Goal: Task Accomplishment & Management: Complete application form

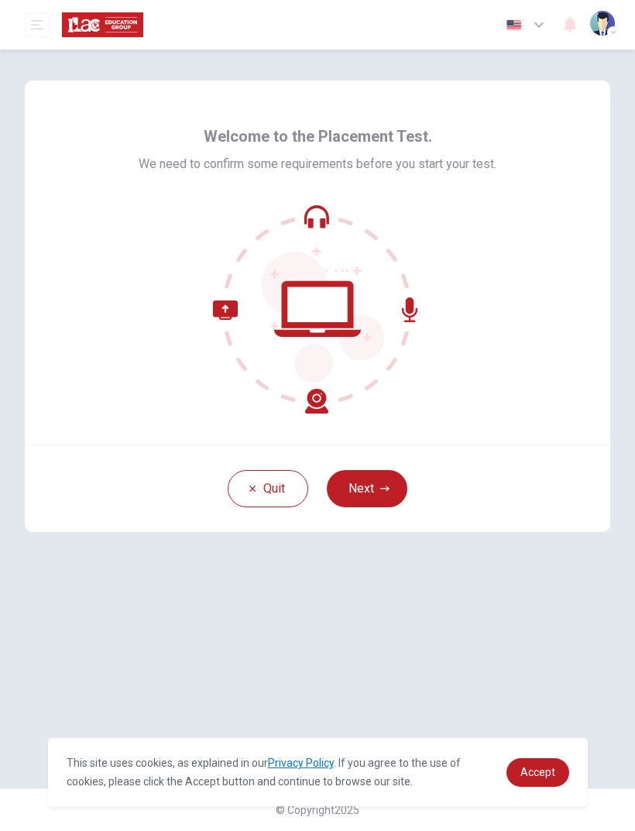
click at [379, 463] on div "Quit Next" at bounding box center [318, 489] width 586 height 88
click at [367, 487] on button "Next" at bounding box center [367, 488] width 81 height 37
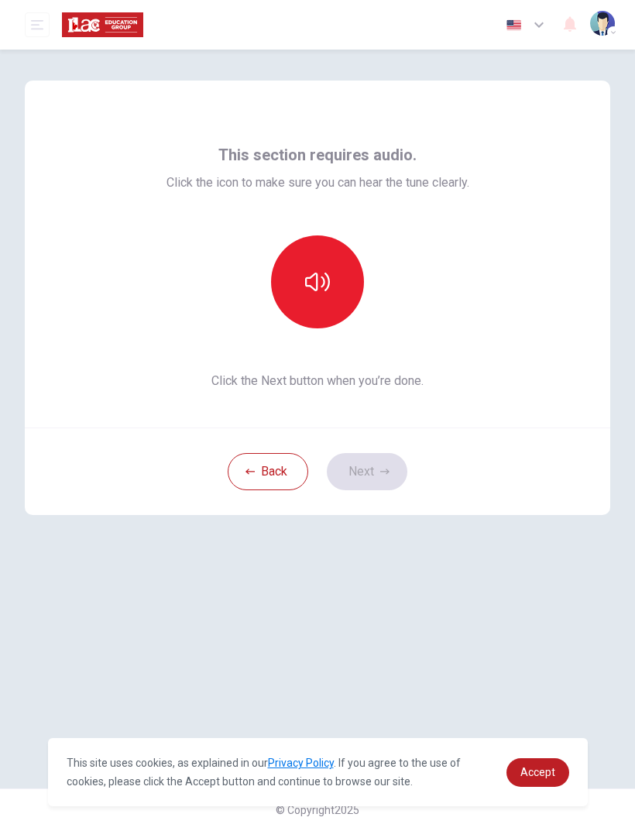
click at [309, 296] on button "button" at bounding box center [317, 281] width 93 height 93
click at [364, 475] on button "Next" at bounding box center [367, 471] width 81 height 37
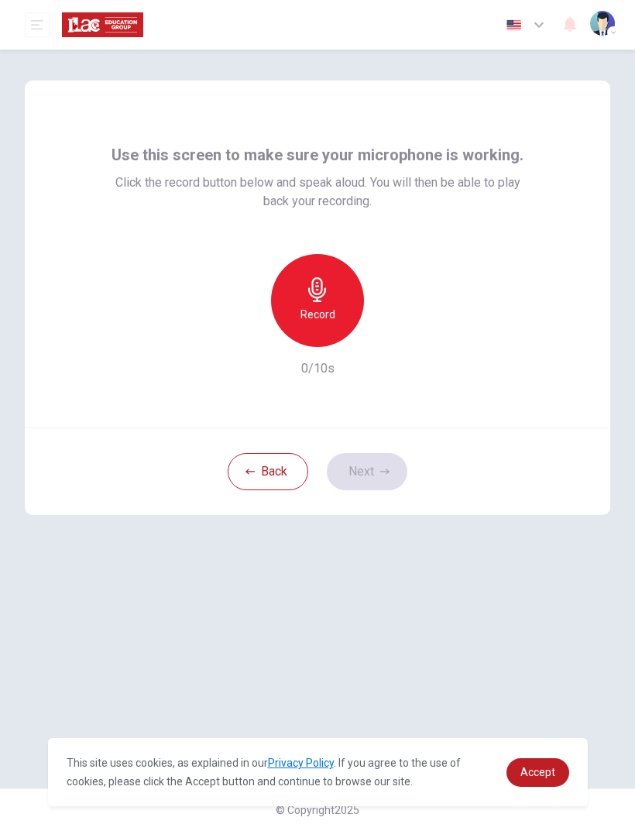
click at [304, 315] on h6 "Record" at bounding box center [318, 314] width 35 height 19
click at [366, 481] on button "Next" at bounding box center [367, 471] width 81 height 37
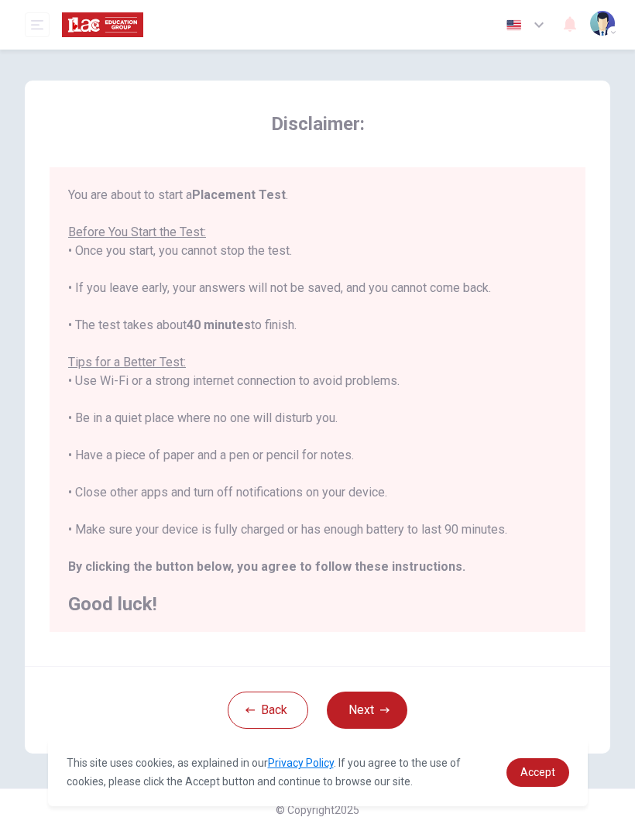
click at [359, 715] on button "Next" at bounding box center [367, 710] width 81 height 37
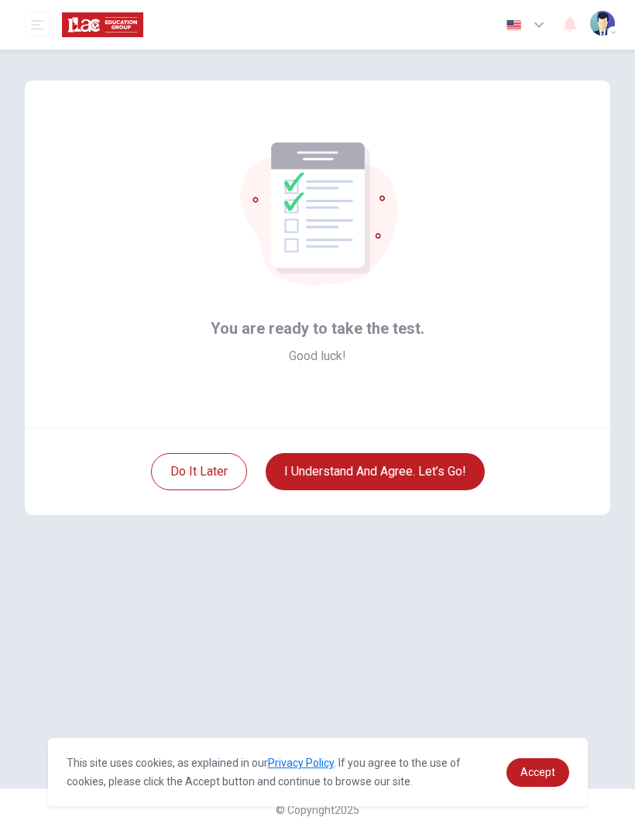
click at [439, 475] on button "I understand and agree. Let’s go!" at bounding box center [375, 471] width 219 height 37
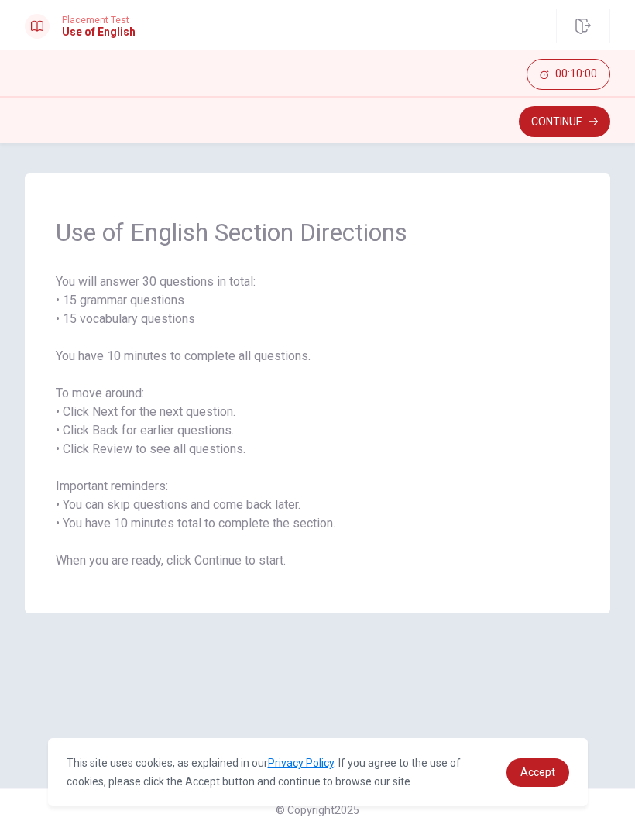
click at [582, 130] on button "Continue" at bounding box center [564, 121] width 91 height 31
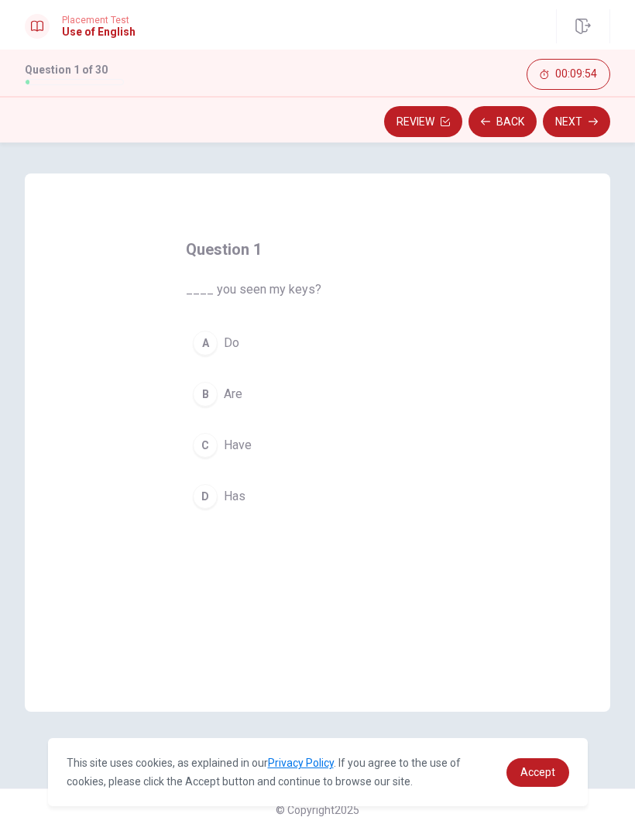
click at [206, 390] on div "B" at bounding box center [205, 394] width 25 height 25
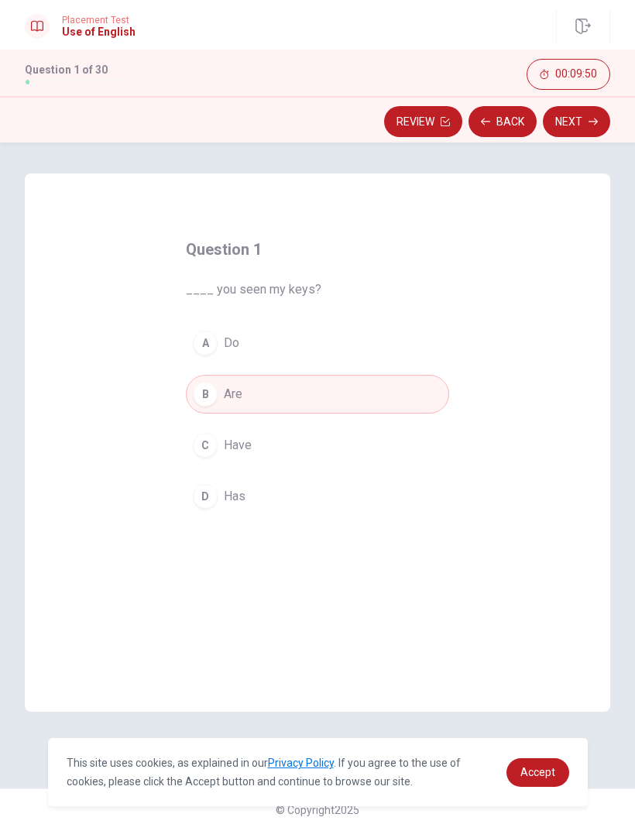
click at [575, 125] on button "Next" at bounding box center [576, 121] width 67 height 31
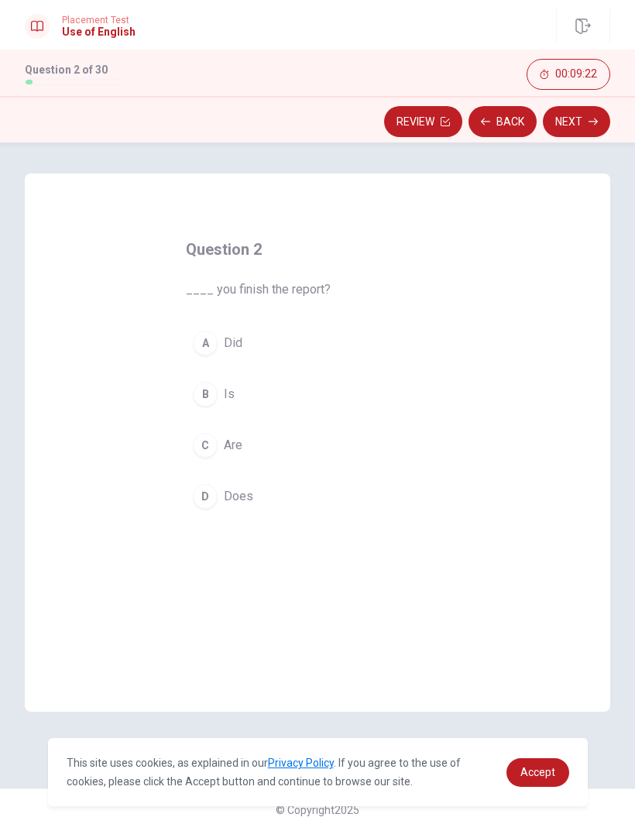
click at [504, 129] on button "Back" at bounding box center [503, 121] width 68 height 31
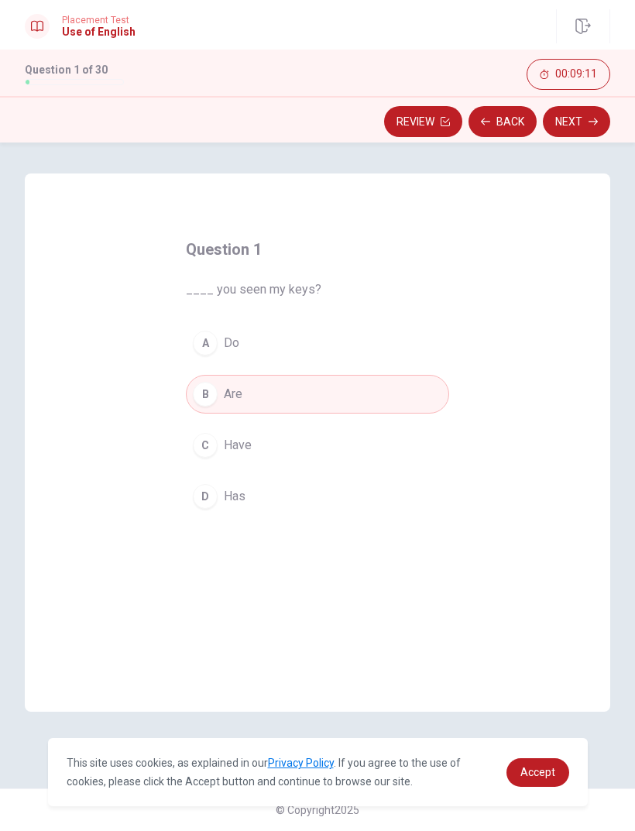
click at [205, 343] on div "A" at bounding box center [205, 343] width 25 height 25
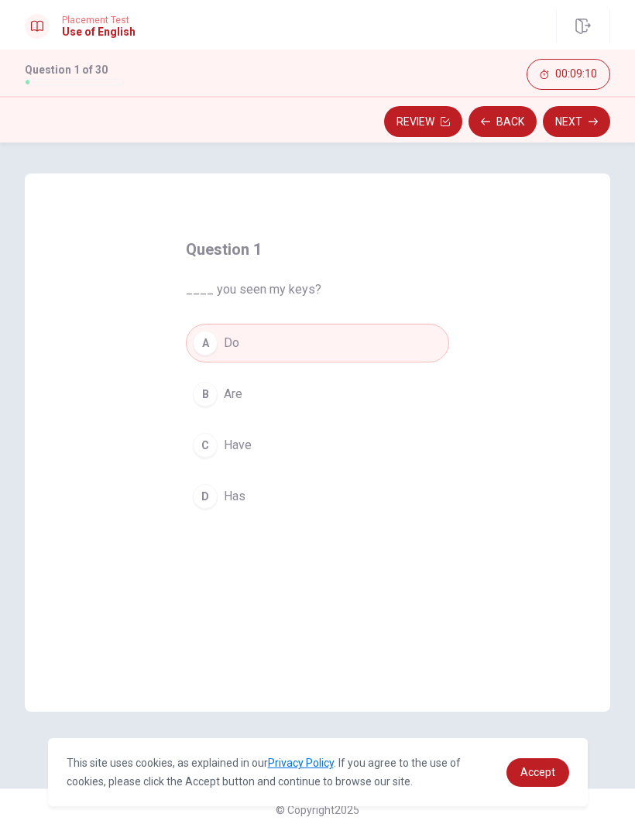
click at [584, 130] on button "Next" at bounding box center [576, 121] width 67 height 31
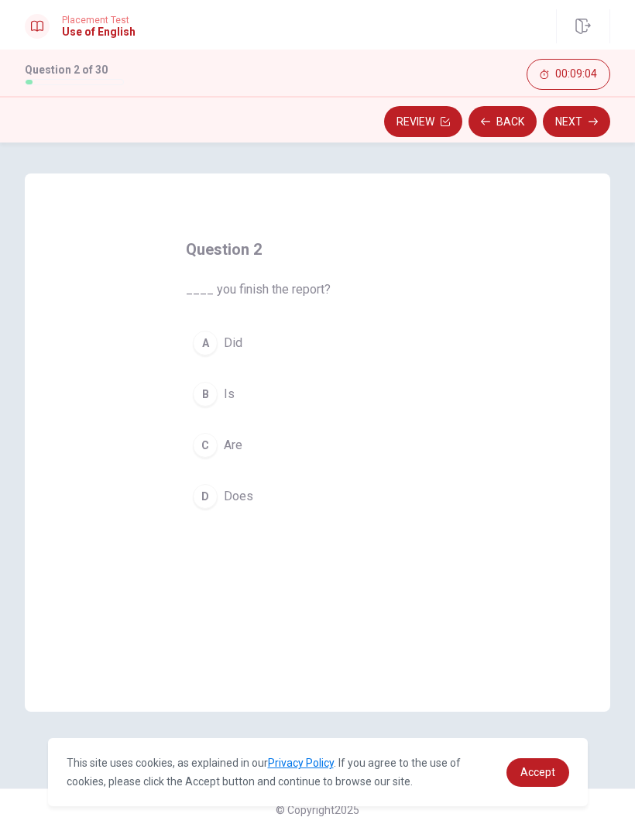
click at [205, 341] on div "A" at bounding box center [205, 343] width 25 height 25
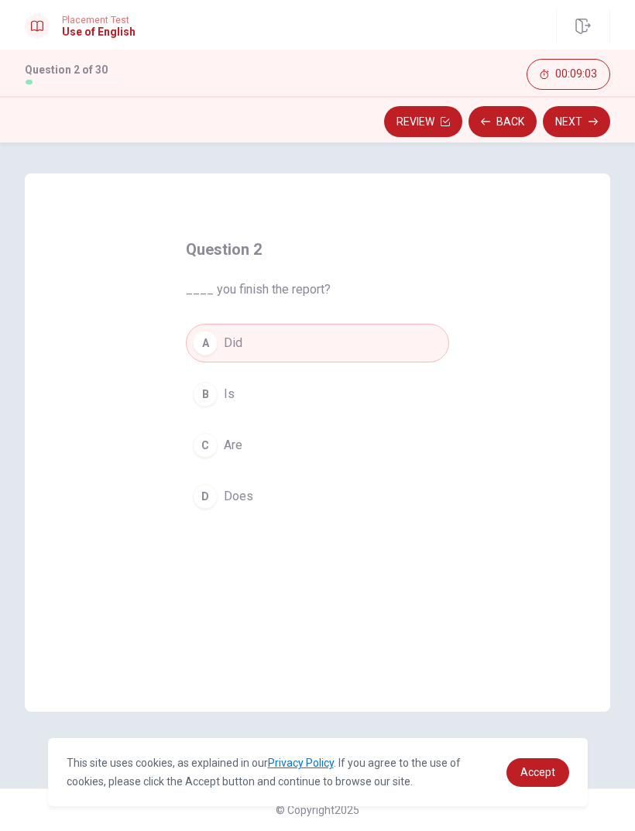
click at [596, 123] on icon "button" at bounding box center [593, 122] width 9 height 7
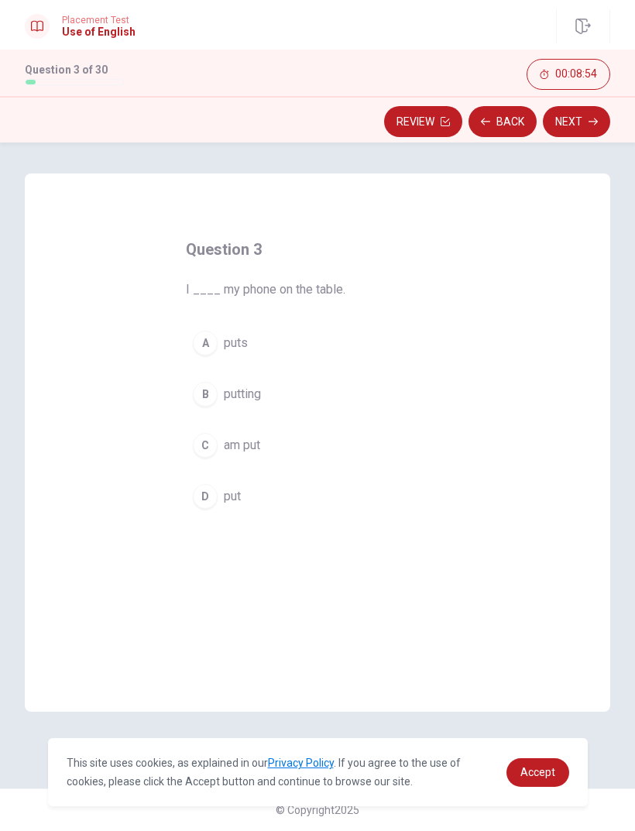
click at [213, 448] on div "C" at bounding box center [205, 445] width 25 height 25
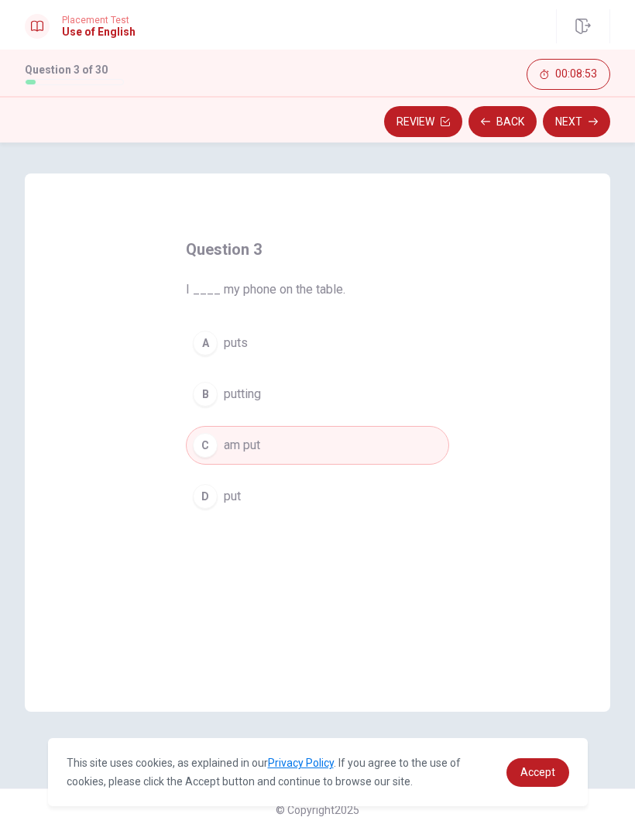
click at [589, 123] on icon "button" at bounding box center [593, 121] width 9 height 9
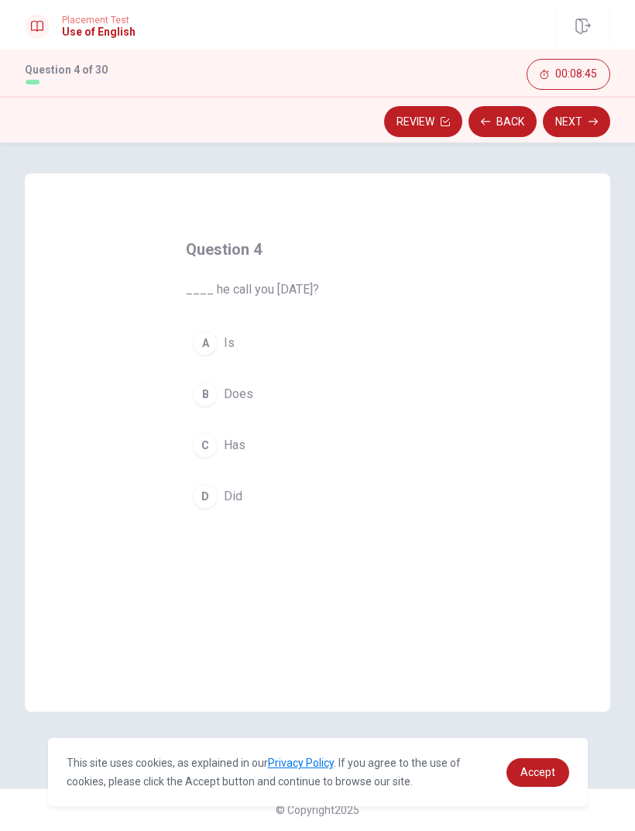
click at [206, 342] on div "A" at bounding box center [205, 343] width 25 height 25
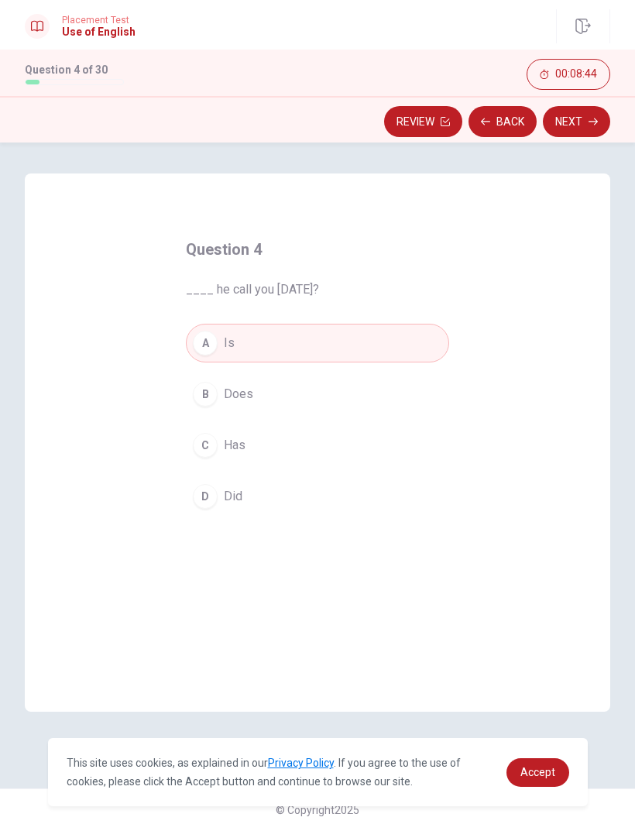
click at [581, 136] on button "Next" at bounding box center [576, 121] width 67 height 31
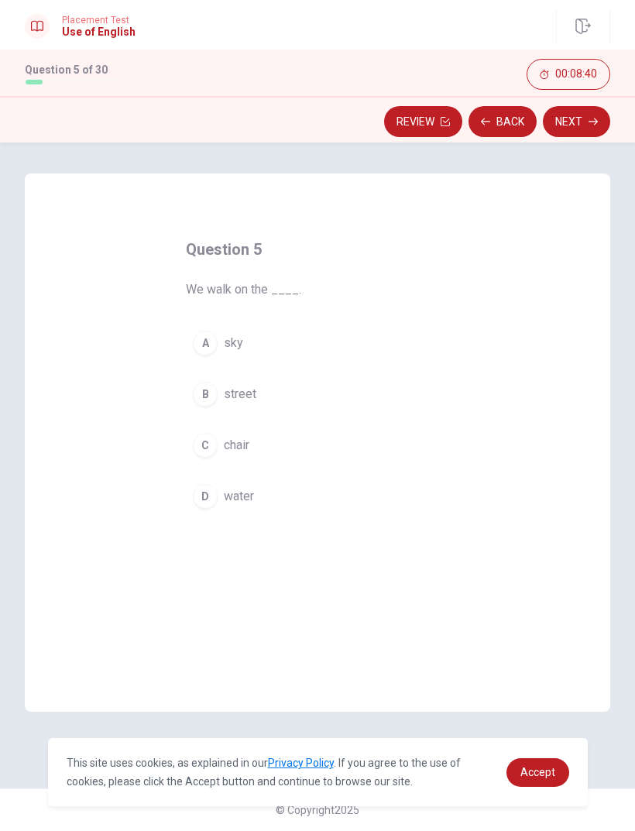
click at [207, 393] on div "B" at bounding box center [205, 394] width 25 height 25
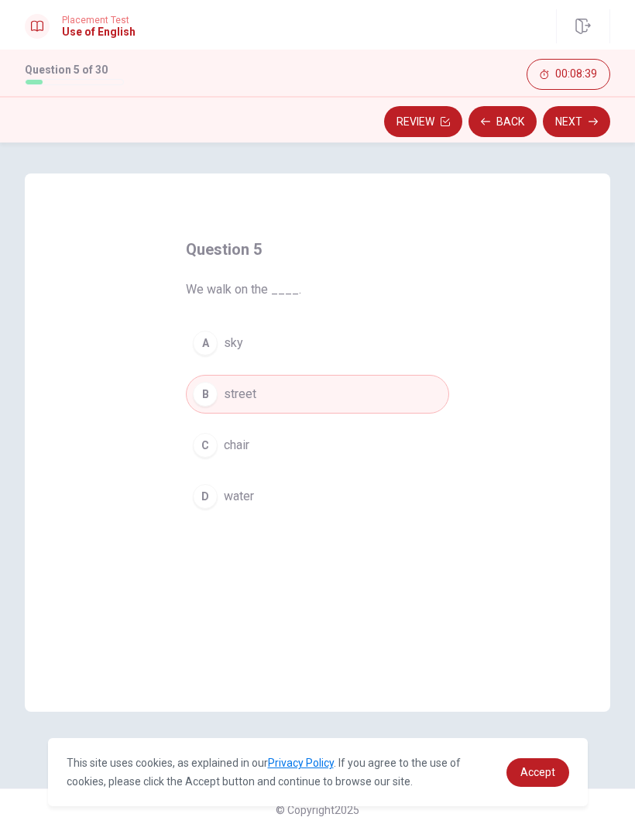
click at [596, 119] on icon "button" at bounding box center [593, 121] width 9 height 9
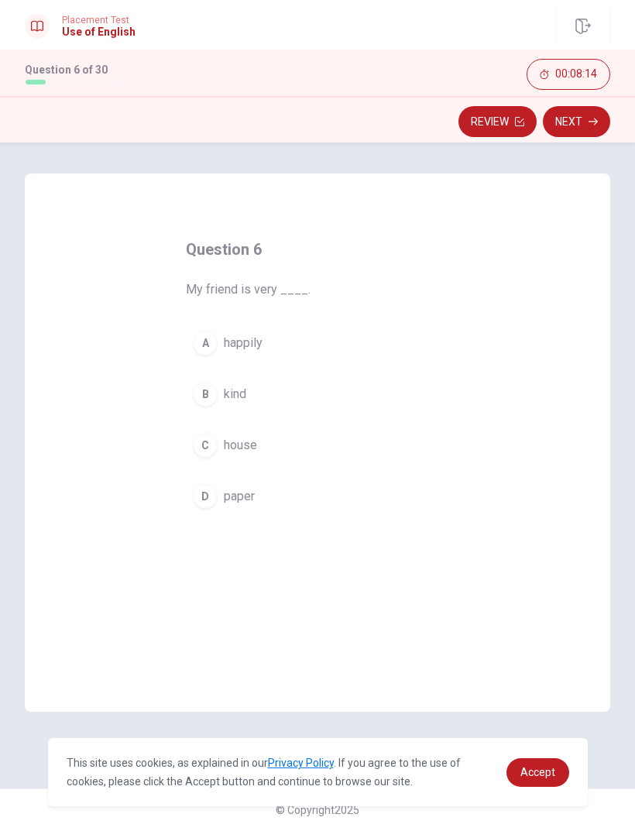
click at [194, 336] on div "A" at bounding box center [205, 343] width 25 height 25
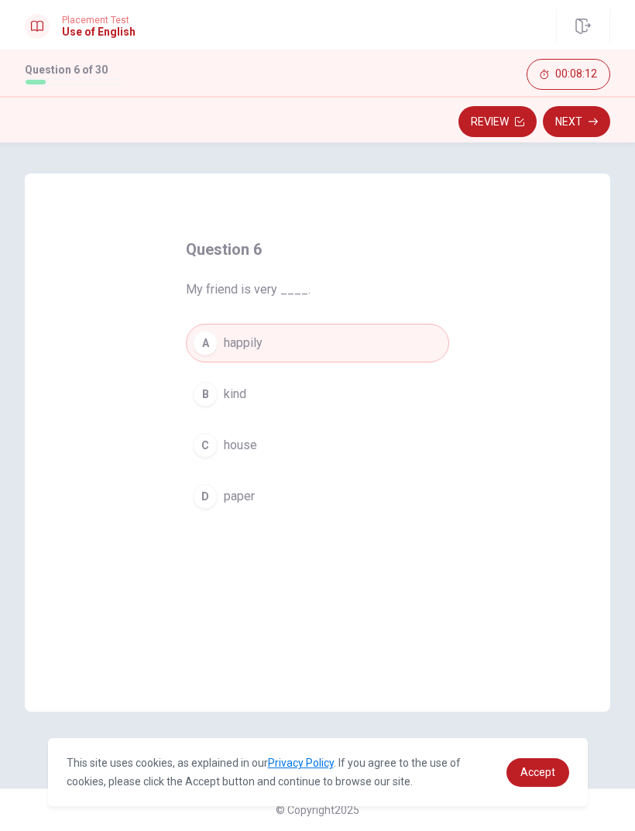
click at [584, 125] on button "Next" at bounding box center [576, 121] width 67 height 31
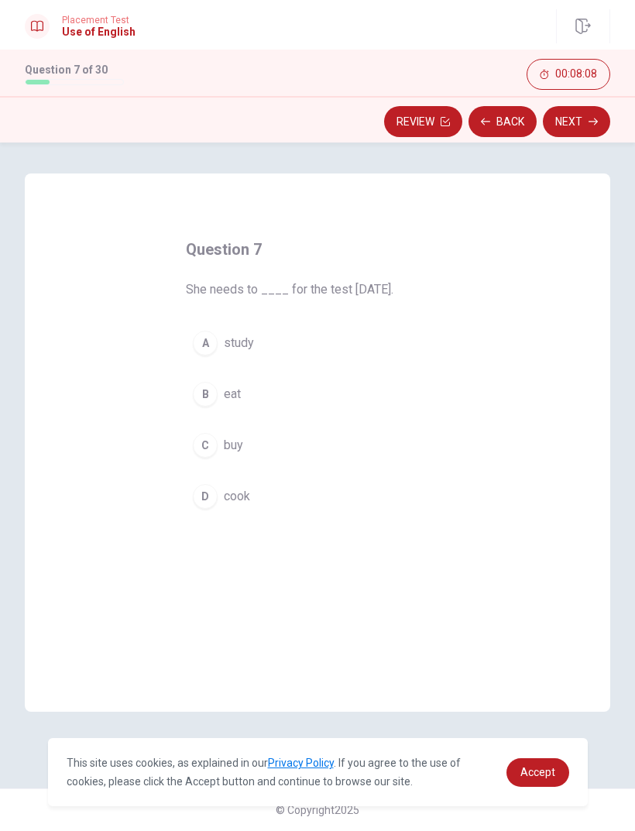
click at [193, 335] on button "A study" at bounding box center [317, 343] width 263 height 39
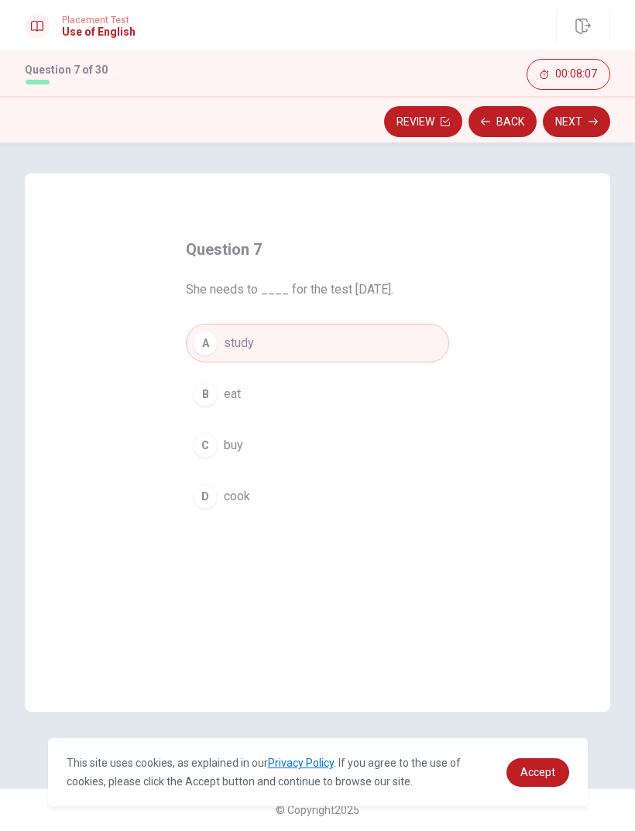
click at [603, 119] on button "Next" at bounding box center [576, 121] width 67 height 31
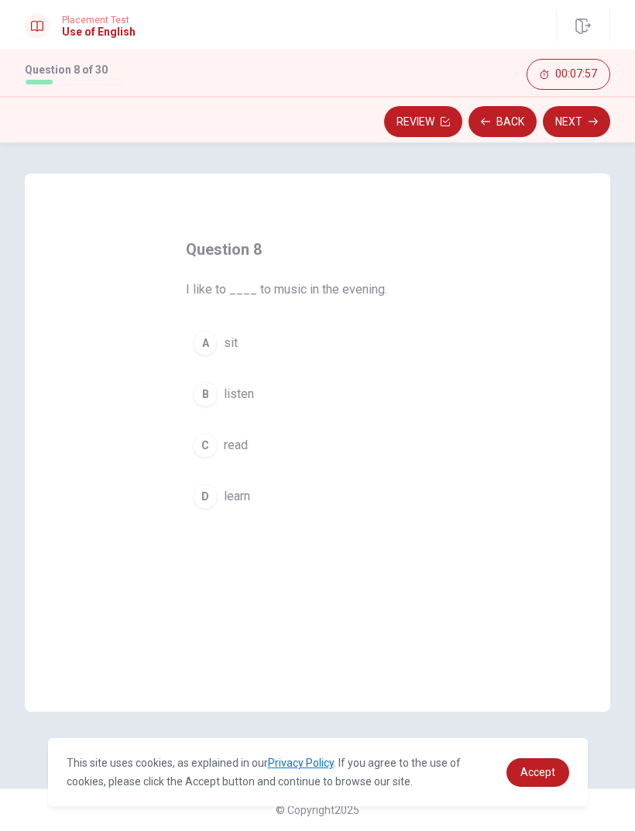
click at [204, 392] on div "B" at bounding box center [205, 394] width 25 height 25
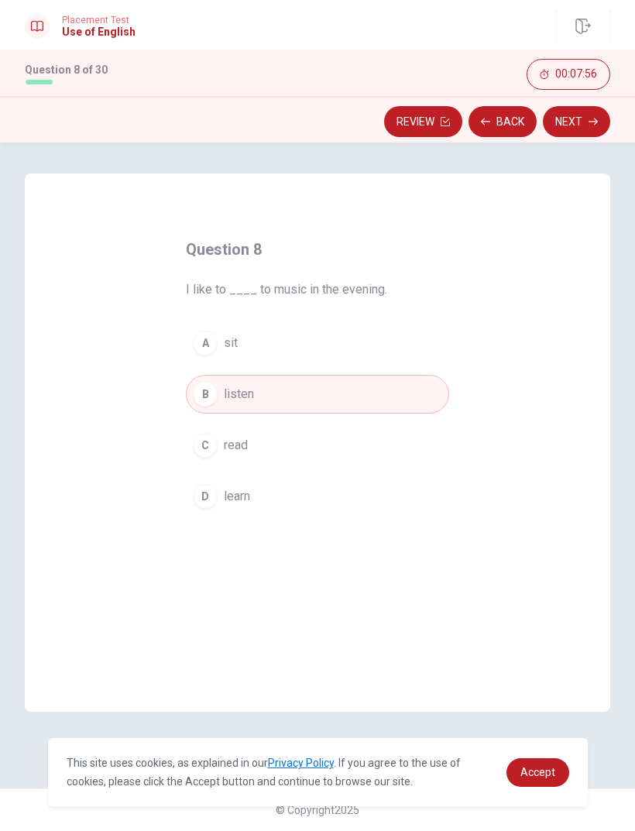
click at [591, 129] on button "Next" at bounding box center [576, 121] width 67 height 31
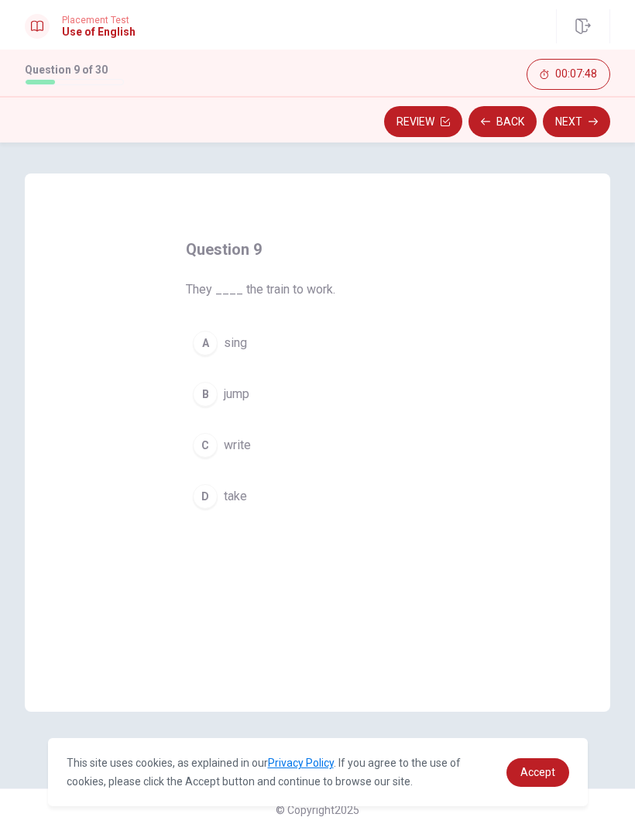
click at [201, 498] on div "D" at bounding box center [205, 496] width 25 height 25
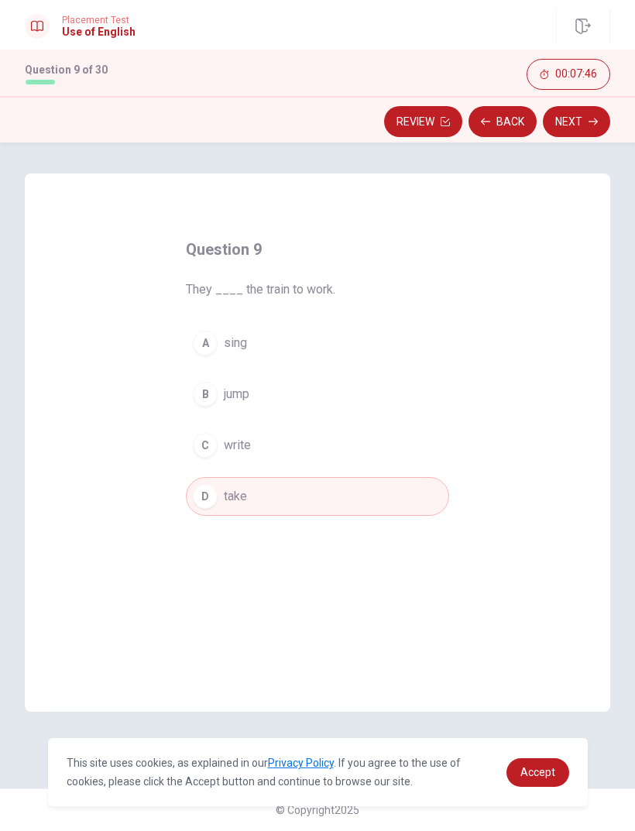
click at [595, 122] on icon "button" at bounding box center [593, 122] width 9 height 7
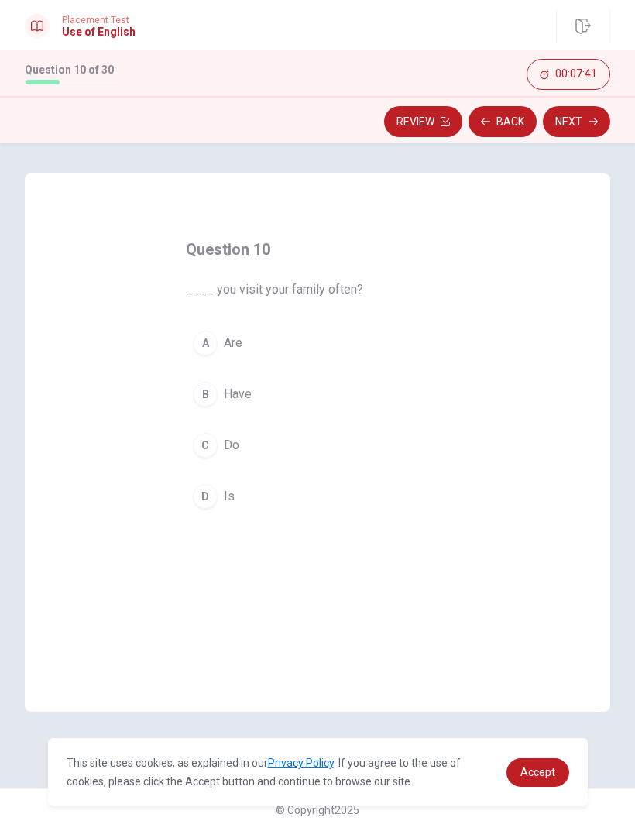
click at [211, 349] on div "A" at bounding box center [205, 343] width 25 height 25
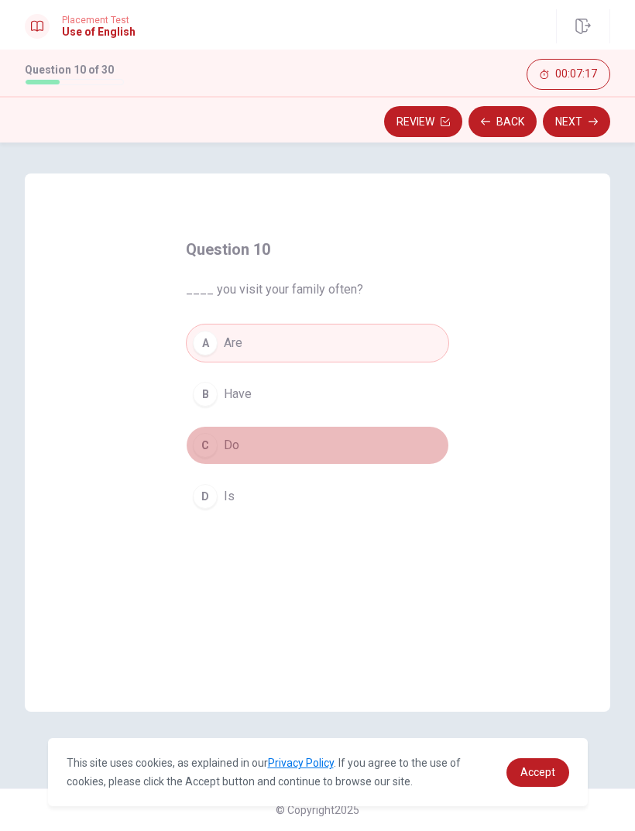
click at [207, 444] on div "C" at bounding box center [205, 445] width 25 height 25
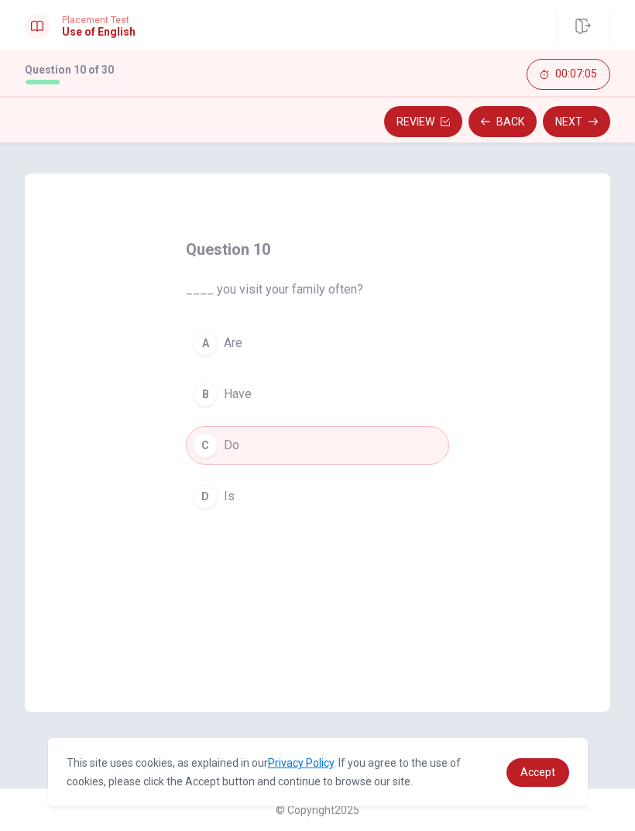
click at [594, 122] on icon "button" at bounding box center [593, 122] width 9 height 7
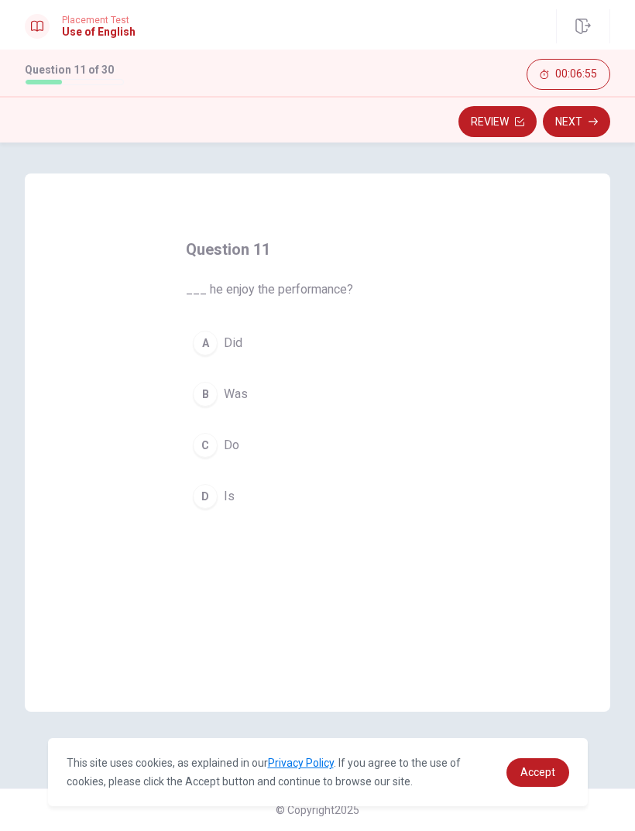
click at [211, 498] on div "D" at bounding box center [205, 496] width 25 height 25
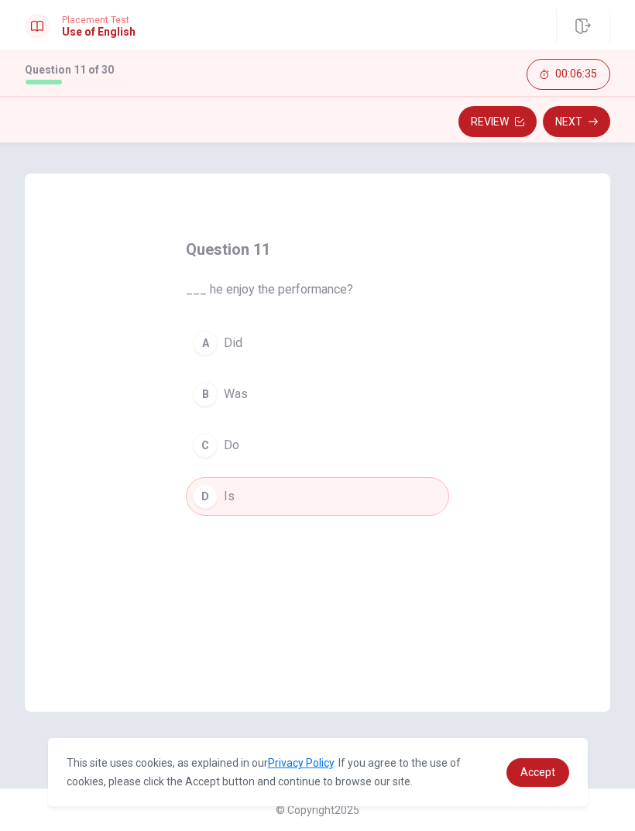
click at [208, 386] on div "B" at bounding box center [205, 394] width 25 height 25
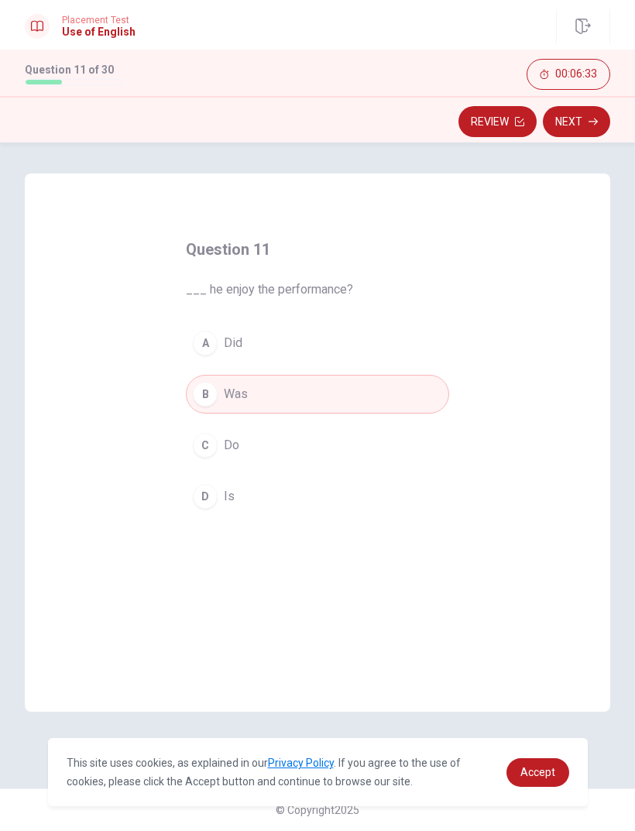
click at [583, 119] on button "Next" at bounding box center [576, 121] width 67 height 31
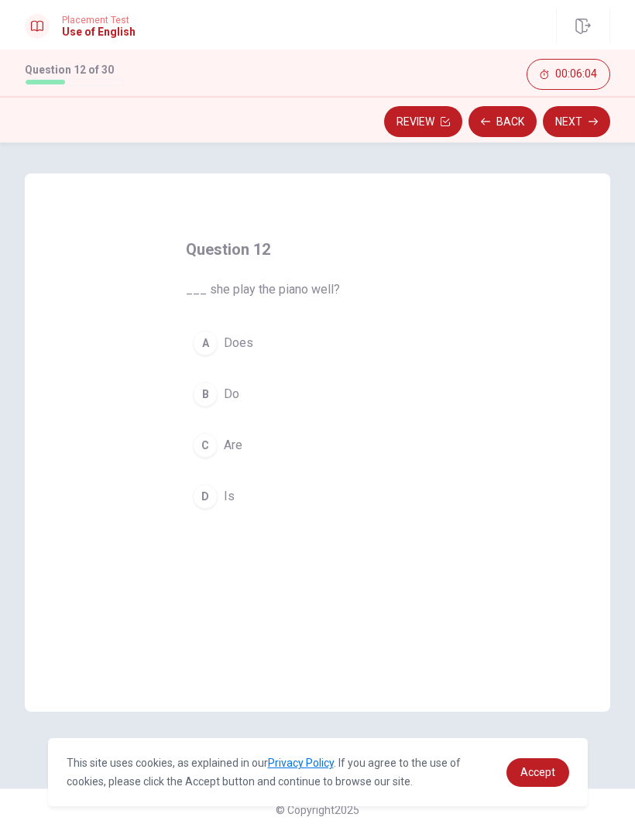
click at [199, 397] on div "B" at bounding box center [205, 394] width 25 height 25
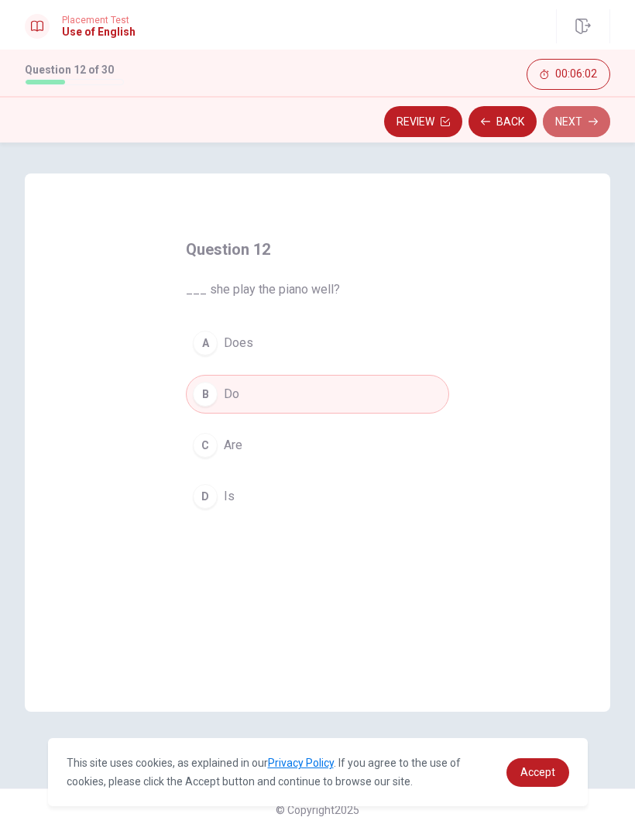
click at [579, 124] on button "Next" at bounding box center [576, 121] width 67 height 31
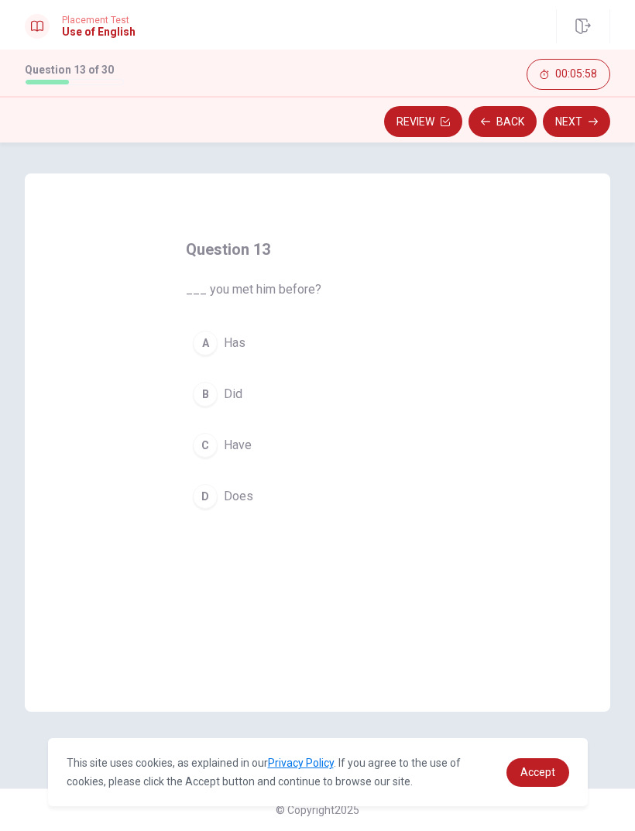
click at [508, 125] on button "Back" at bounding box center [503, 121] width 68 height 31
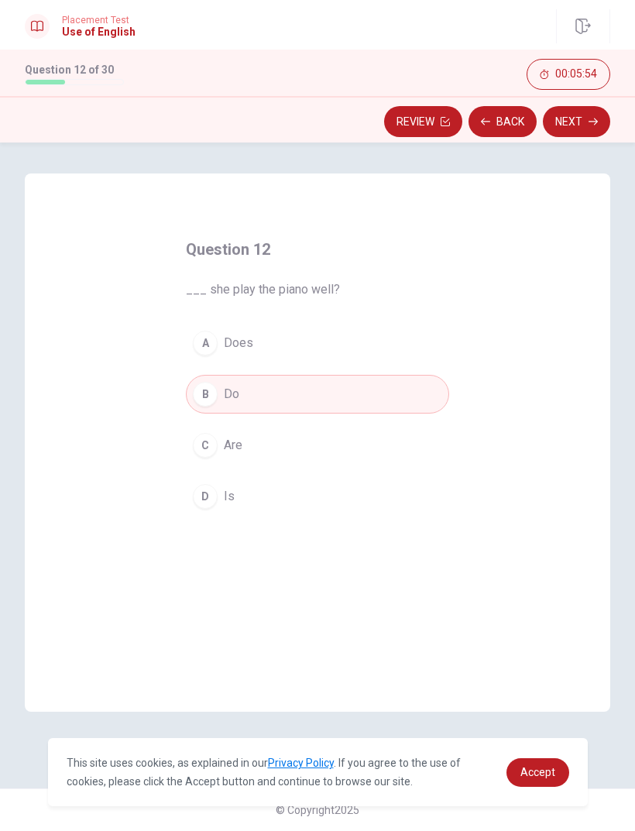
click at [588, 125] on button "Next" at bounding box center [576, 121] width 67 height 31
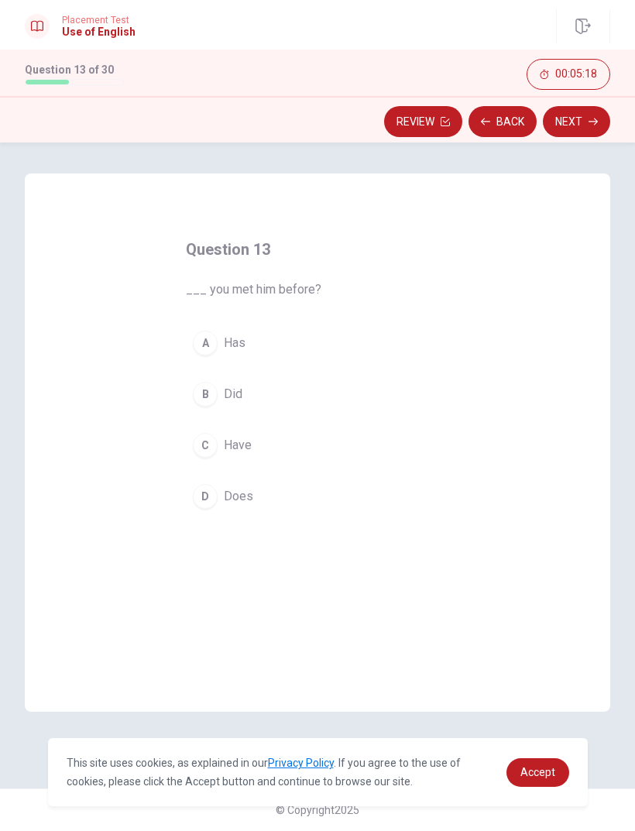
click at [204, 397] on div "B" at bounding box center [205, 394] width 25 height 25
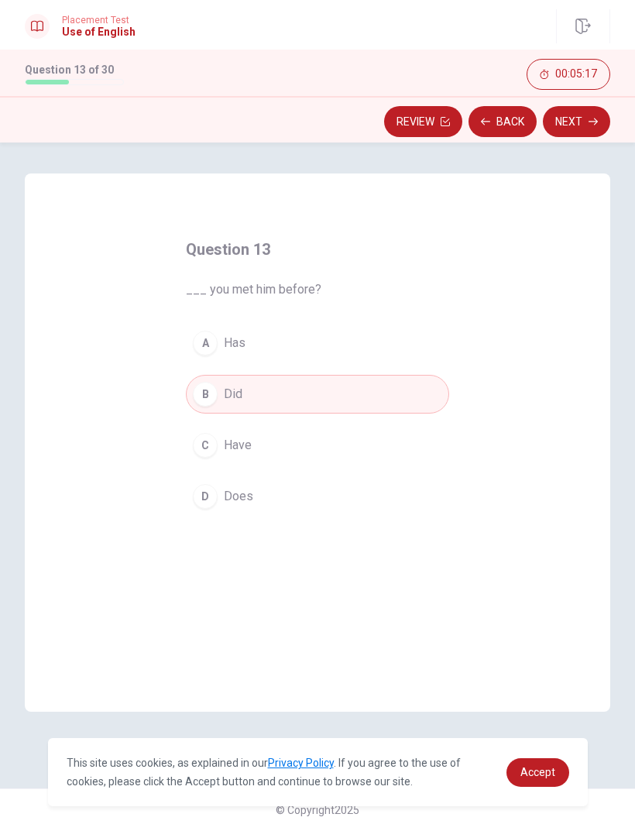
click at [587, 125] on button "Next" at bounding box center [576, 121] width 67 height 31
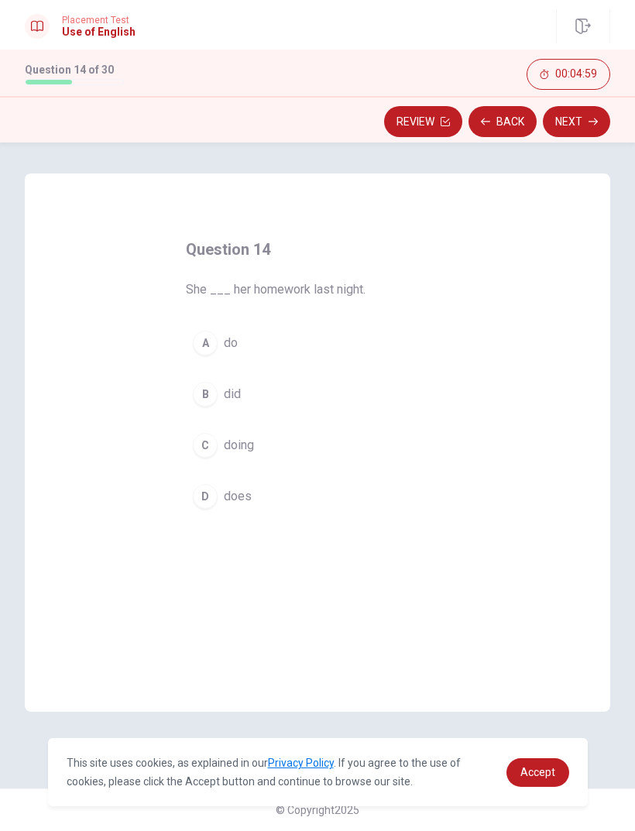
click at [202, 507] on div "D" at bounding box center [205, 496] width 25 height 25
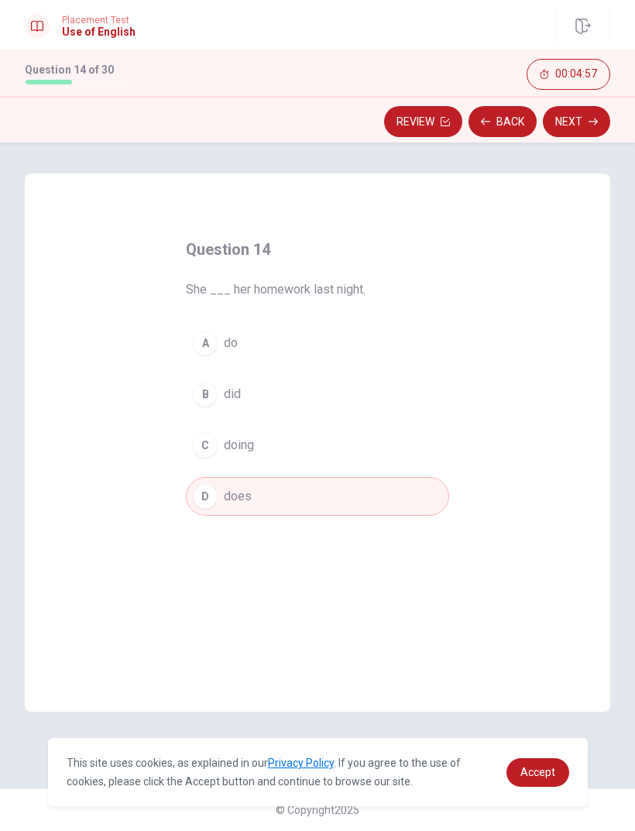
click at [574, 126] on button "Next" at bounding box center [576, 121] width 67 height 31
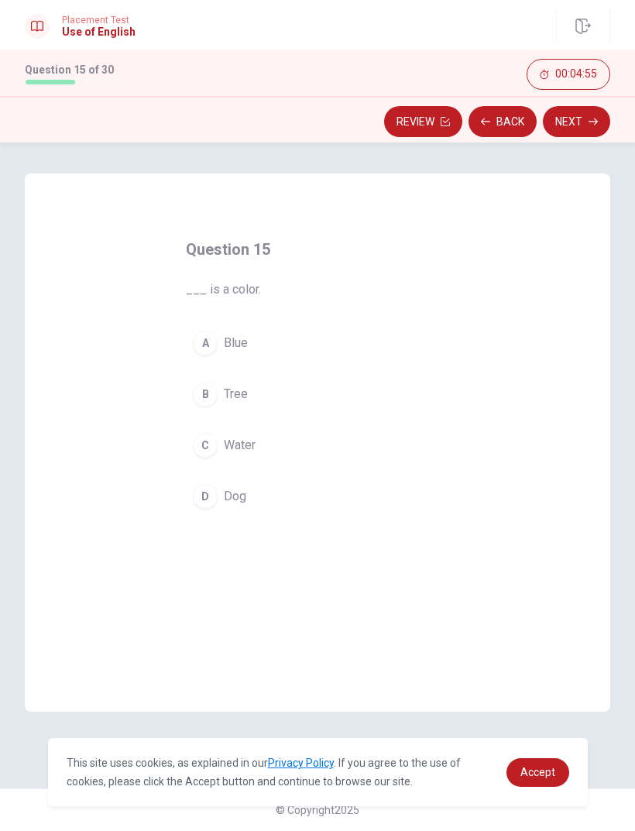
click at [504, 134] on button "Back" at bounding box center [503, 121] width 68 height 31
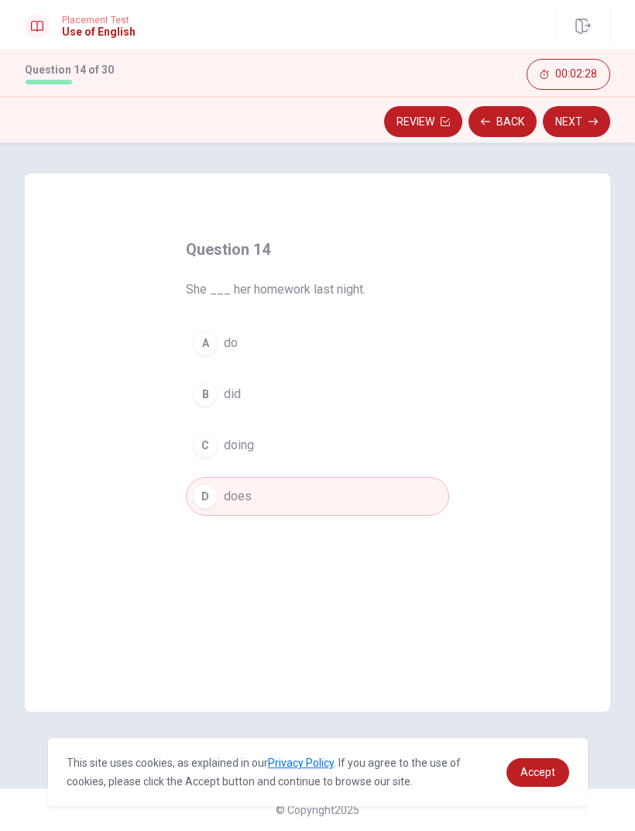
click at [207, 400] on div "B" at bounding box center [205, 394] width 25 height 25
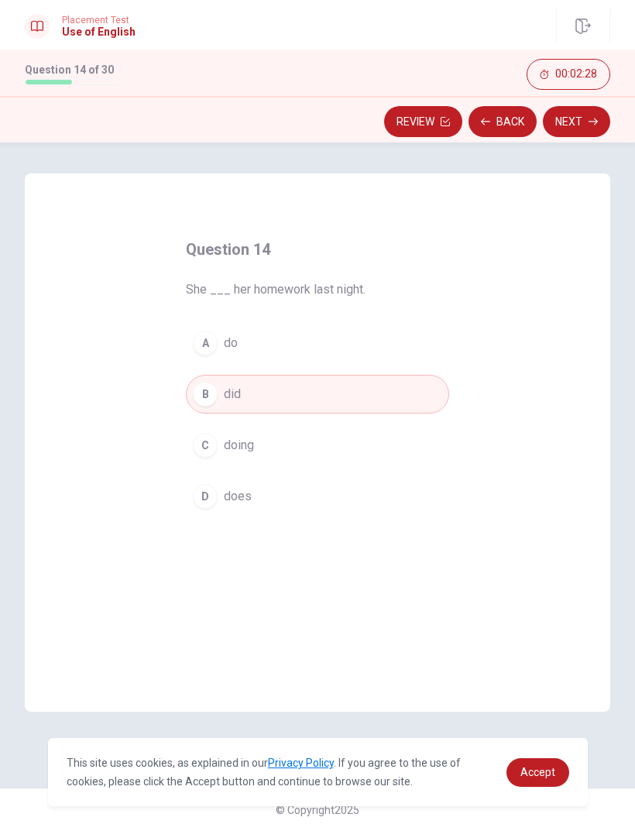
click at [594, 123] on icon "button" at bounding box center [593, 121] width 9 height 9
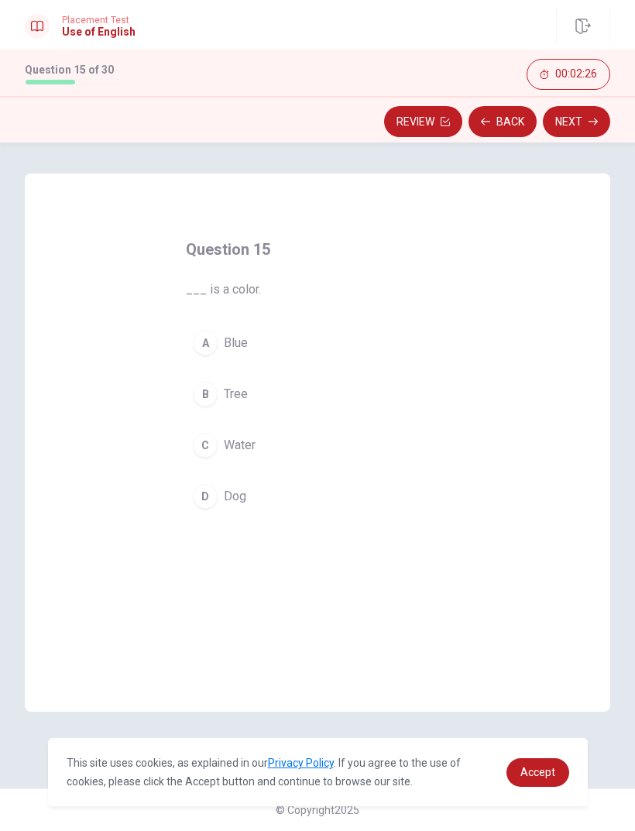
click at [507, 122] on button "Back" at bounding box center [503, 121] width 68 height 31
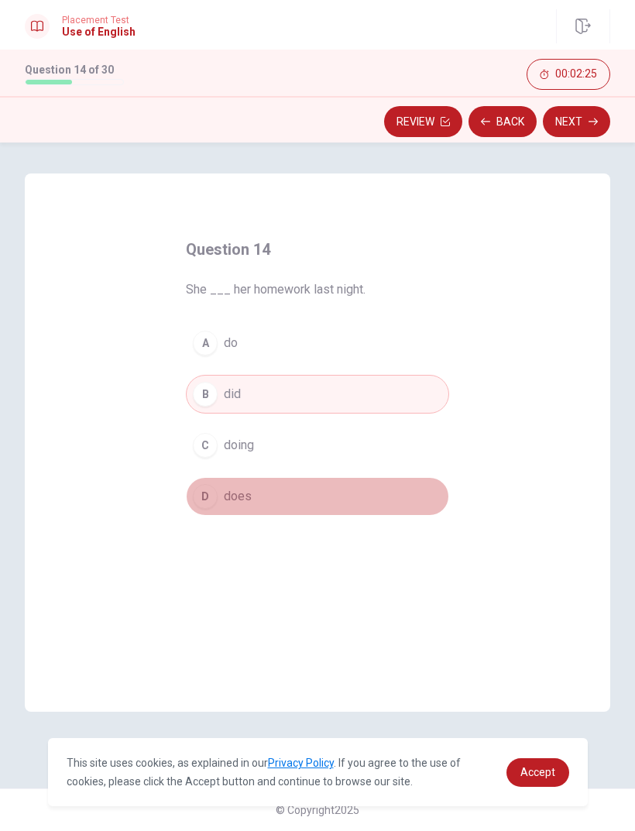
click at [202, 489] on div "D" at bounding box center [205, 496] width 25 height 25
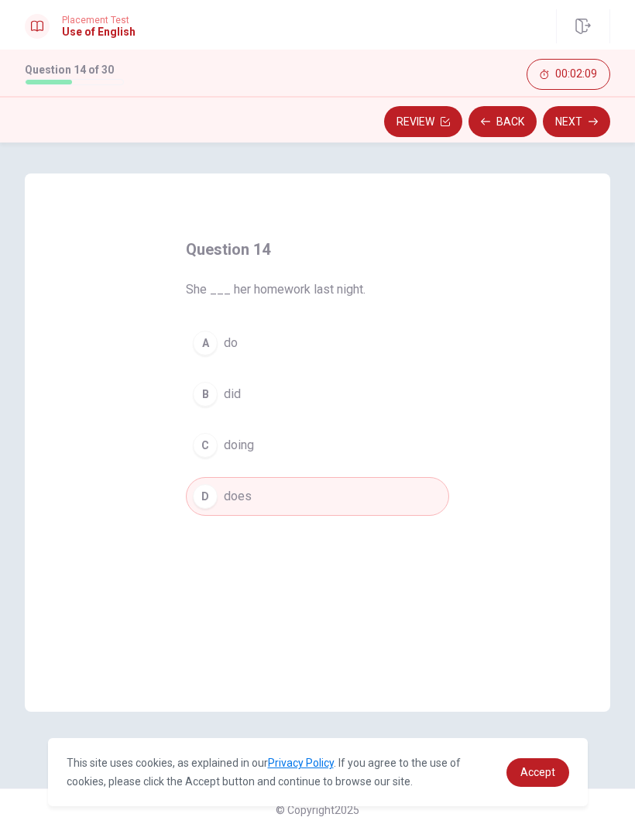
click at [215, 396] on div "B" at bounding box center [205, 394] width 25 height 25
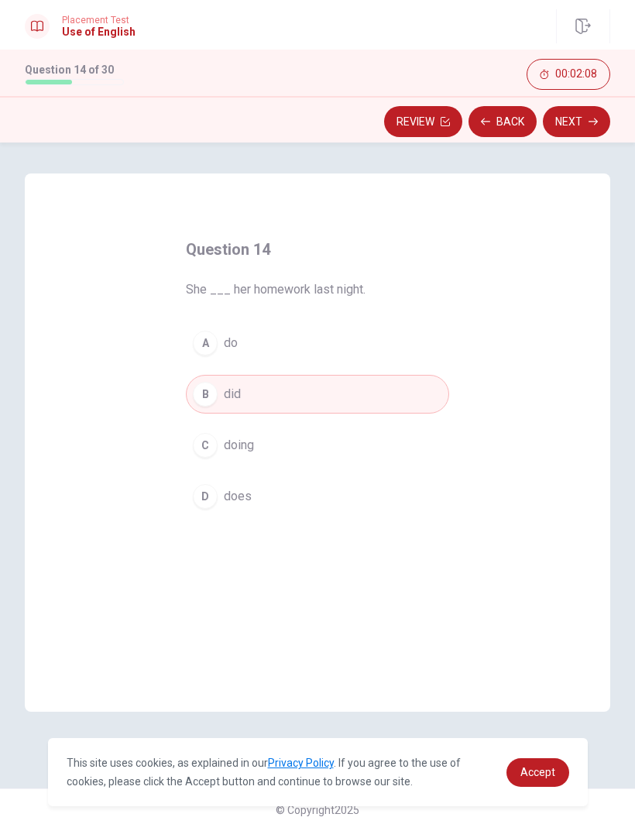
click at [552, 135] on button "Next" at bounding box center [576, 121] width 67 height 31
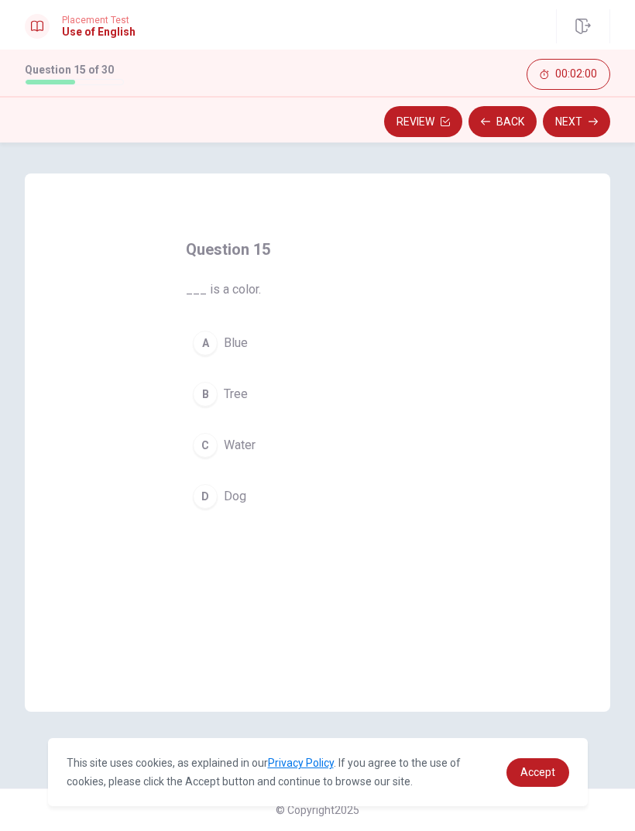
click at [197, 343] on div "A" at bounding box center [205, 343] width 25 height 25
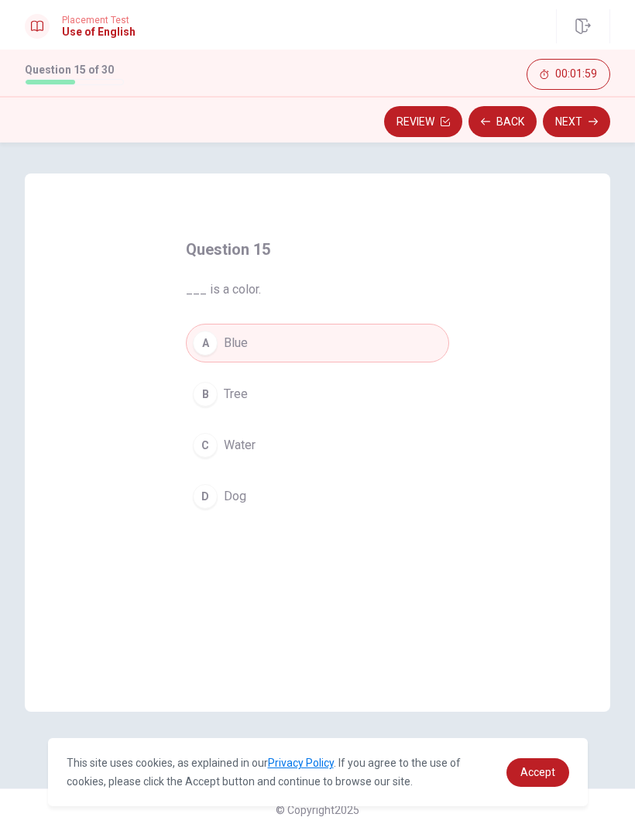
click at [580, 125] on button "Next" at bounding box center [576, 121] width 67 height 31
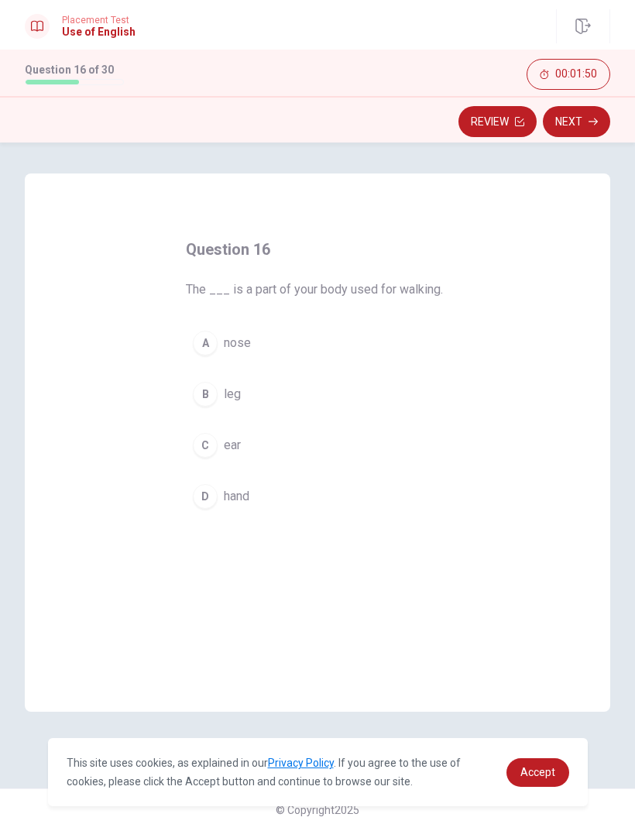
click at [206, 392] on div "B" at bounding box center [205, 394] width 25 height 25
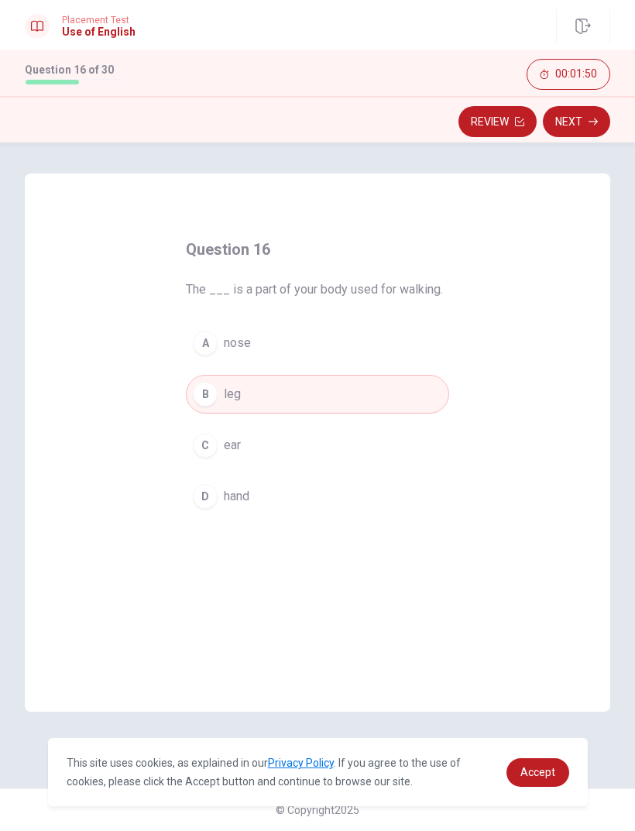
click at [587, 125] on button "Next" at bounding box center [576, 121] width 67 height 31
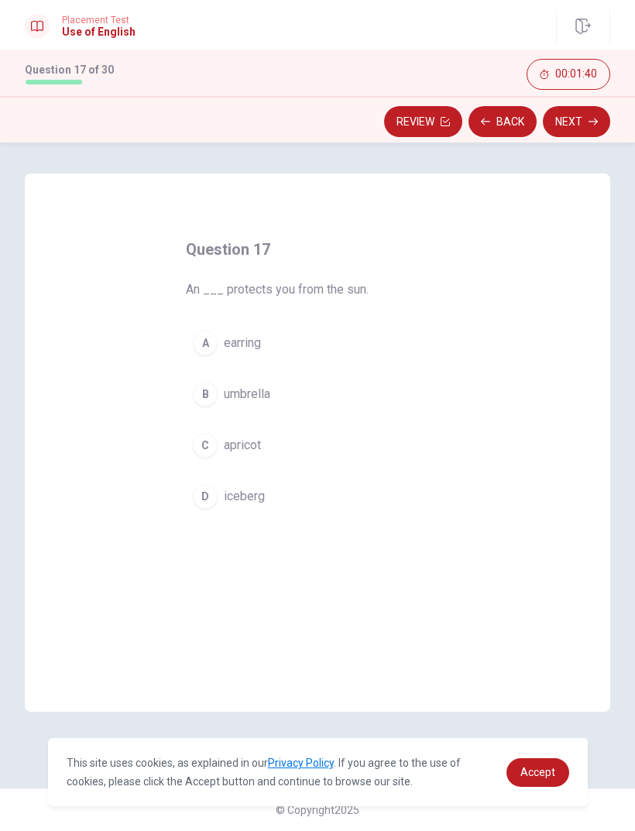
click at [197, 390] on div "B" at bounding box center [205, 394] width 25 height 25
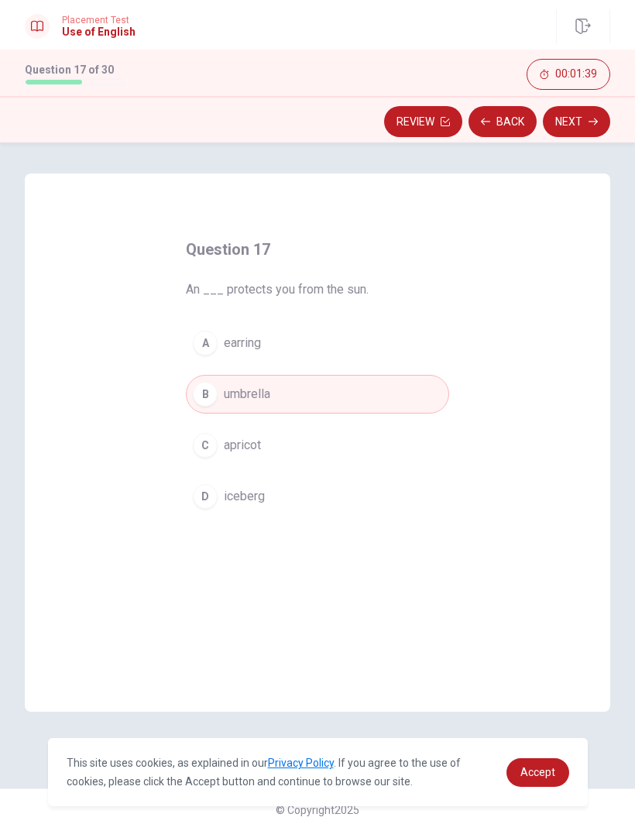
click at [593, 133] on button "Next" at bounding box center [576, 121] width 67 height 31
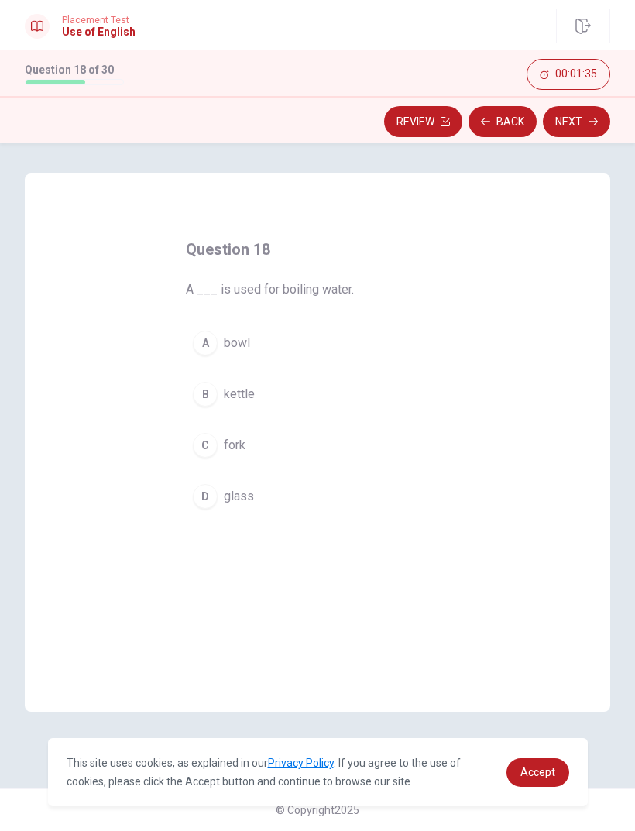
click at [212, 501] on div "D" at bounding box center [205, 496] width 25 height 25
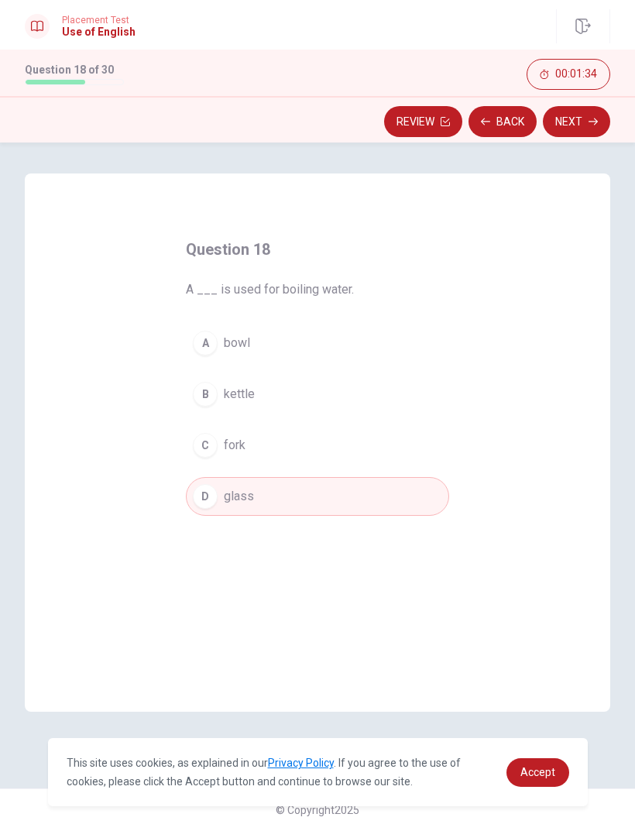
click at [581, 127] on button "Next" at bounding box center [576, 121] width 67 height 31
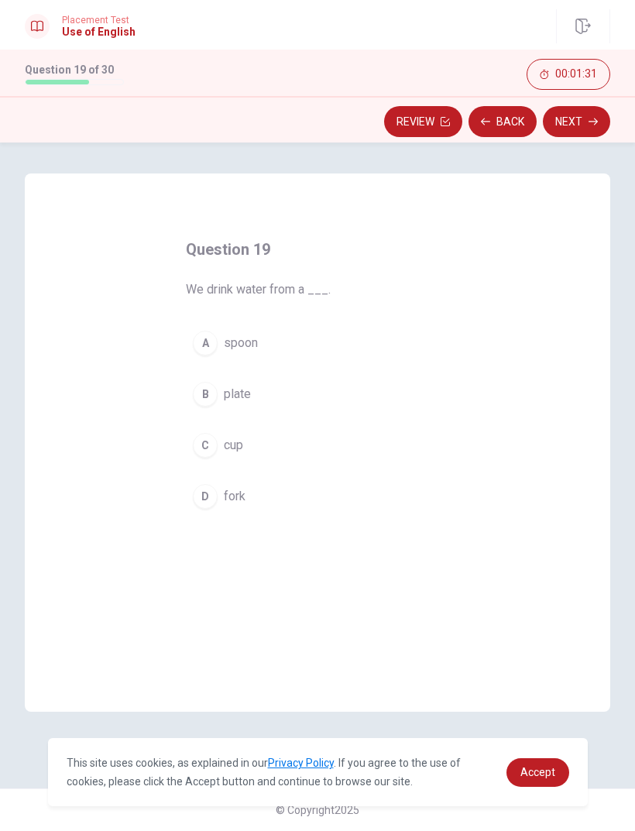
click at [208, 449] on div "C" at bounding box center [205, 445] width 25 height 25
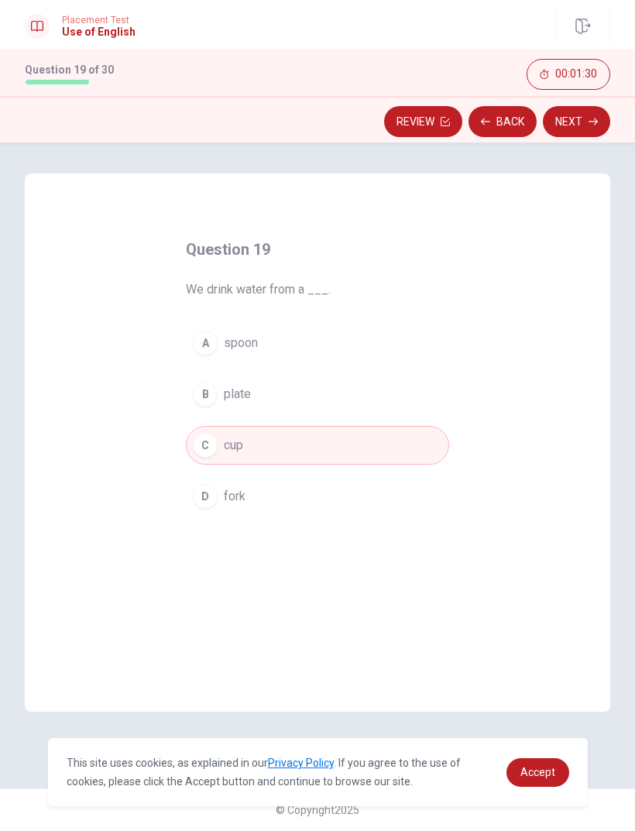
click at [575, 136] on button "Next" at bounding box center [576, 121] width 67 height 31
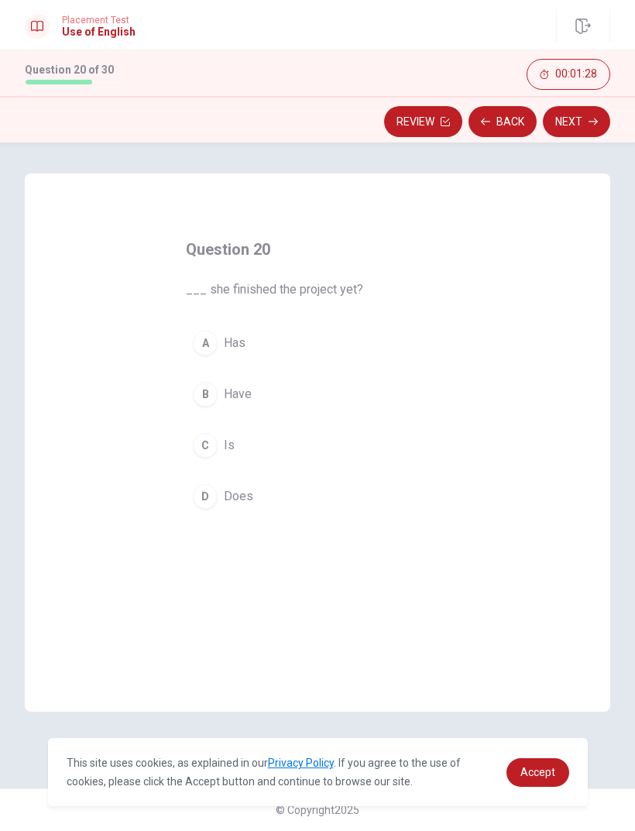
click at [496, 115] on button "Back" at bounding box center [503, 121] width 68 height 31
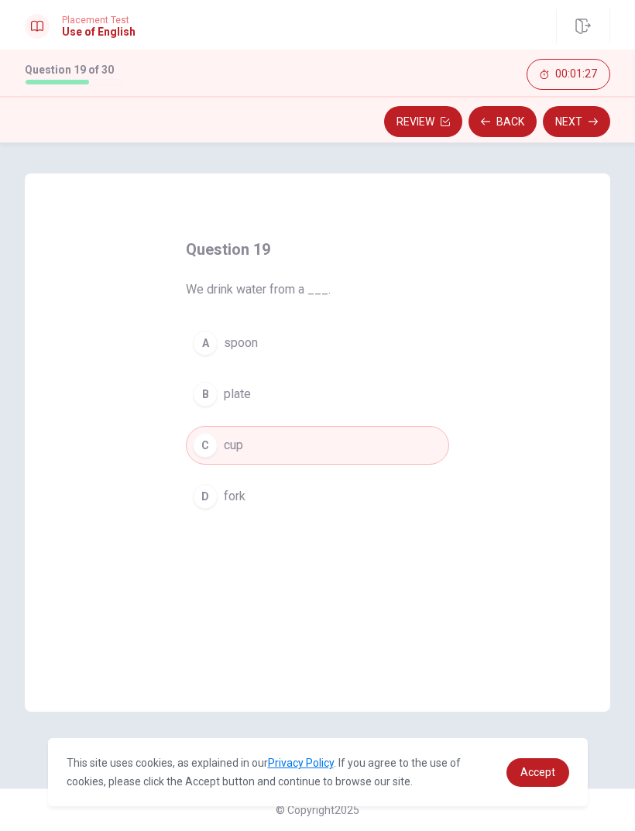
click at [579, 128] on button "Next" at bounding box center [576, 121] width 67 height 31
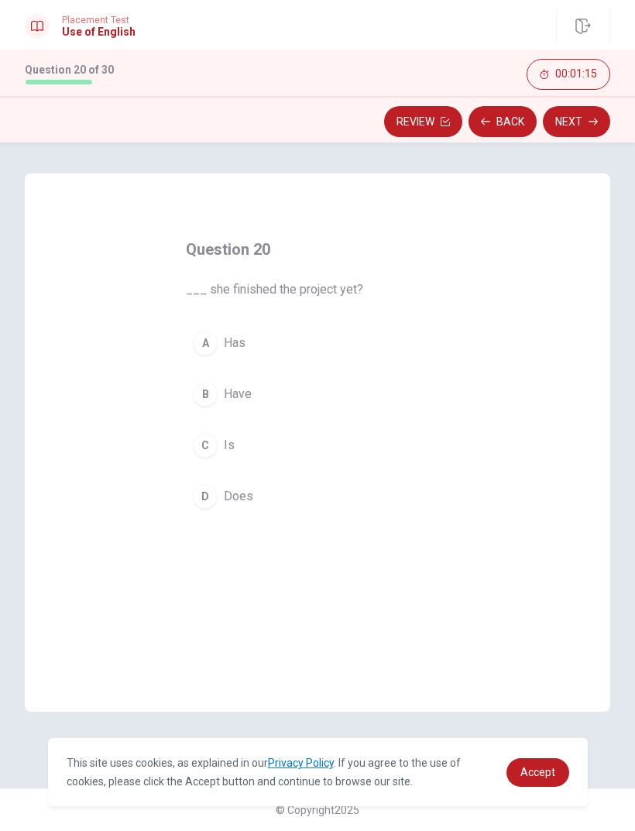
click at [216, 341] on div "A" at bounding box center [205, 343] width 25 height 25
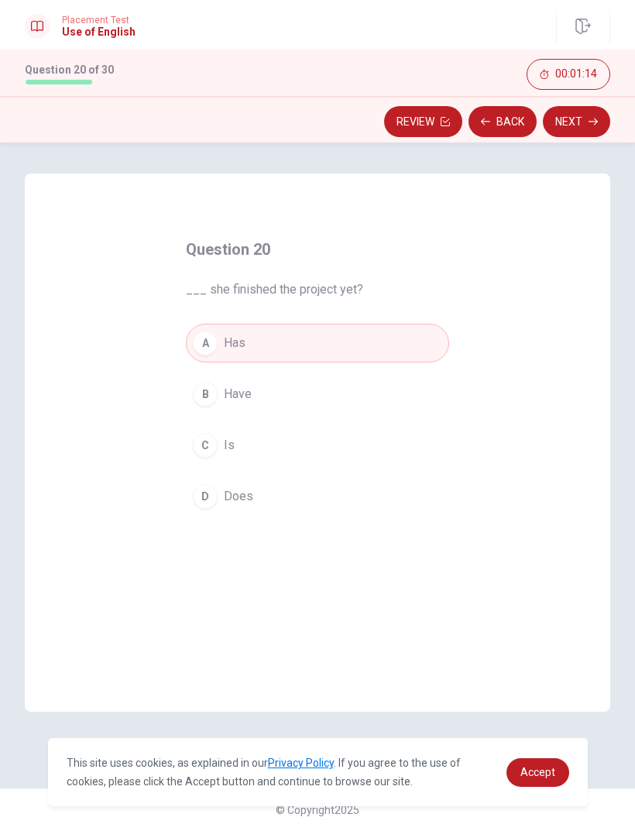
click at [575, 122] on button "Next" at bounding box center [576, 121] width 67 height 31
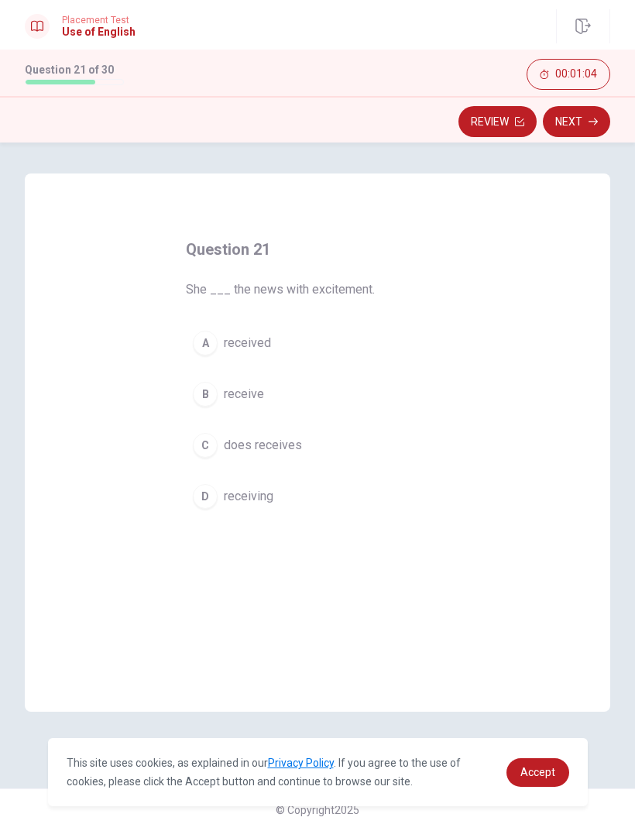
click at [208, 339] on div "A" at bounding box center [205, 343] width 25 height 25
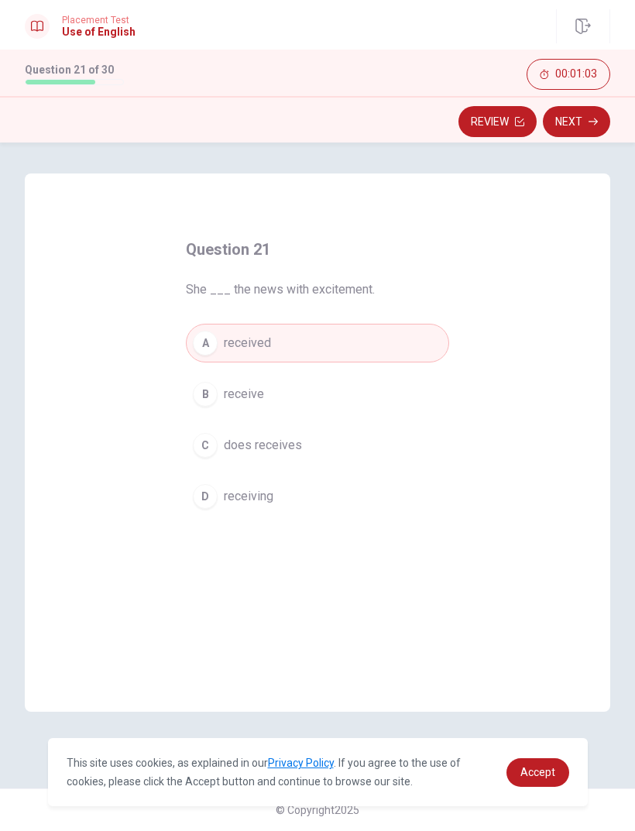
click at [575, 127] on button "Next" at bounding box center [576, 121] width 67 height 31
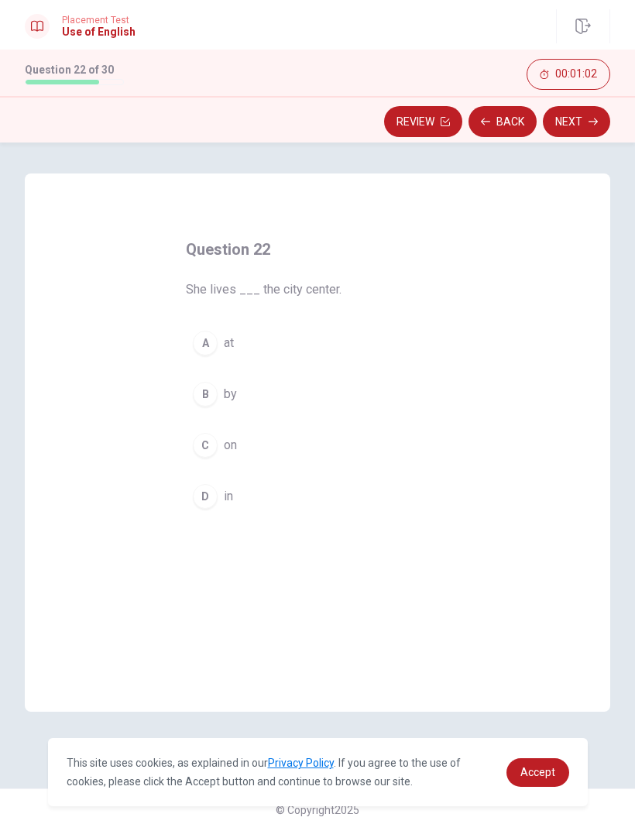
click at [489, 123] on icon "button" at bounding box center [485, 121] width 9 height 9
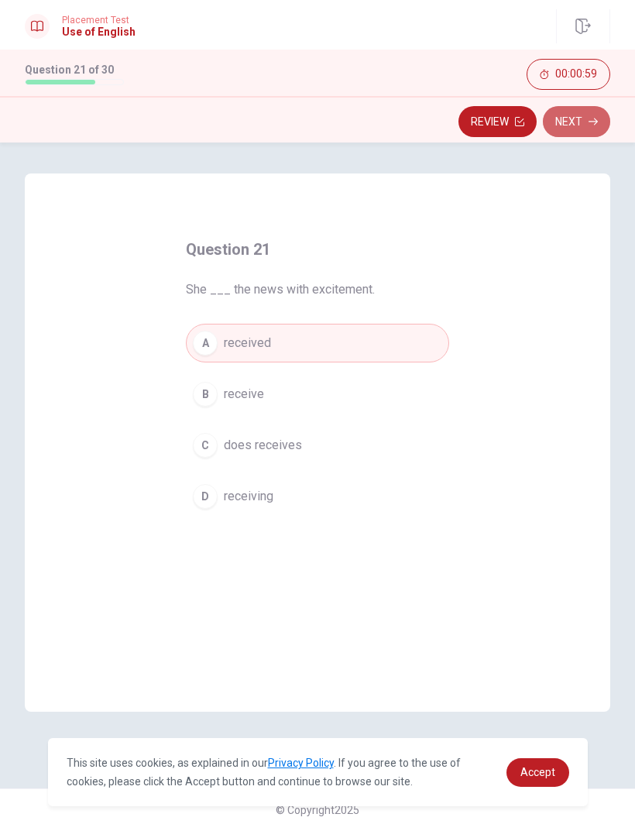
click at [586, 133] on button "Next" at bounding box center [576, 121] width 67 height 31
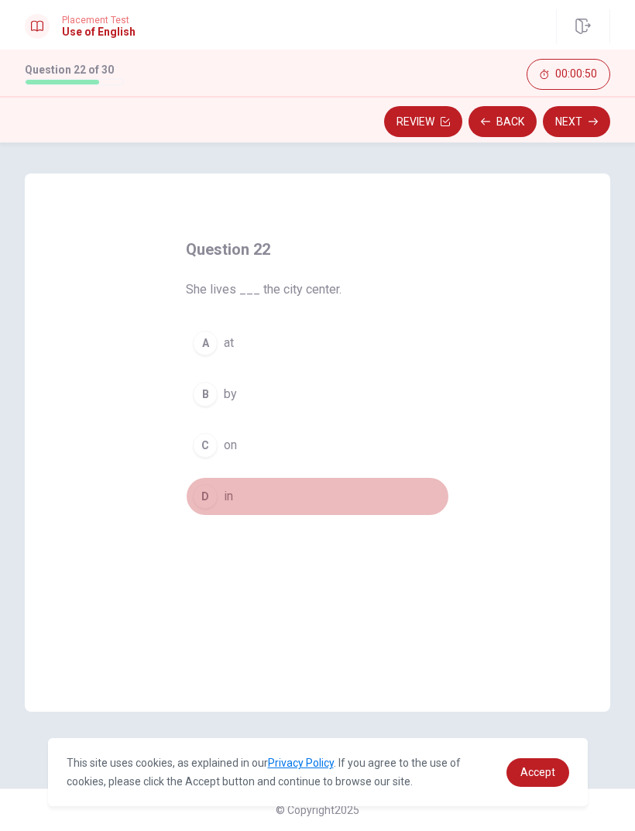
click at [204, 486] on div "D" at bounding box center [205, 496] width 25 height 25
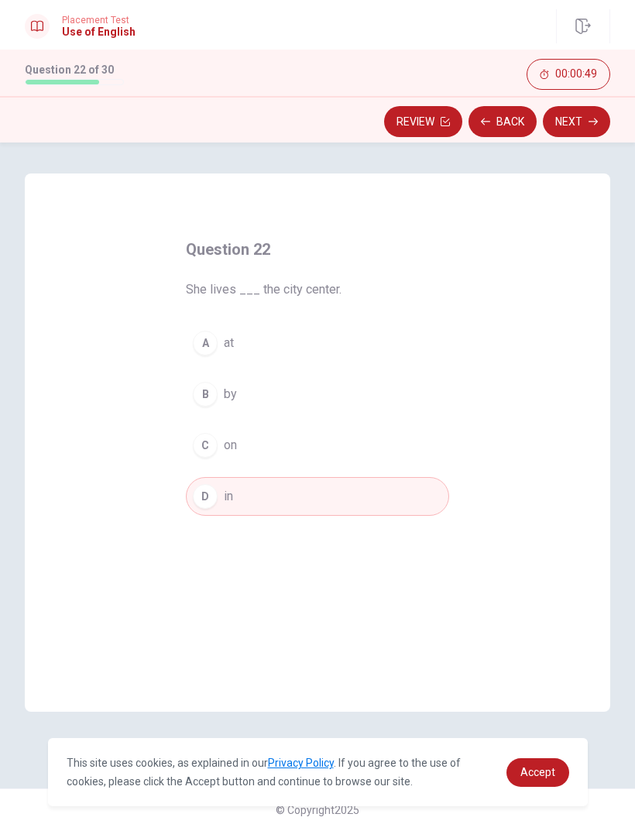
click at [579, 127] on button "Next" at bounding box center [576, 121] width 67 height 31
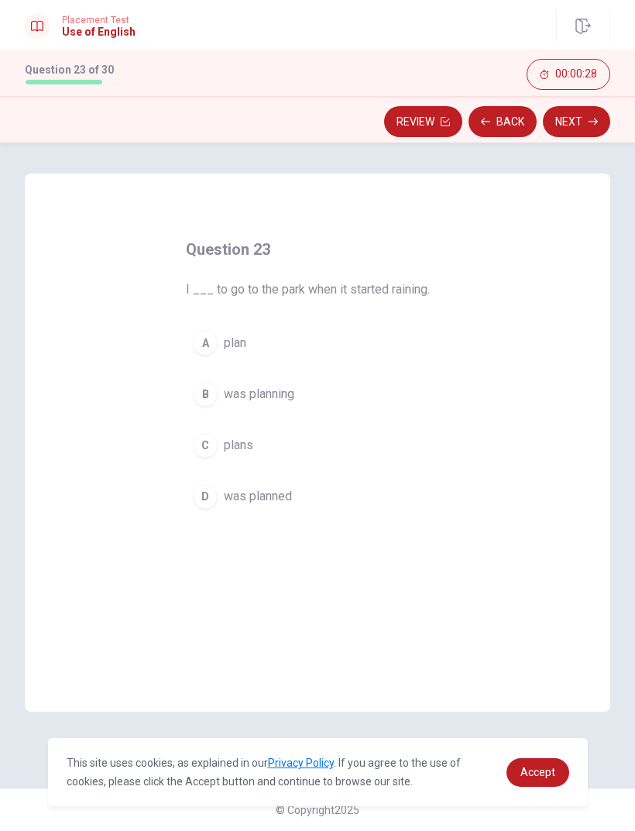
click at [212, 391] on div "B" at bounding box center [205, 394] width 25 height 25
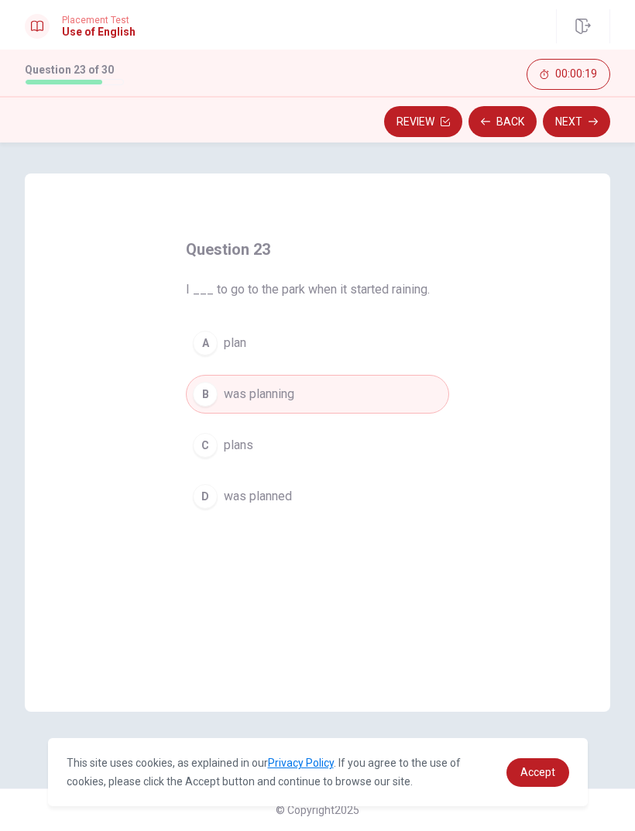
click at [236, 496] on span "was planned" at bounding box center [258, 496] width 68 height 19
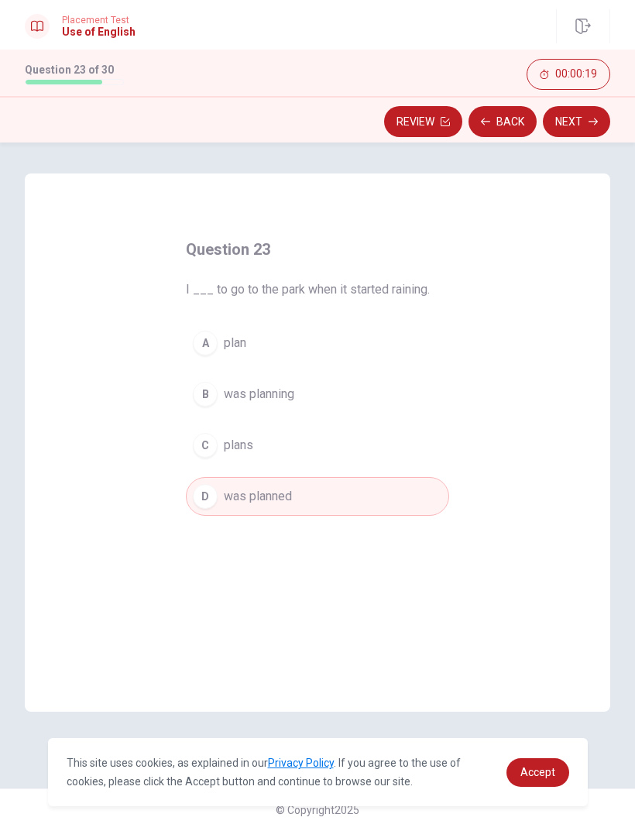
click at [577, 131] on button "Next" at bounding box center [576, 121] width 67 height 31
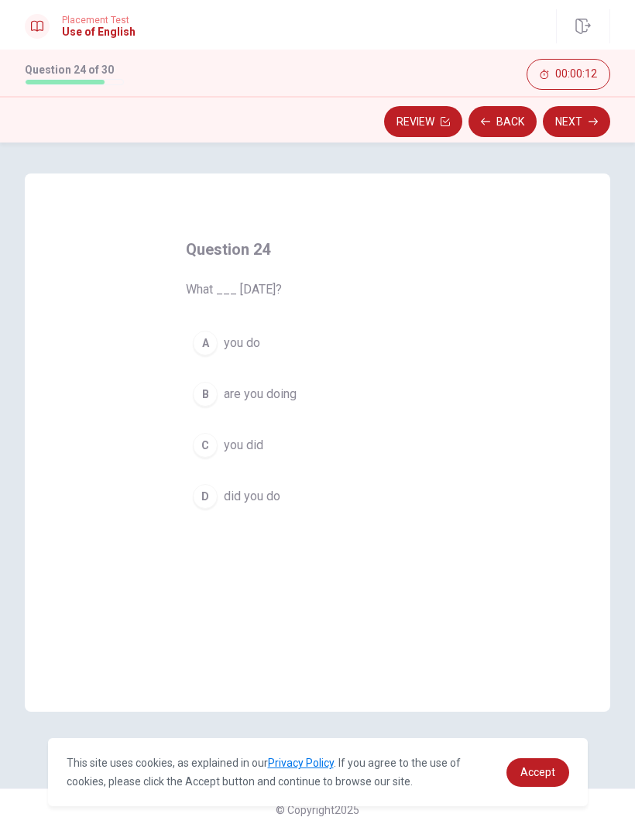
click at [199, 449] on div "C" at bounding box center [205, 445] width 25 height 25
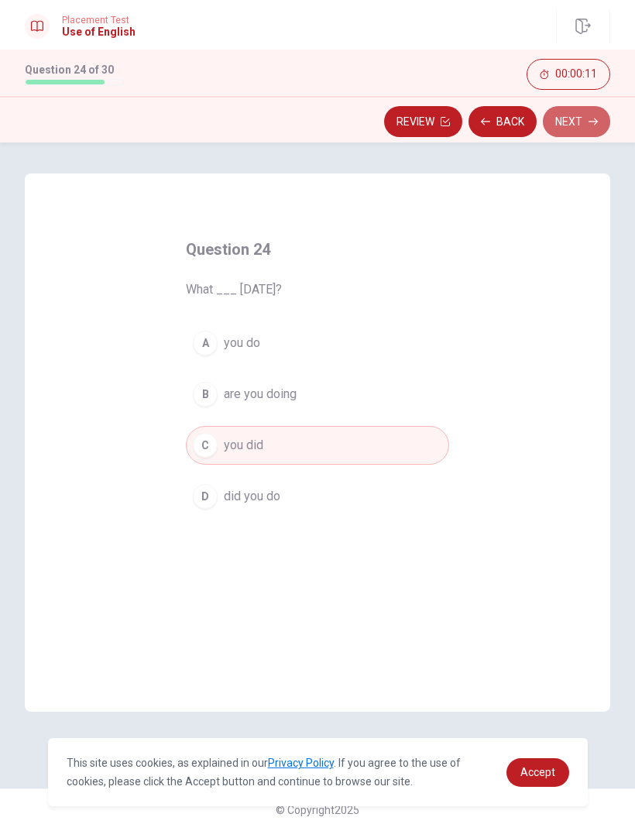
click at [576, 126] on button "Next" at bounding box center [576, 121] width 67 height 31
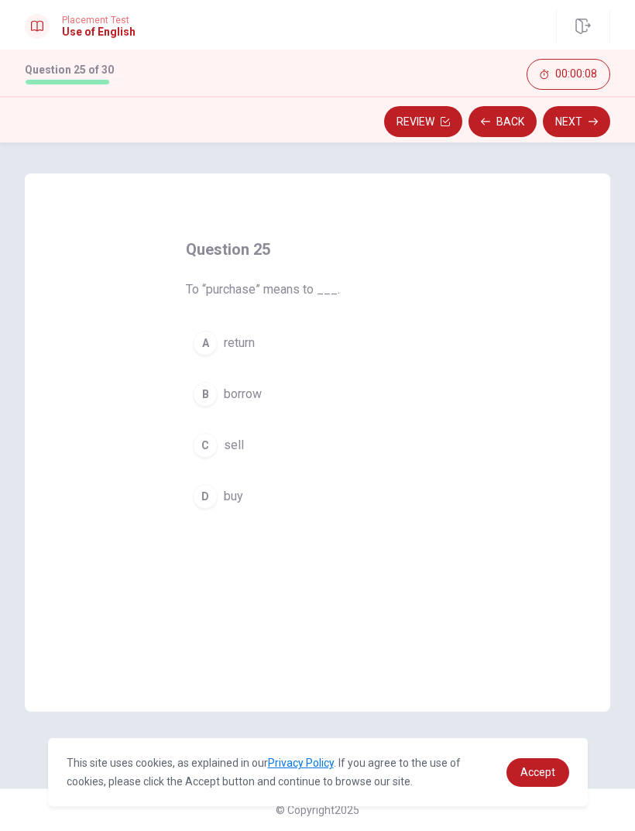
click at [497, 121] on button "Back" at bounding box center [503, 121] width 68 height 31
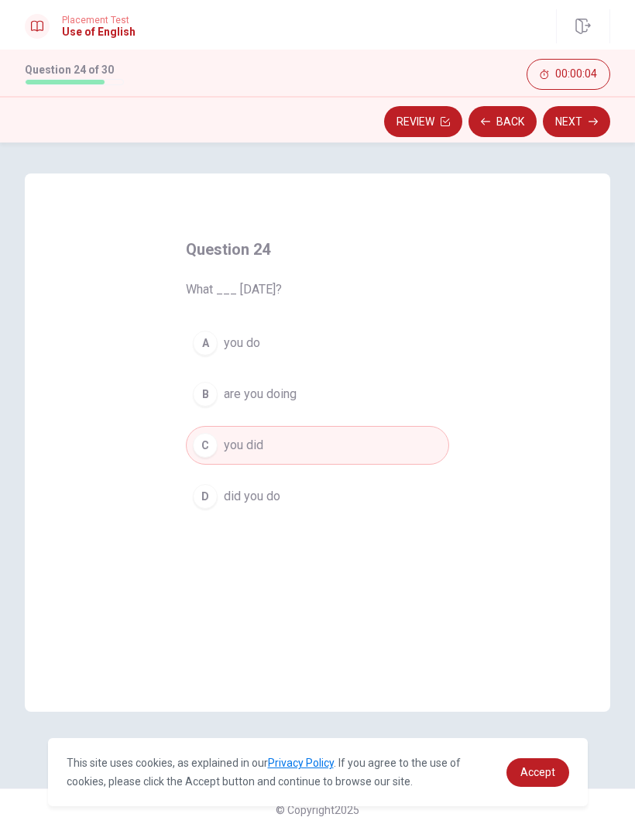
click at [254, 496] on span "did you do" at bounding box center [252, 496] width 57 height 19
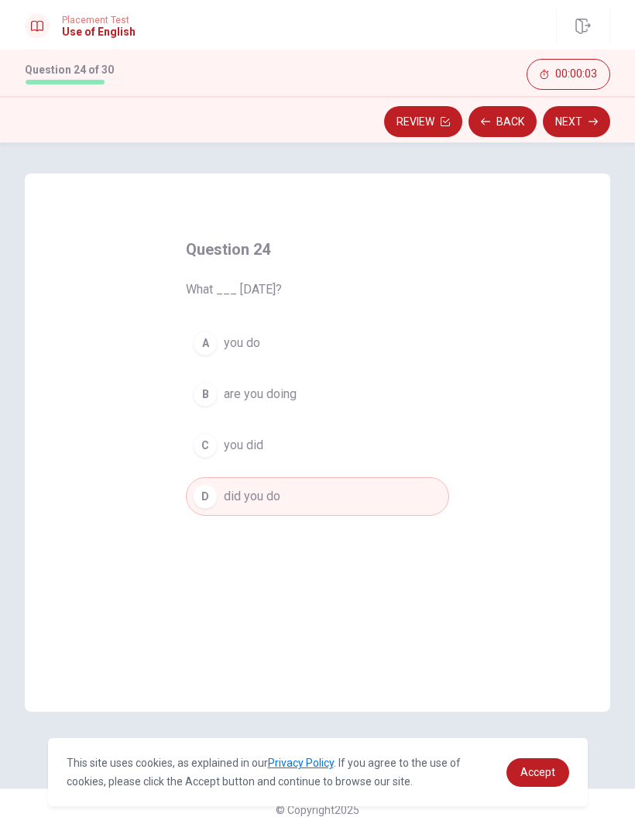
click at [591, 115] on button "Next" at bounding box center [576, 121] width 67 height 31
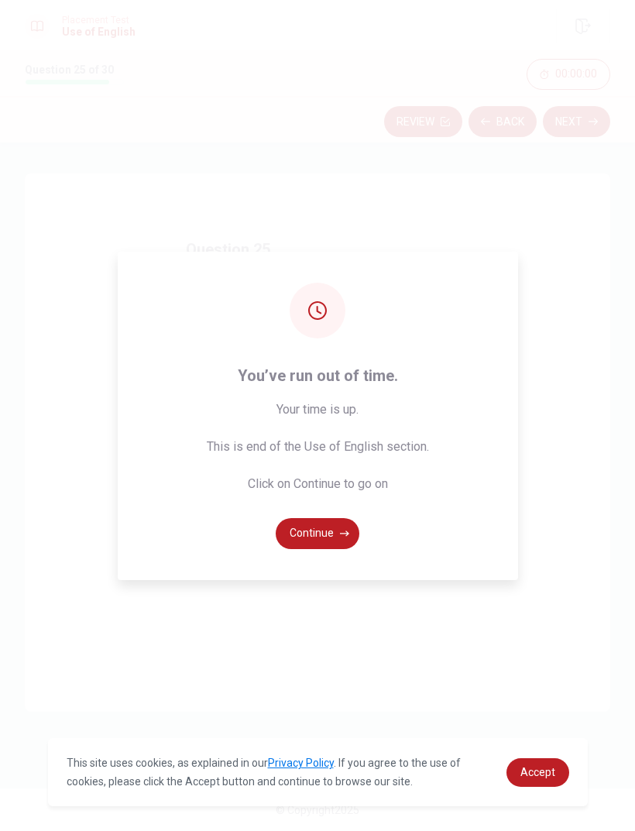
click at [307, 549] on button "Continue" at bounding box center [318, 533] width 84 height 31
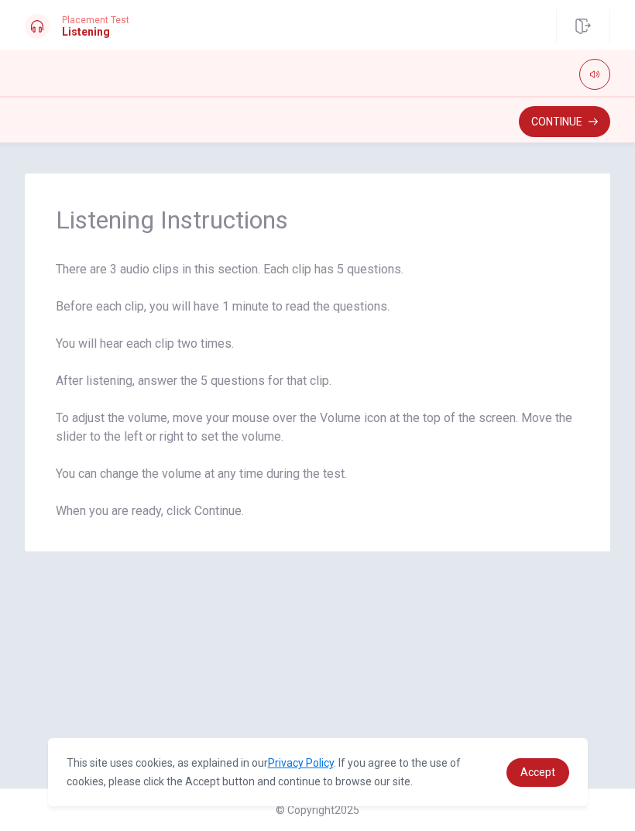
click at [569, 125] on button "Continue" at bounding box center [564, 121] width 91 height 31
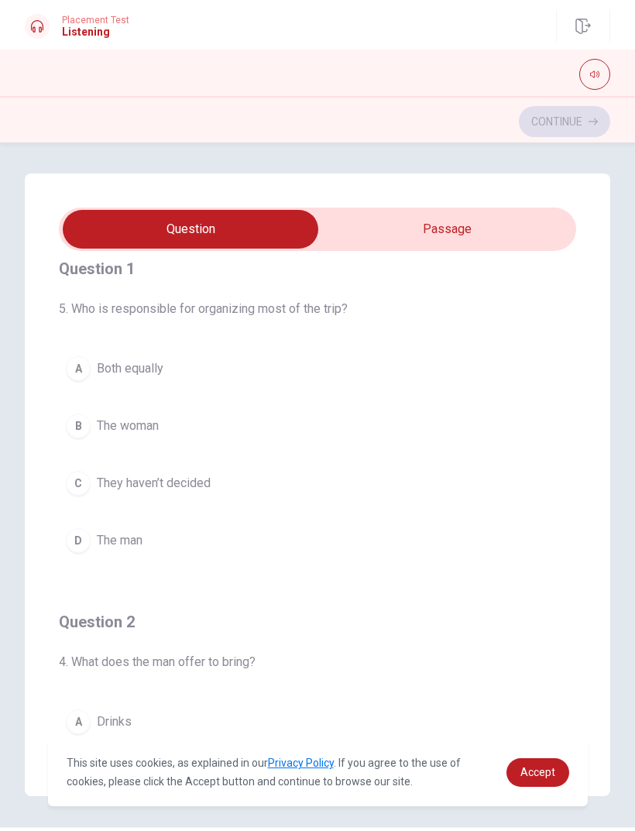
scroll to position [17, 0]
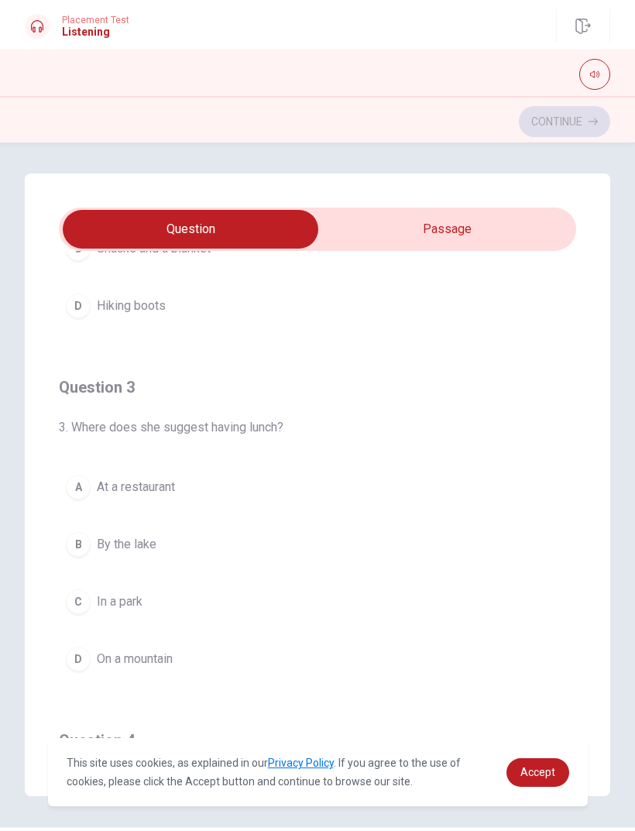
type input "6"
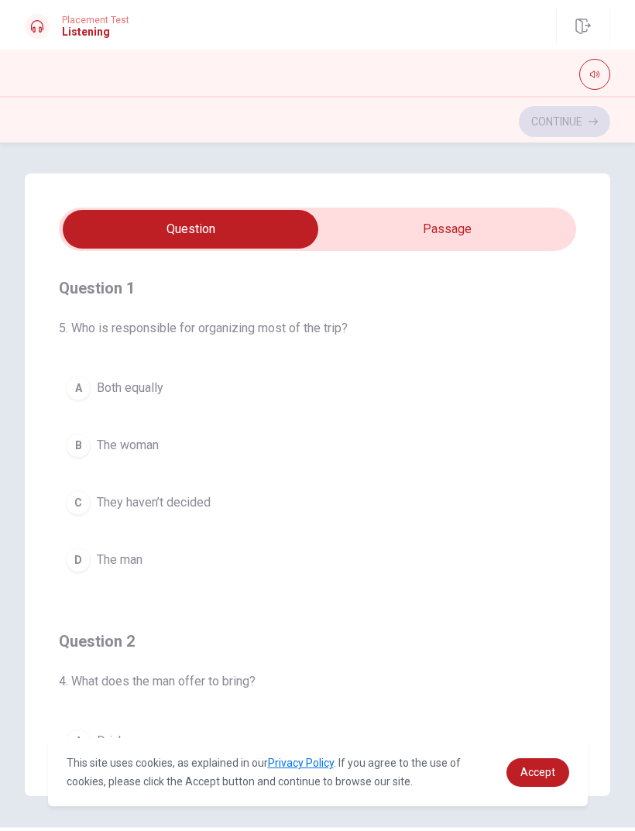
click at [472, 237] on input "checkbox" at bounding box center [190, 229] width 776 height 39
checkbox input "true"
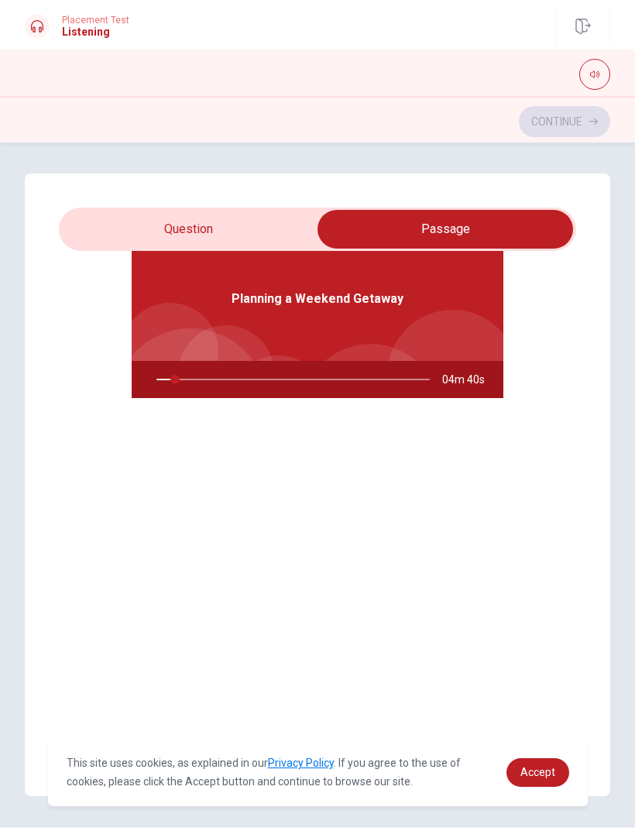
scroll to position [87, 0]
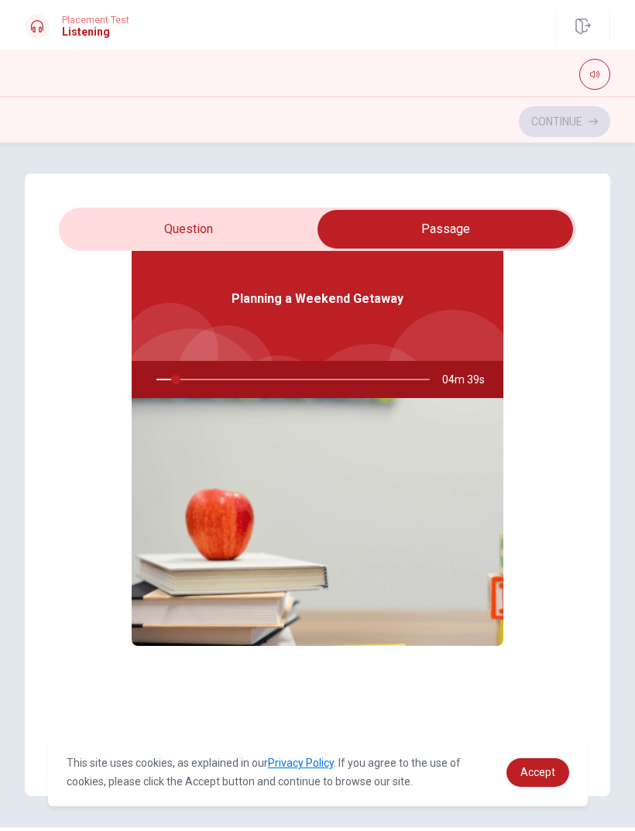
click at [417, 329] on div at bounding box center [452, 375] width 131 height 131
click at [218, 434] on img at bounding box center [318, 522] width 372 height 248
click at [208, 316] on div "Planning a Weekend Getaway" at bounding box center [318, 299] width 372 height 124
click at [596, 72] on icon "button" at bounding box center [594, 74] width 9 height 9
type input "16"
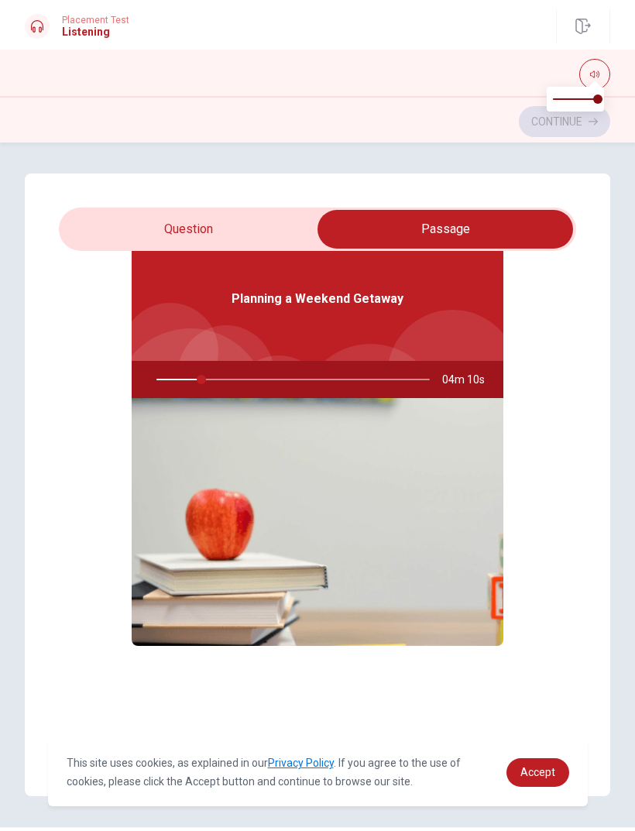
click at [133, 242] on input "checkbox" at bounding box center [445, 229] width 776 height 39
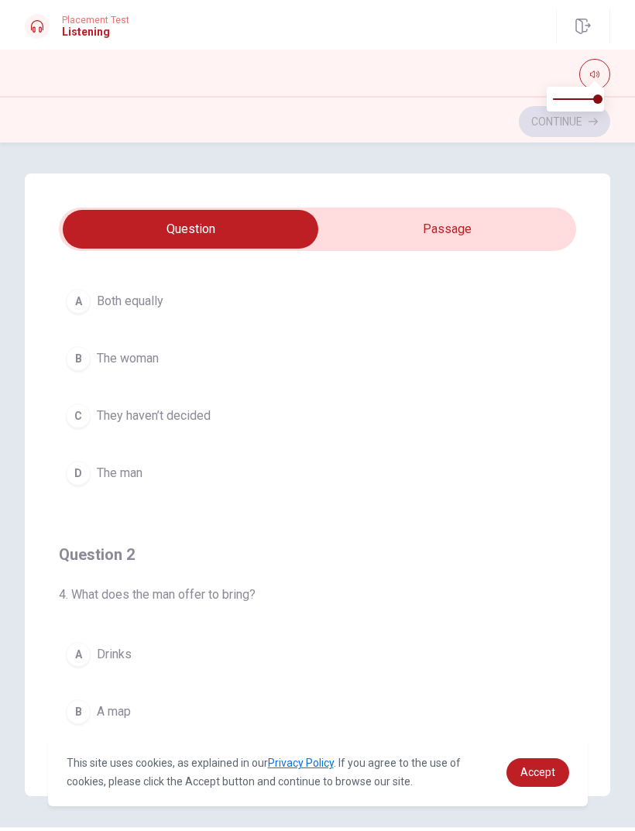
click at [485, 230] on input "checkbox" at bounding box center [190, 229] width 776 height 39
checkbox input "true"
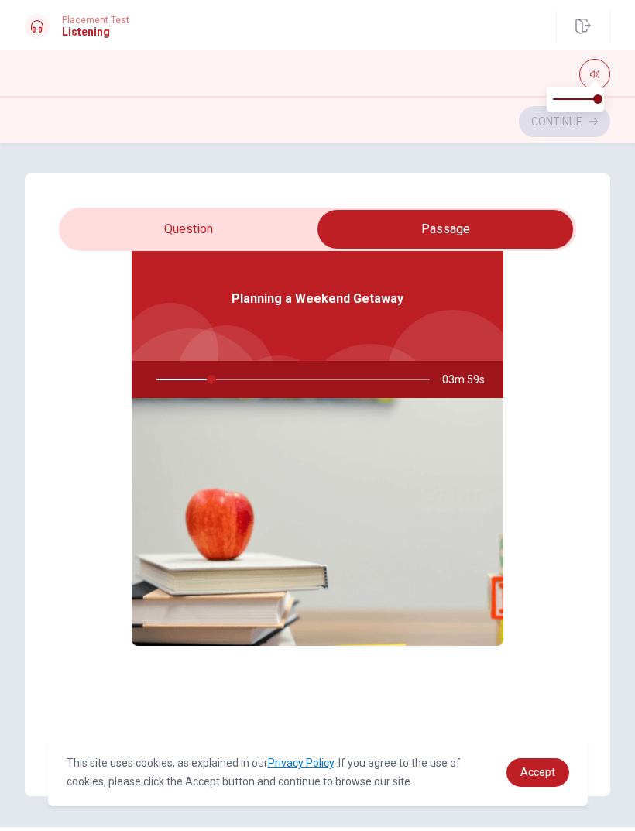
type input "20"
click at [129, 222] on input "checkbox" at bounding box center [445, 229] width 776 height 39
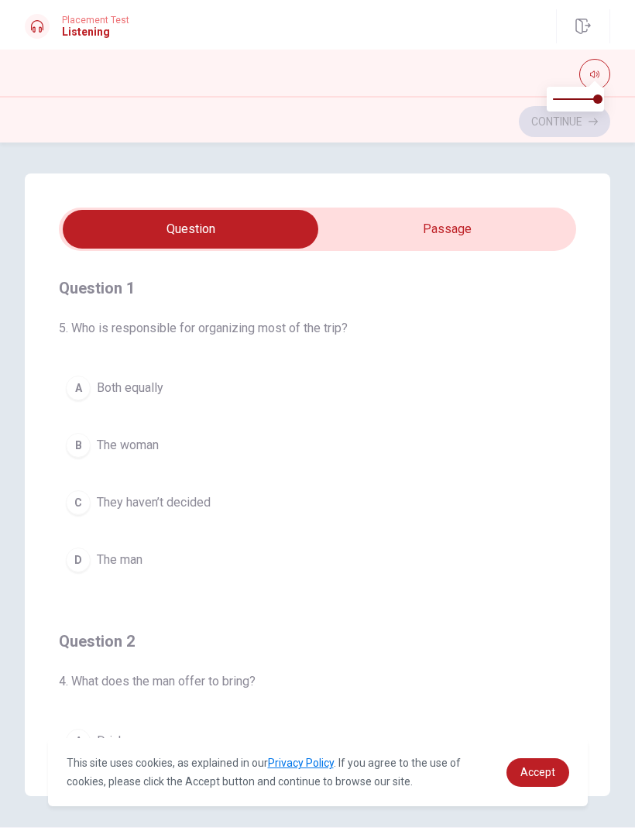
scroll to position [0, 0]
click at [502, 237] on input "checkbox" at bounding box center [190, 229] width 776 height 39
checkbox input "true"
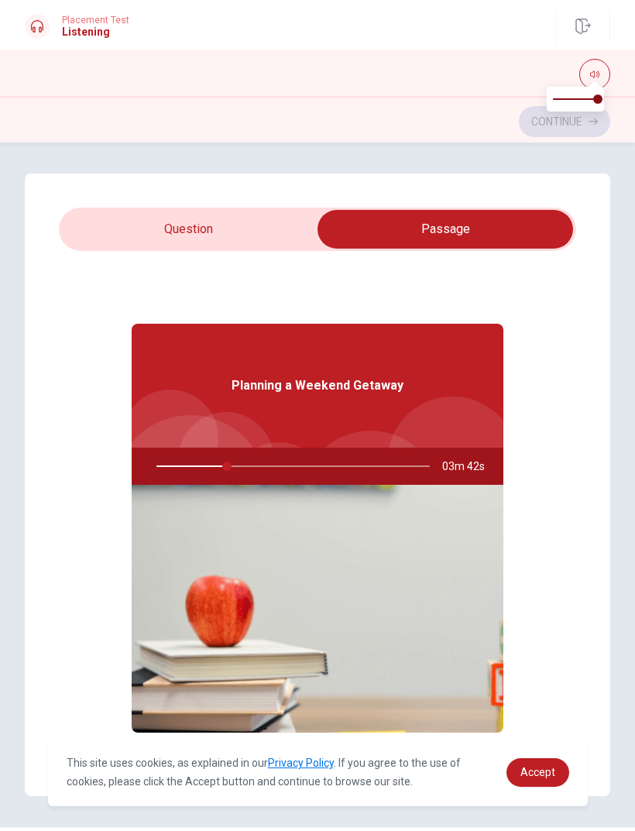
type input "26"
click at [111, 227] on input "checkbox" at bounding box center [445, 229] width 776 height 39
checkbox input "false"
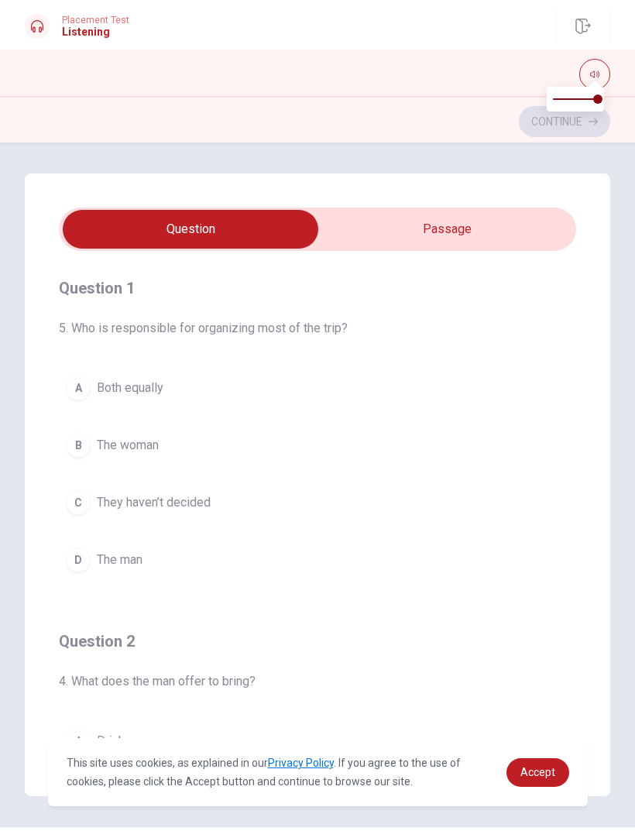
click at [75, 445] on div "B" at bounding box center [78, 445] width 25 height 25
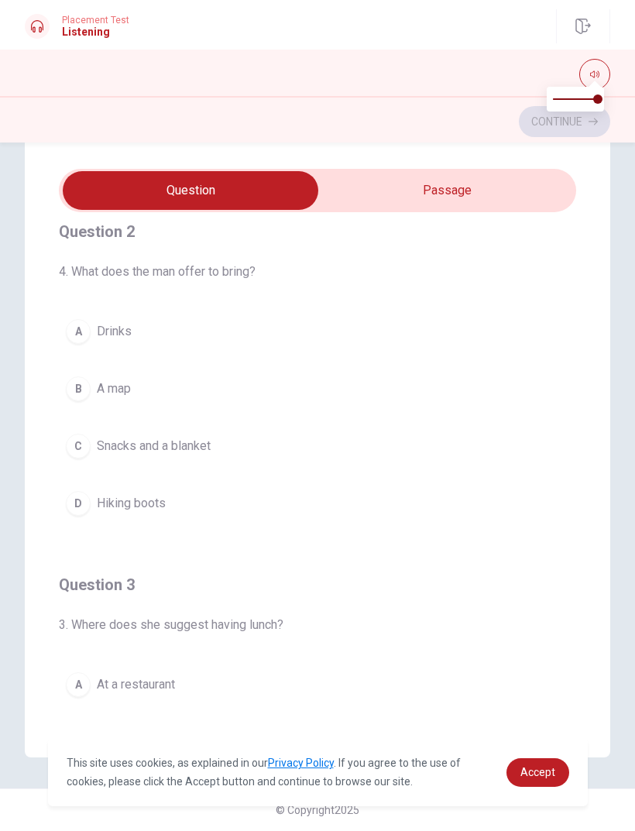
scroll to position [369, 0]
click at [78, 448] on div "C" at bounding box center [78, 447] width 25 height 25
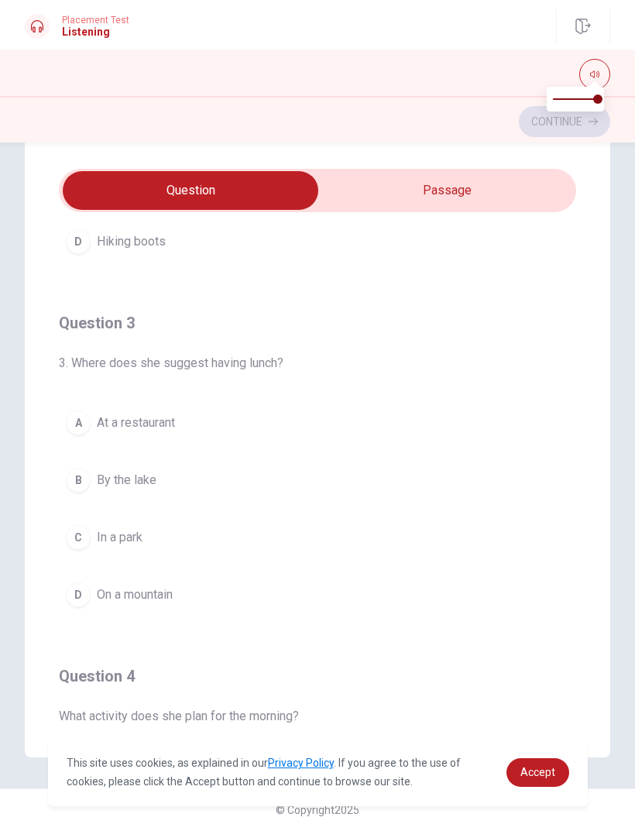
scroll to position [634, 0]
click at [84, 537] on div "C" at bounding box center [78, 536] width 25 height 25
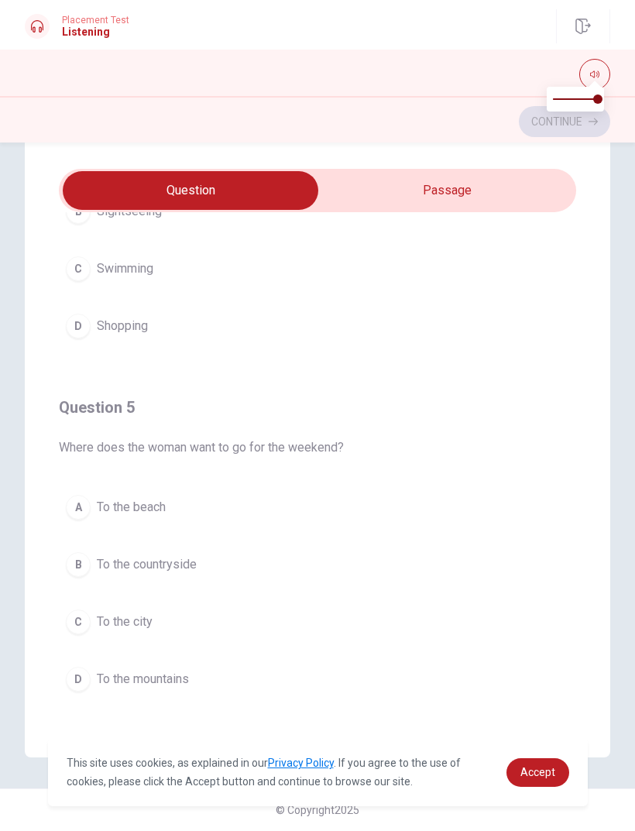
scroll to position [1255, 0]
click at [80, 562] on div "B" at bounding box center [78, 564] width 25 height 25
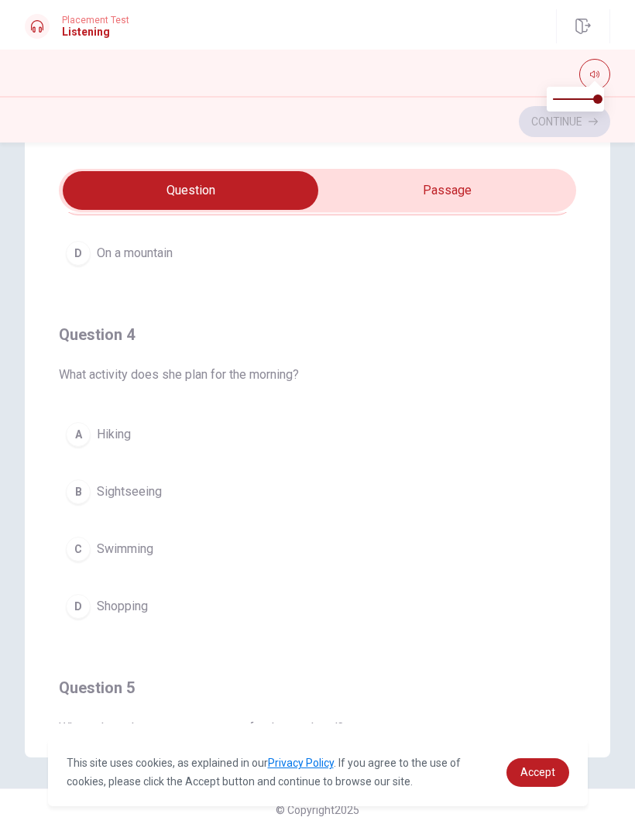
scroll to position [980, 0]
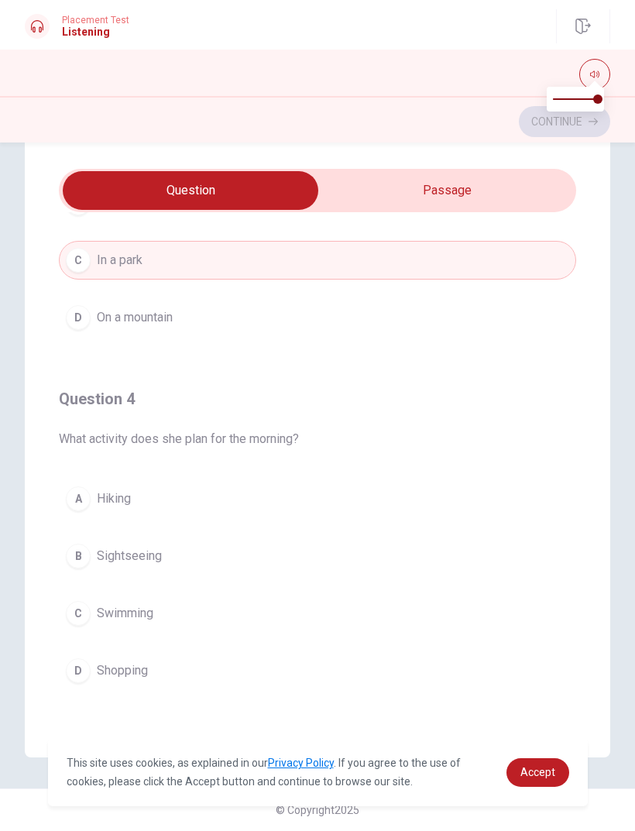
type input "59"
click at [512, 193] on input "checkbox" at bounding box center [190, 190] width 776 height 39
checkbox input "true"
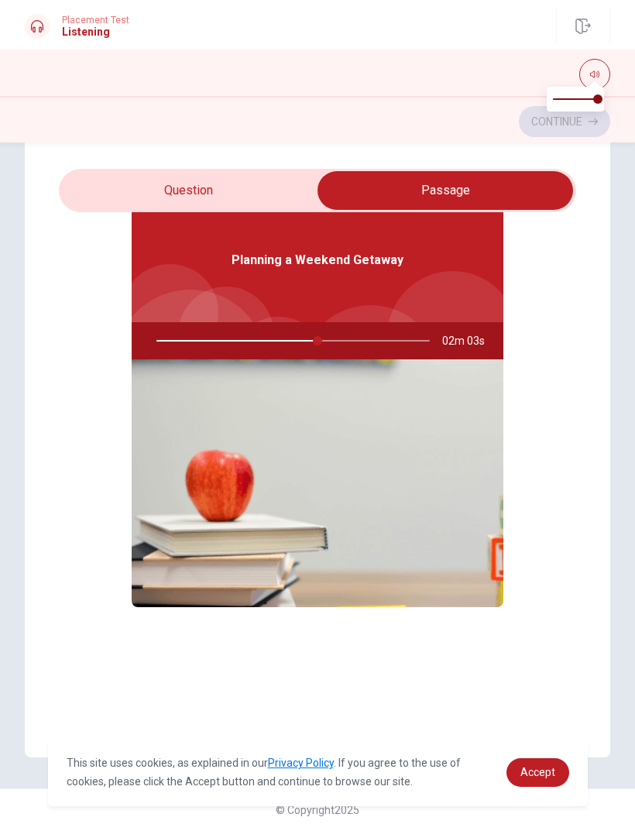
scroll to position [87, 0]
type input "61"
click at [243, 187] on input "checkbox" at bounding box center [445, 190] width 776 height 39
checkbox input "false"
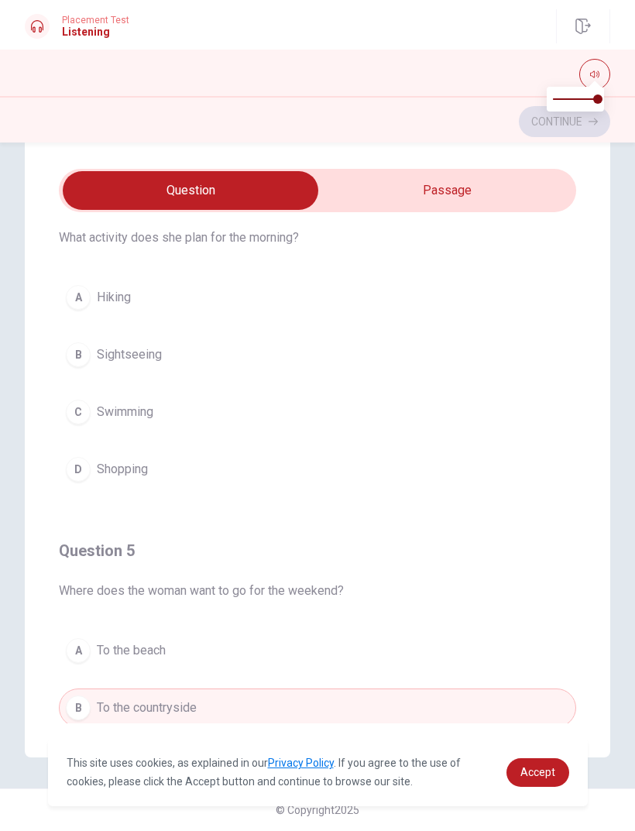
scroll to position [1111, 0]
click at [444, 472] on button "D Shopping" at bounding box center [317, 470] width 517 height 39
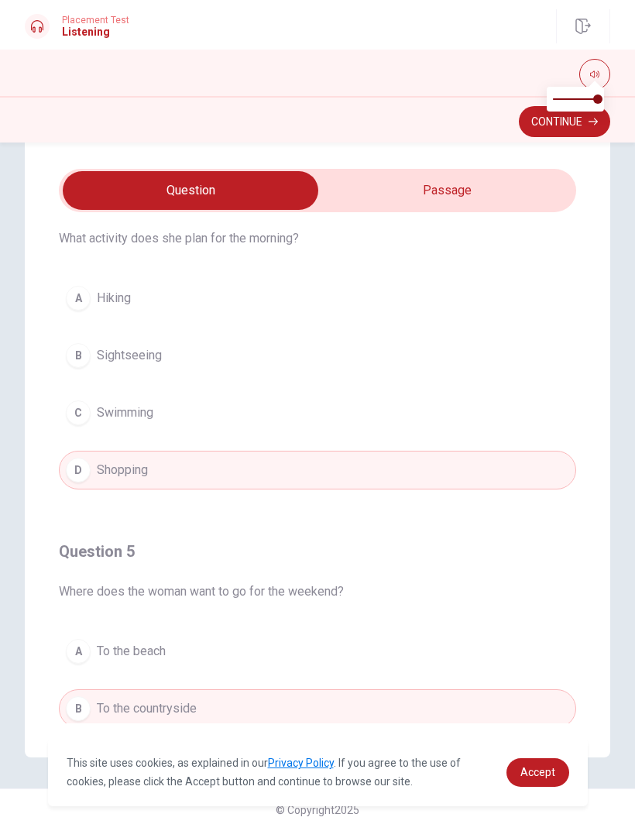
click at [570, 132] on button "Continue" at bounding box center [564, 121] width 91 height 31
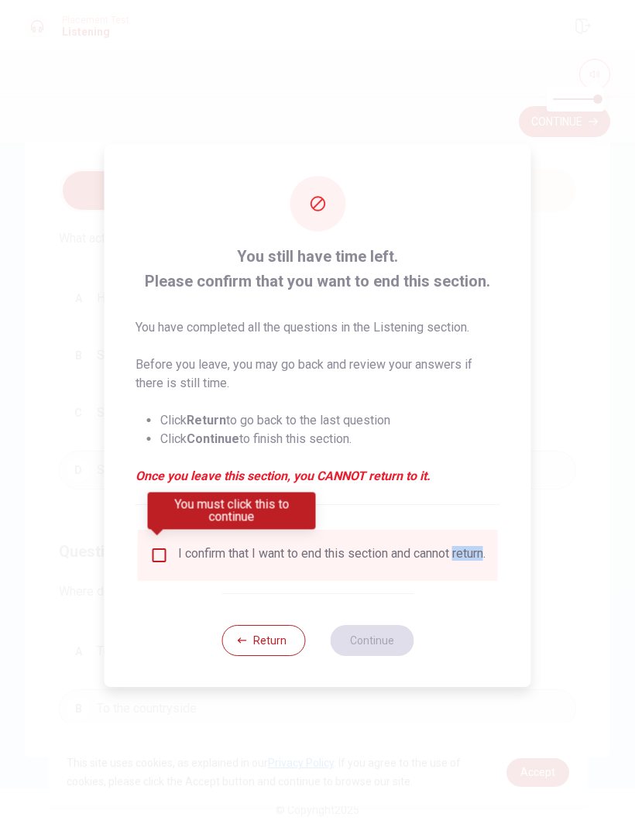
click at [298, 574] on div "I confirm that I want to end this section and cannot return." at bounding box center [318, 555] width 360 height 51
click at [163, 546] on input "You must click this to continue" at bounding box center [159, 555] width 19 height 19
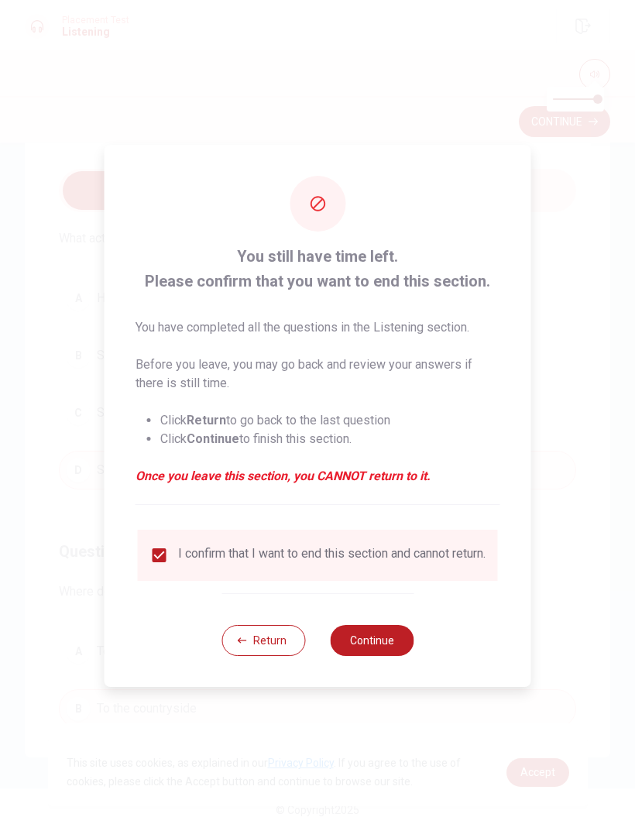
click at [396, 637] on button "Continue" at bounding box center [372, 640] width 84 height 31
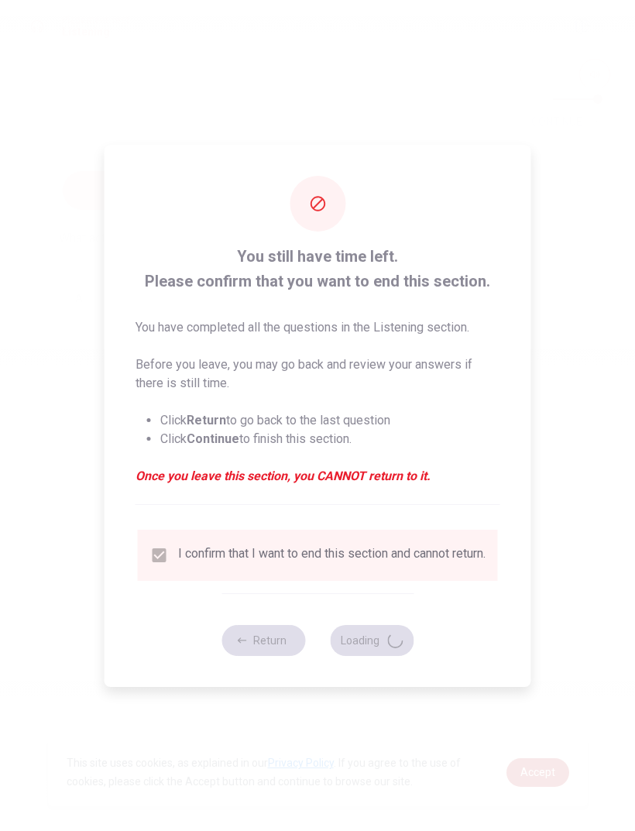
scroll to position [0, 0]
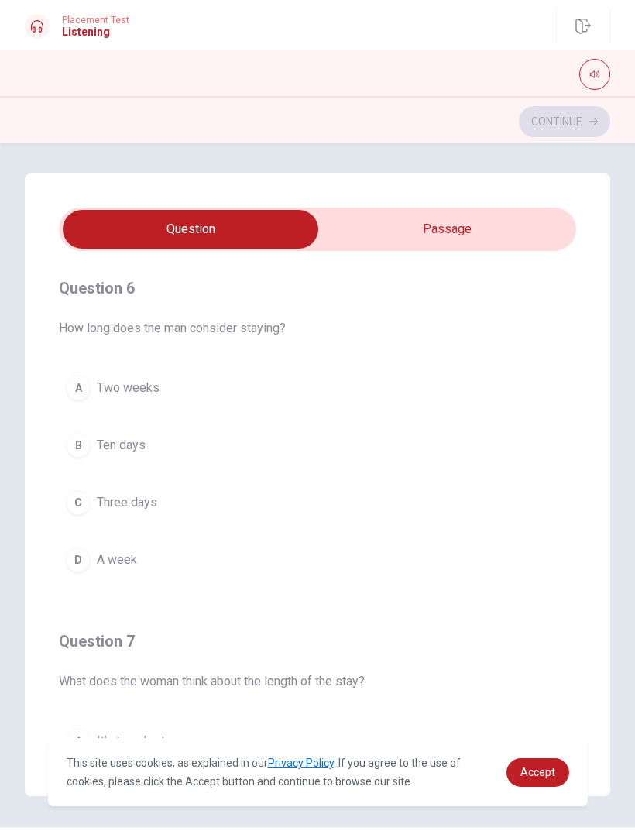
type input "1"
click at [536, 231] on input "checkbox" at bounding box center [190, 229] width 776 height 39
checkbox input "true"
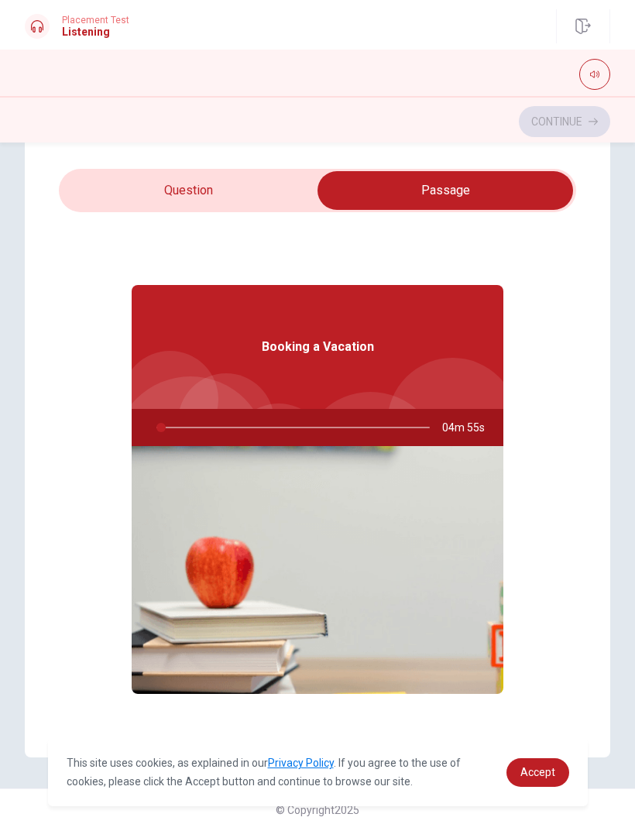
scroll to position [39, 0]
type input "6"
click at [149, 197] on input "checkbox" at bounding box center [445, 190] width 776 height 39
checkbox input "false"
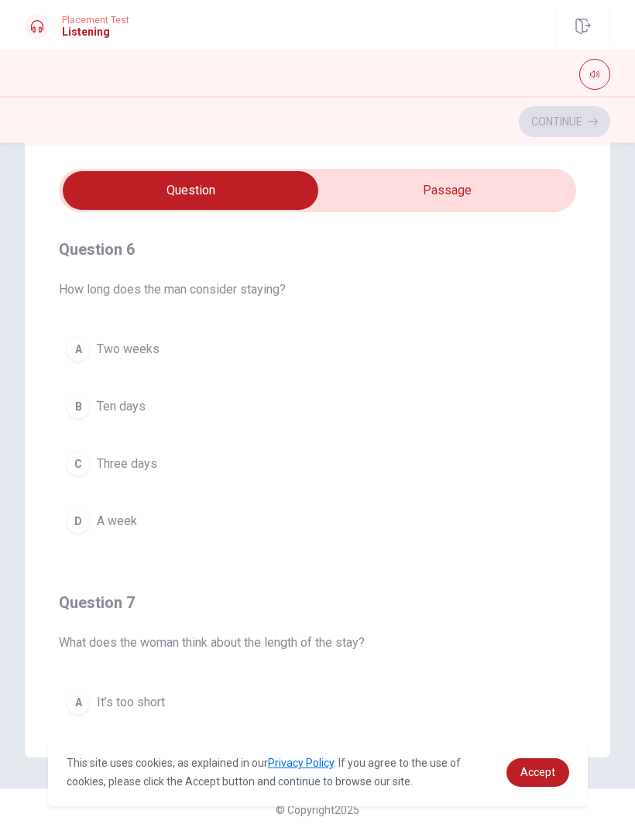
type input "12"
click at [550, 191] on input "checkbox" at bounding box center [190, 190] width 776 height 39
checkbox input "true"
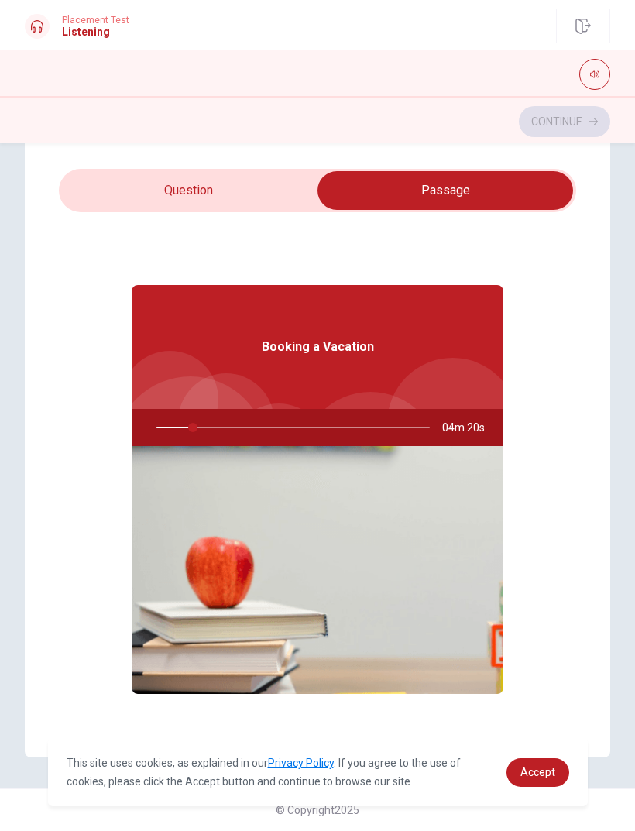
type input "14"
click at [251, 194] on input "checkbox" at bounding box center [445, 190] width 776 height 39
checkbox input "false"
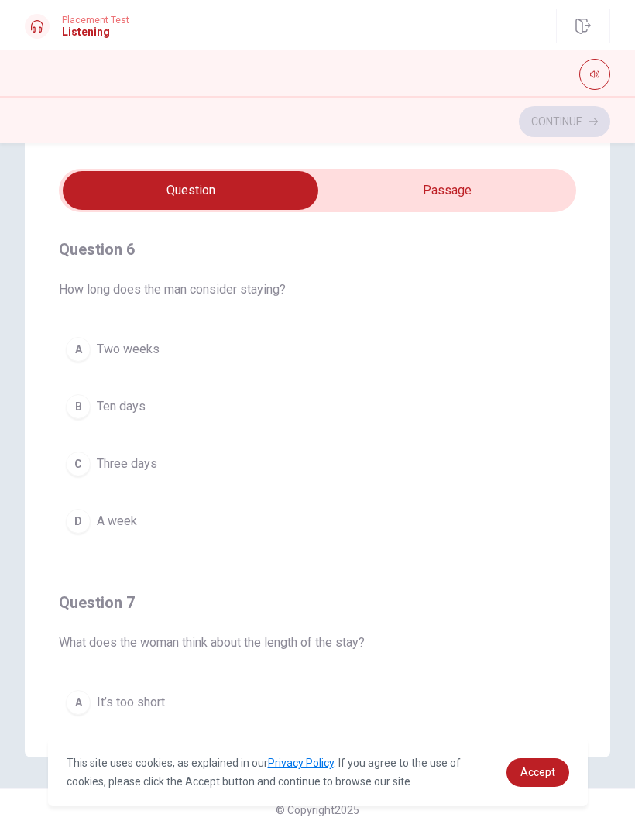
scroll to position [0, 0]
type input "19"
click at [516, 197] on input "checkbox" at bounding box center [190, 190] width 776 height 39
checkbox input "true"
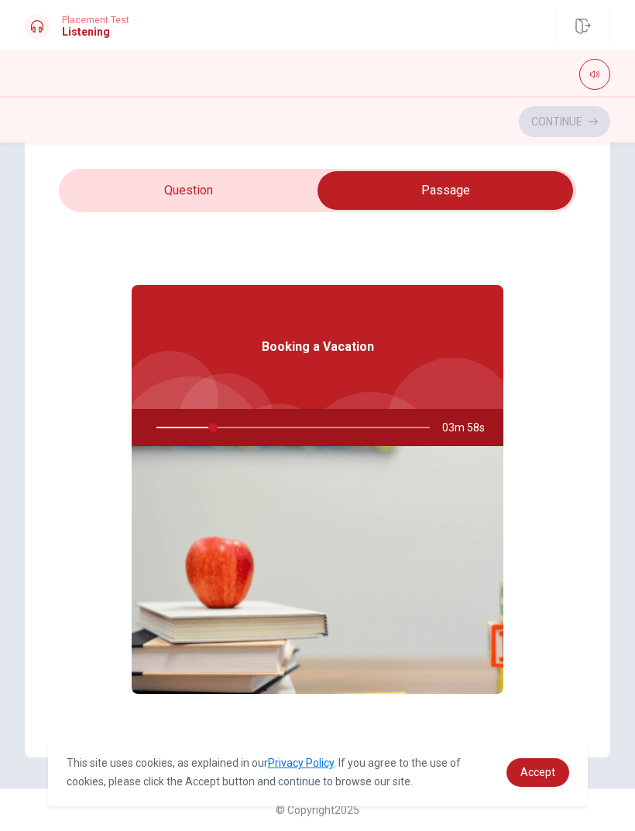
type input "21"
click at [259, 193] on input "checkbox" at bounding box center [445, 190] width 776 height 39
checkbox input "false"
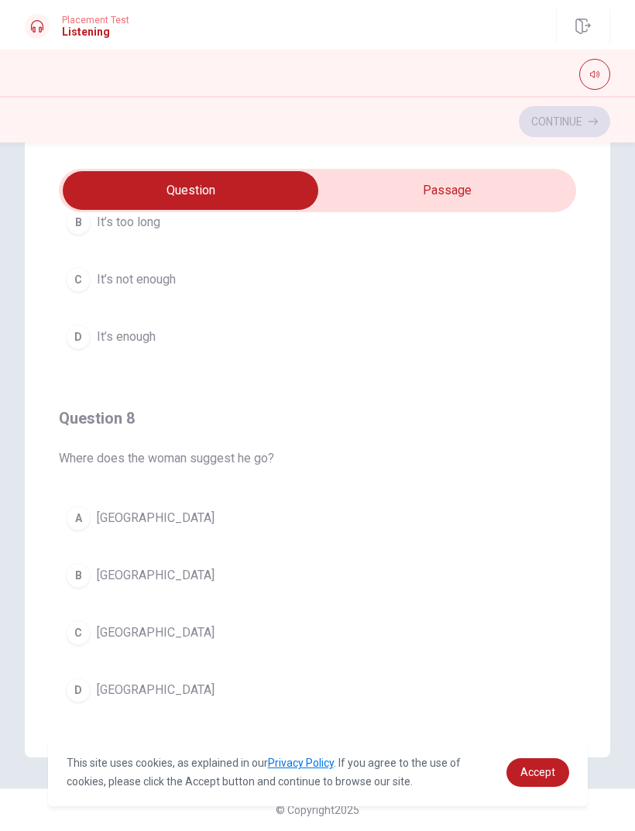
scroll to position [541, 0]
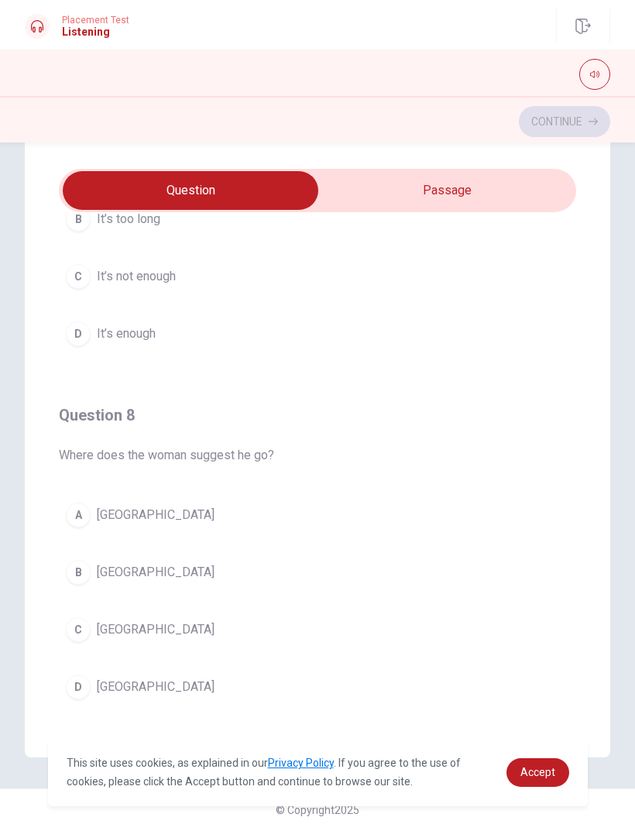
click at [75, 517] on div "A" at bounding box center [78, 515] width 25 height 25
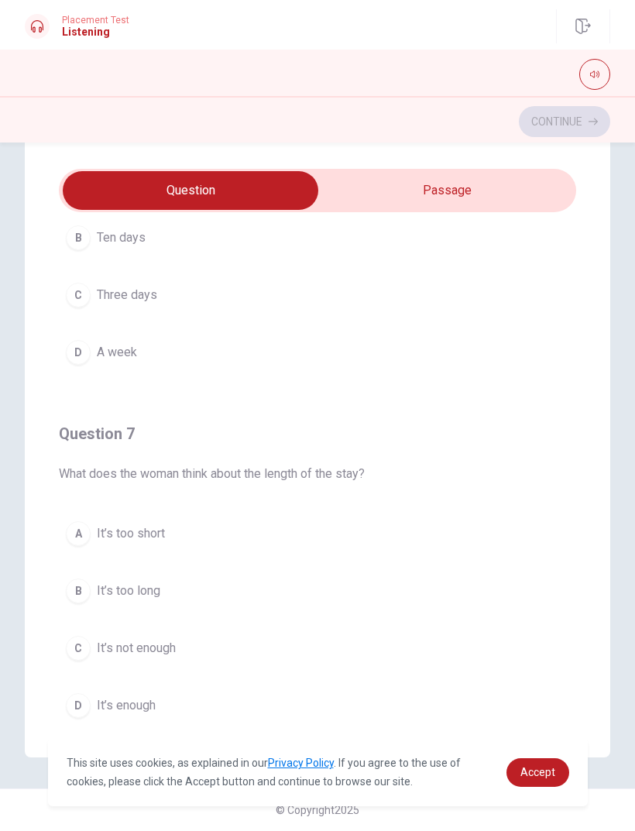
scroll to position [170, 0]
click at [76, 369] on button "D A week" at bounding box center [317, 350] width 517 height 39
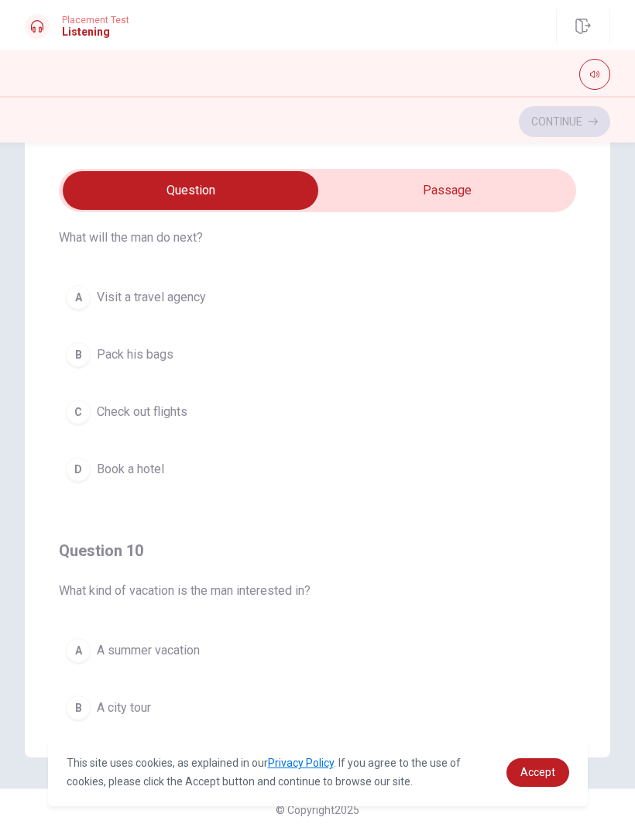
scroll to position [1111, 0]
click at [81, 421] on div "C" at bounding box center [78, 412] width 25 height 25
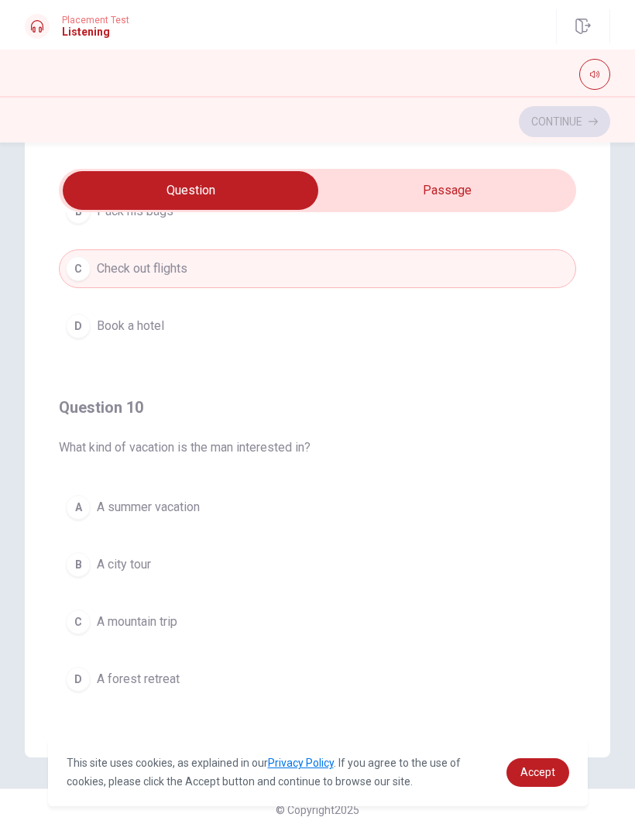
scroll to position [1255, 0]
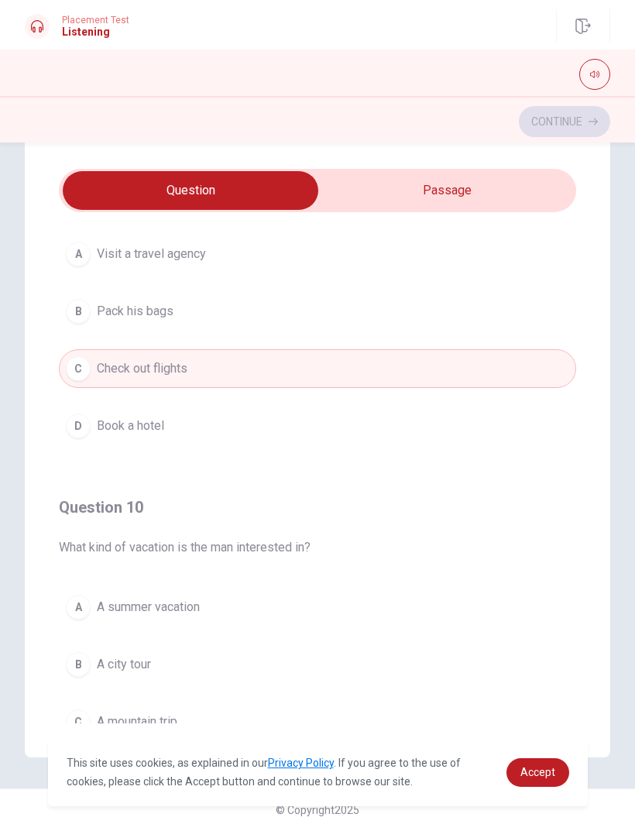
click at [77, 606] on div "A" at bounding box center [78, 607] width 25 height 25
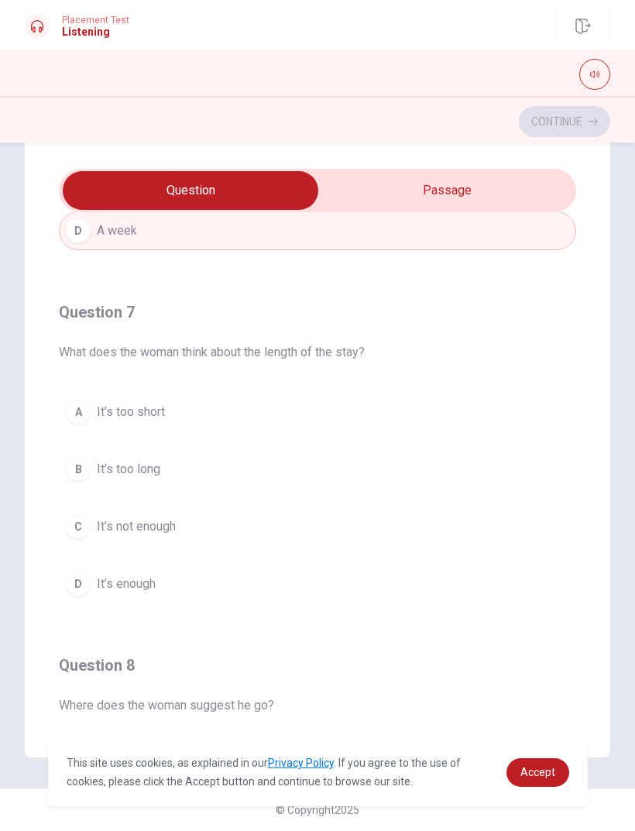
scroll to position [291, 0]
click at [271, 579] on button "D It’s enough" at bounding box center [317, 583] width 517 height 39
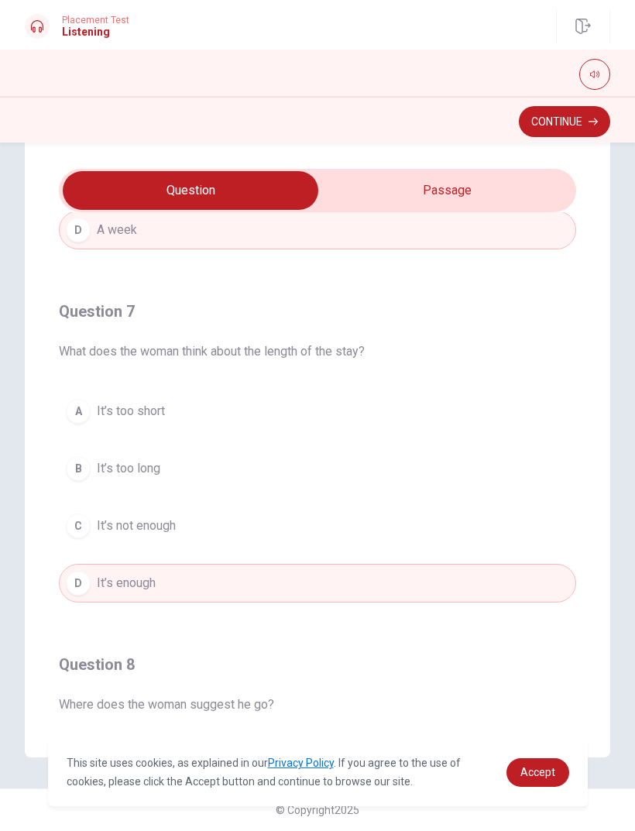
click at [555, 127] on button "Continue" at bounding box center [564, 121] width 91 height 31
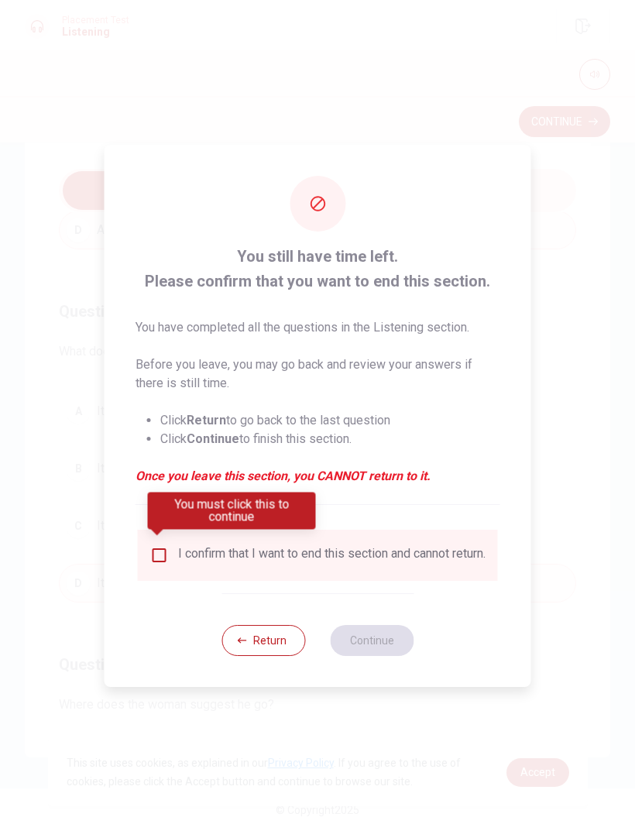
click at [147, 558] on div "I confirm that I want to end this section and cannot return." at bounding box center [318, 555] width 360 height 51
click at [158, 551] on input "You must click this to continue" at bounding box center [159, 555] width 19 height 19
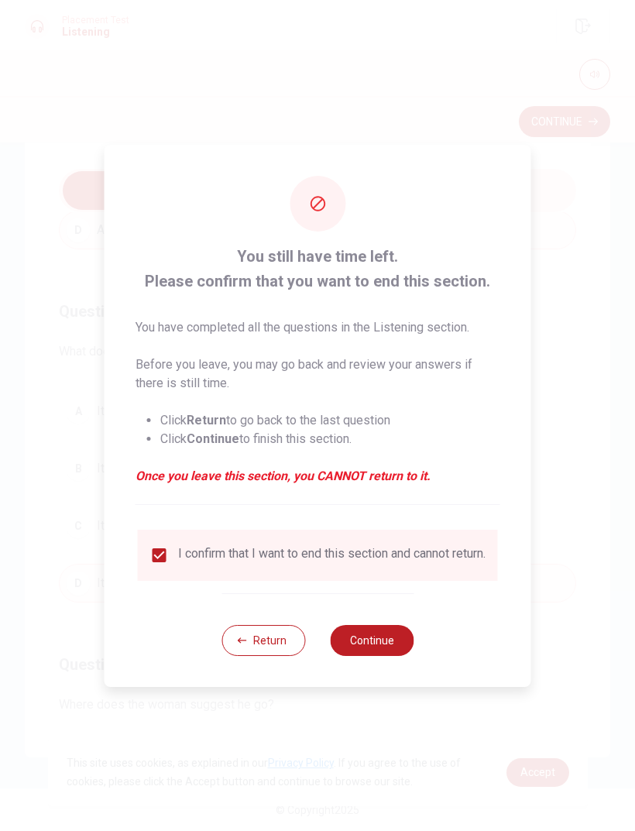
click at [390, 651] on button "Continue" at bounding box center [372, 640] width 84 height 31
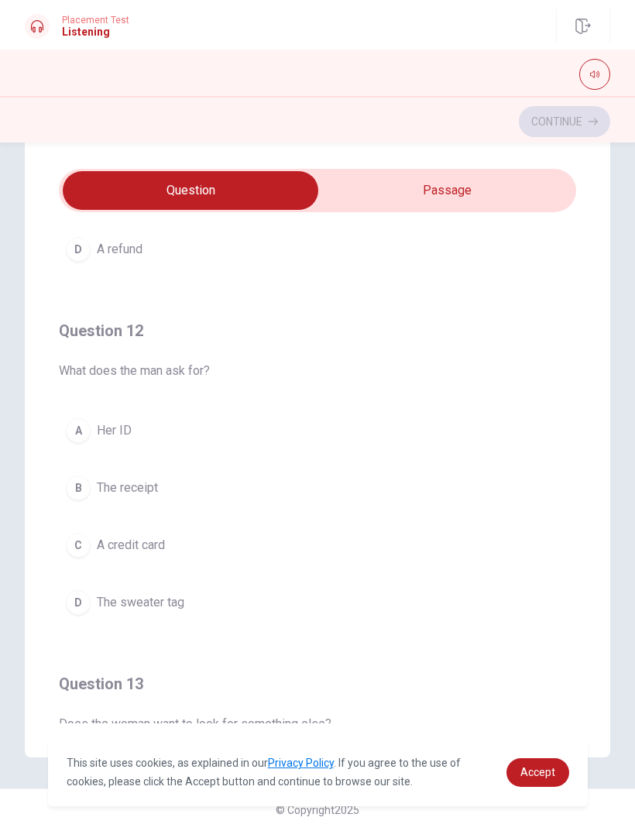
scroll to position [279, 0]
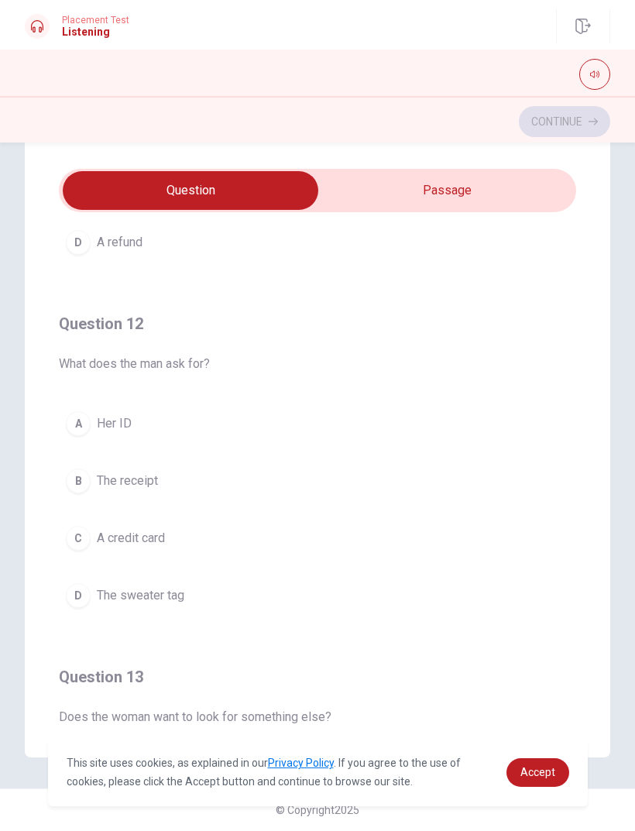
click at [78, 489] on div "B" at bounding box center [78, 481] width 25 height 25
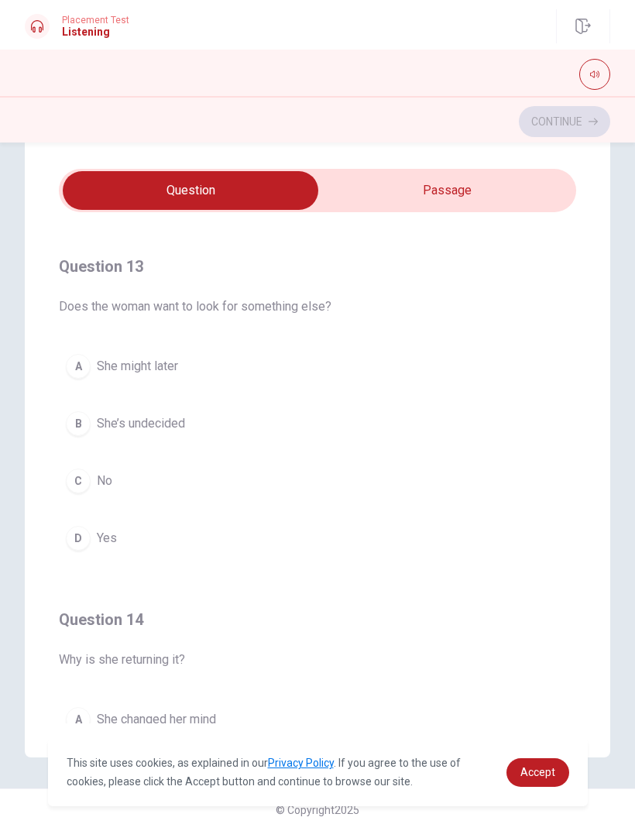
scroll to position [683, 0]
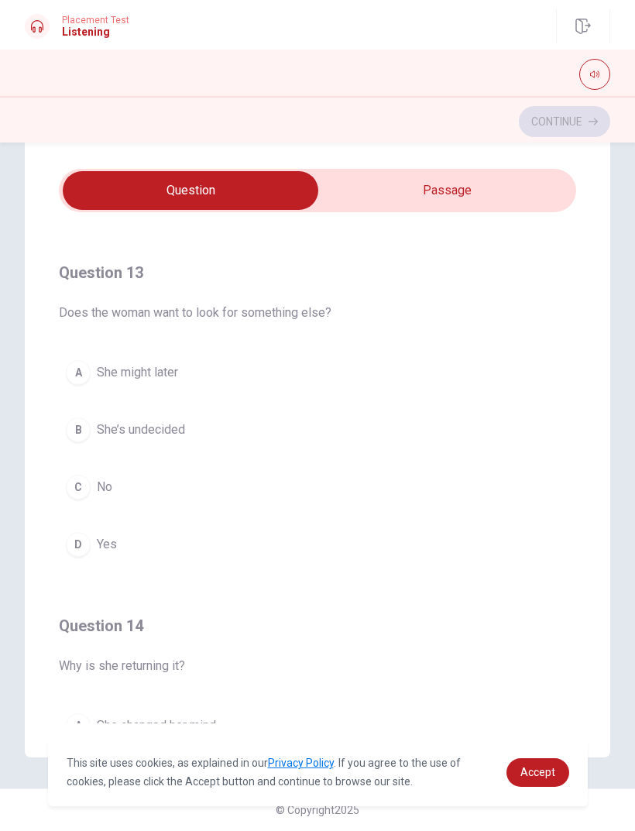
click at [68, 488] on div "C" at bounding box center [78, 487] width 25 height 25
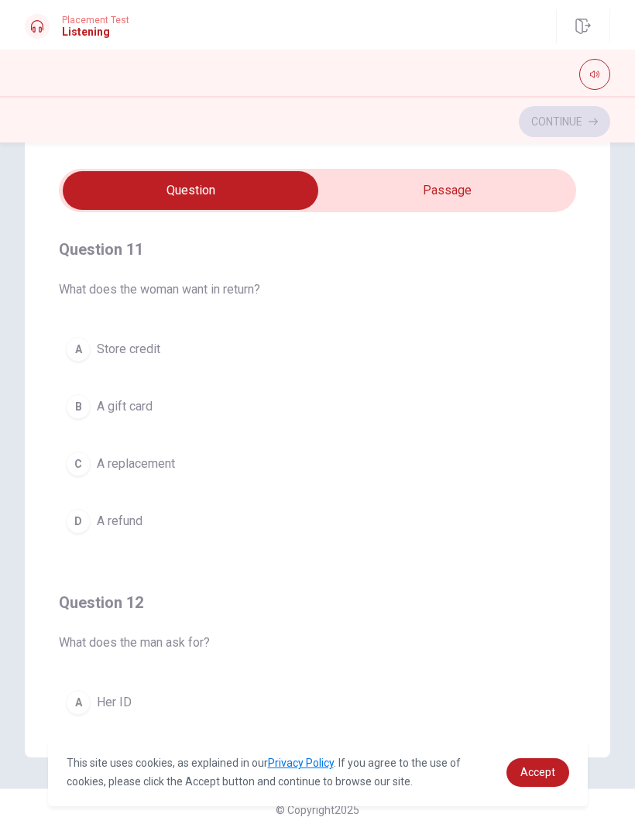
scroll to position [0, 0]
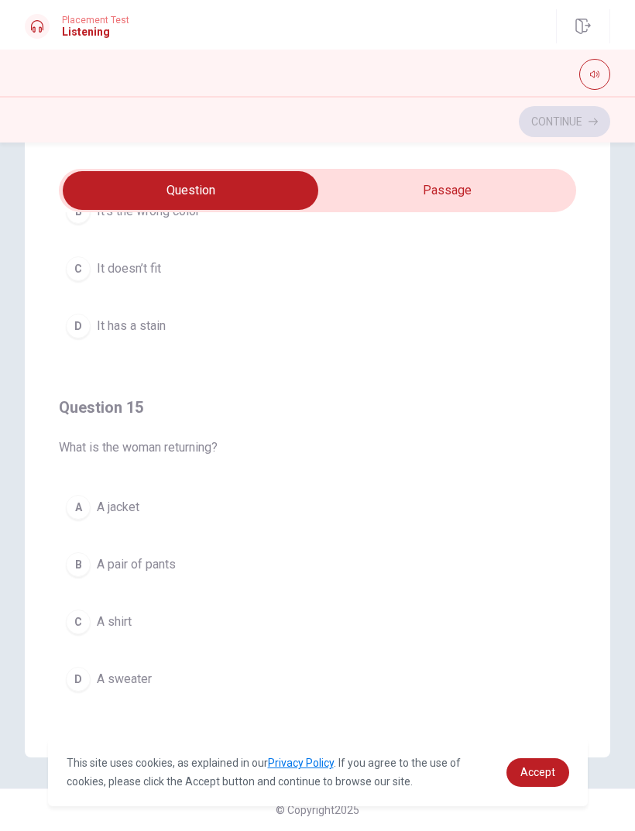
click at [94, 671] on button "D A sweater" at bounding box center [317, 679] width 517 height 39
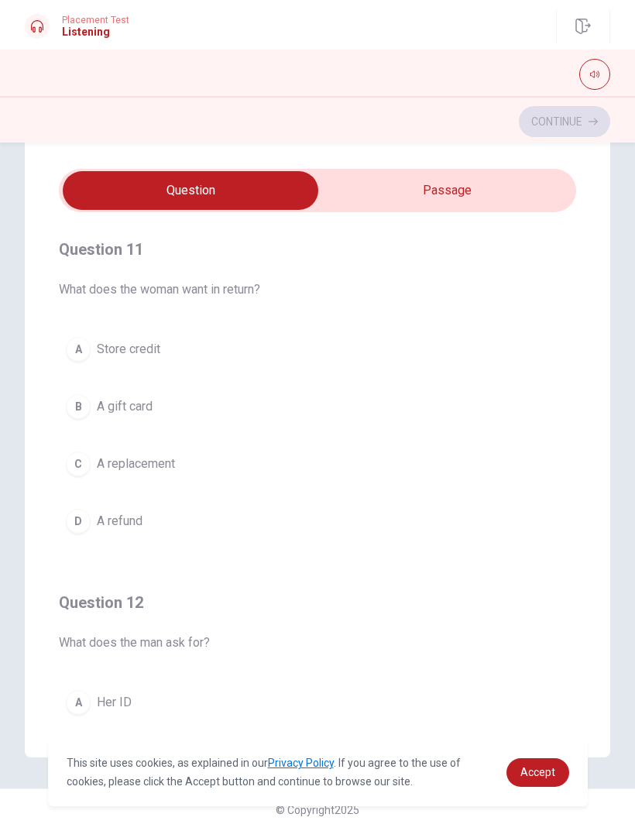
click at [168, 471] on span "A replacement" at bounding box center [136, 464] width 78 height 19
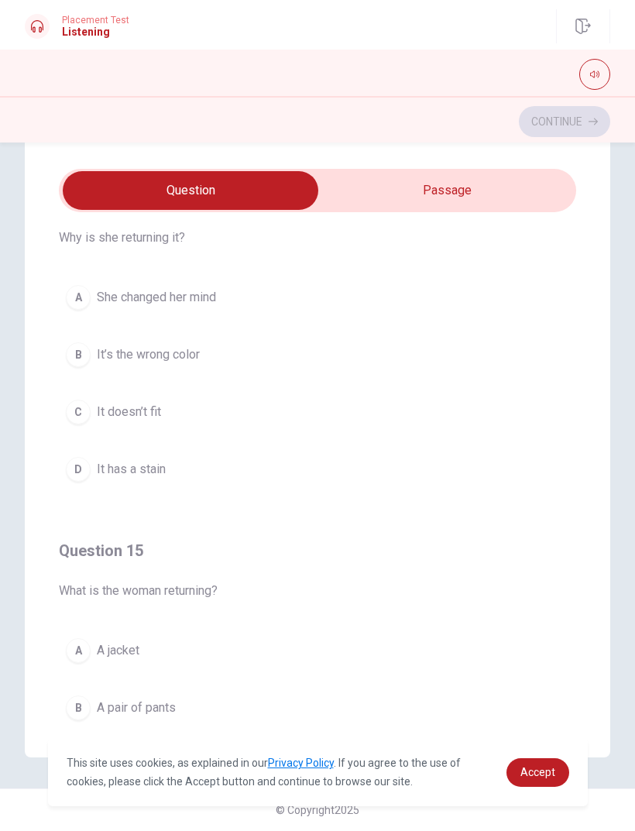
scroll to position [1112, 0]
click at [74, 414] on div "C" at bounding box center [78, 411] width 25 height 25
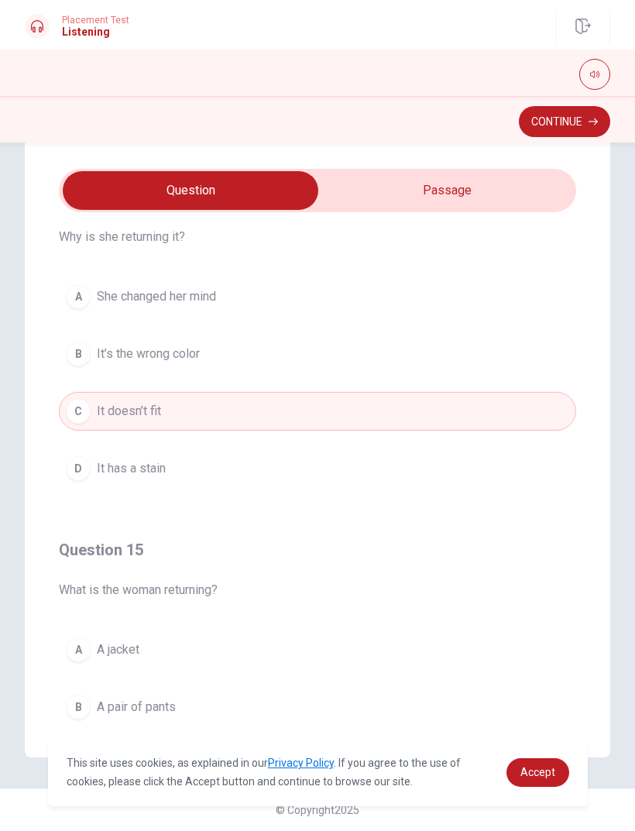
click at [417, 301] on button "A She changed her mind" at bounding box center [317, 296] width 517 height 39
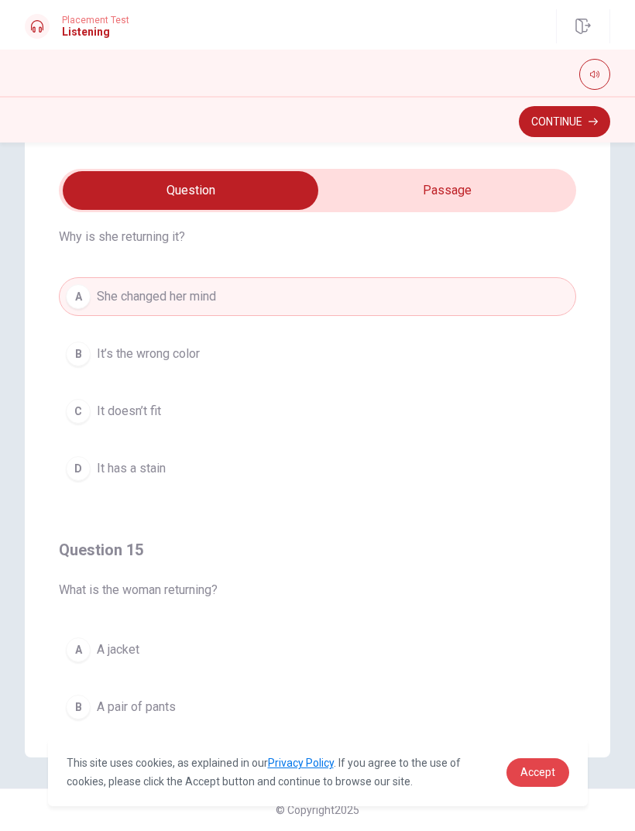
click at [554, 772] on span "Accept" at bounding box center [537, 772] width 35 height 12
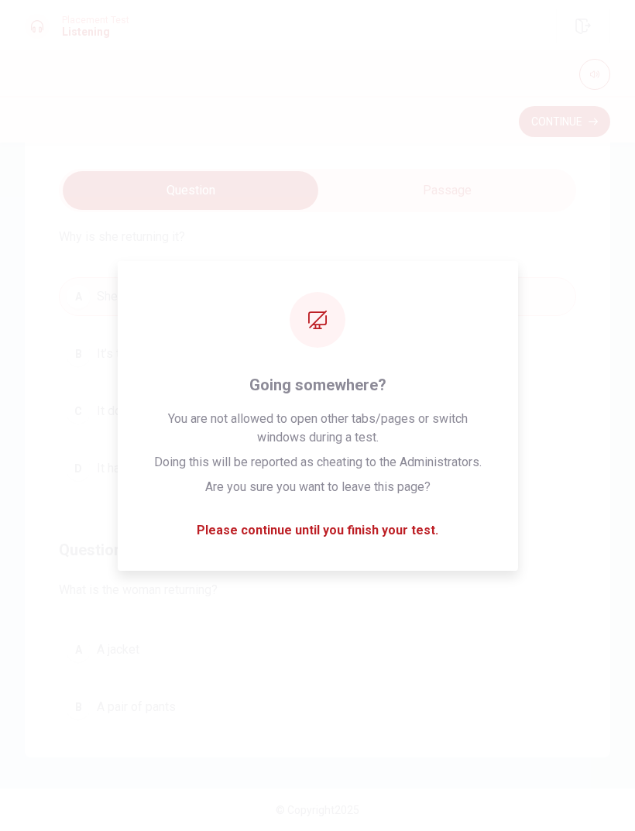
click at [572, 386] on div "A She changed her mind B It’s the wrong color C It doesn’t fit D It has a stain" at bounding box center [317, 382] width 517 height 211
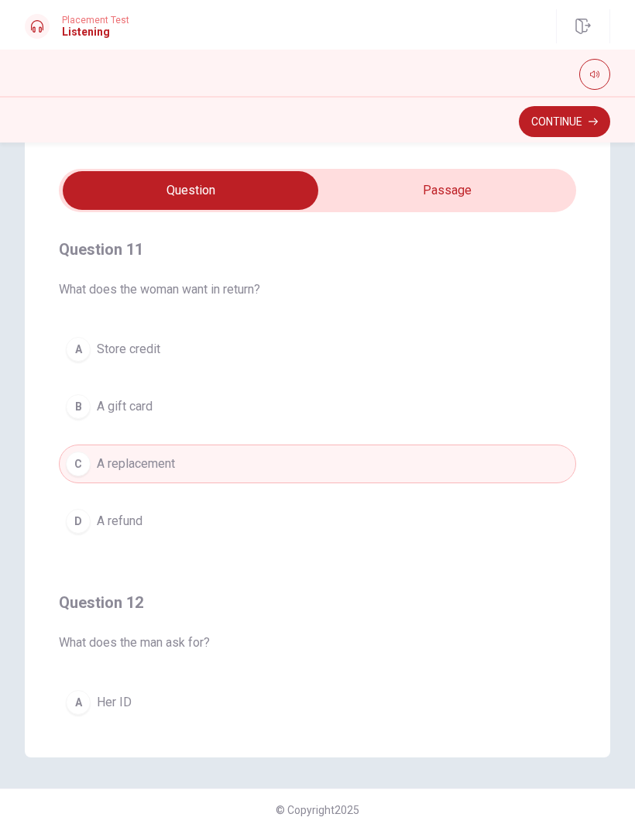
scroll to position [0, 0]
click at [561, 136] on button "Continue" at bounding box center [564, 121] width 91 height 31
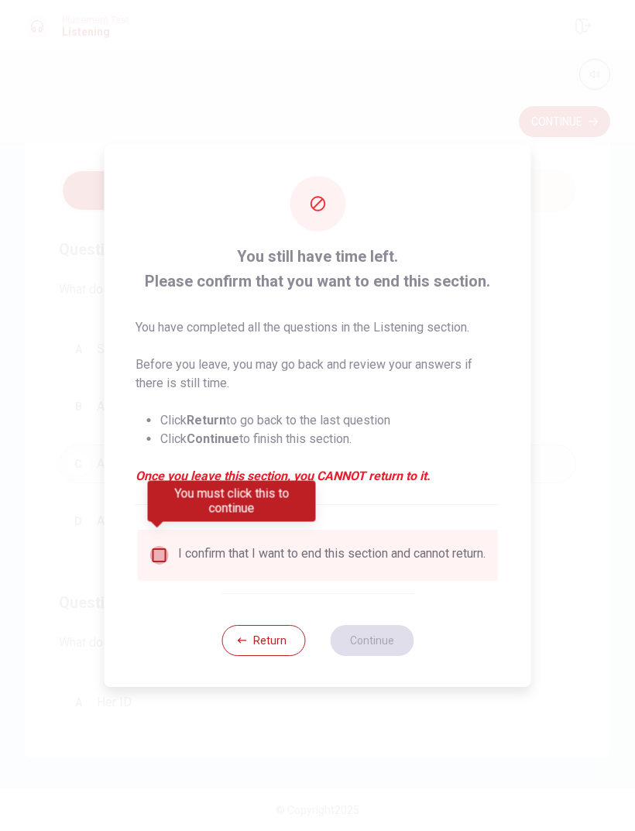
click at [165, 555] on input "You must click this to continue" at bounding box center [159, 555] width 19 height 19
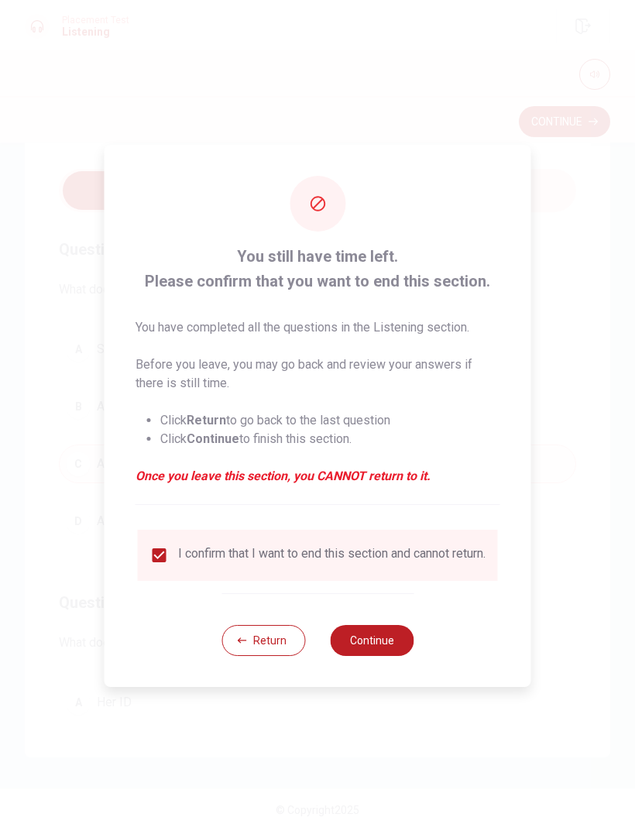
click at [402, 638] on button "Continue" at bounding box center [372, 640] width 84 height 31
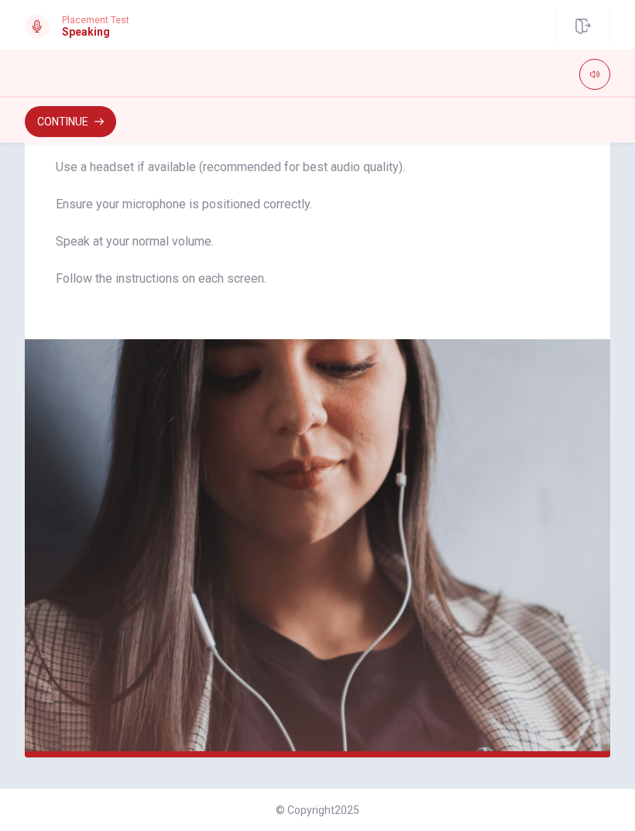
scroll to position [91, 0]
click at [67, 128] on button "Continue" at bounding box center [70, 121] width 91 height 31
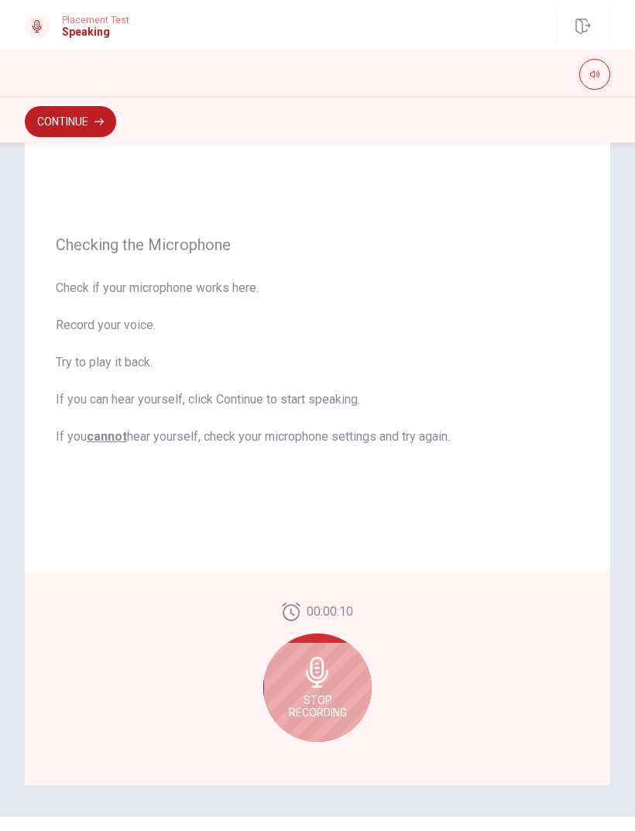
scroll to position [67, 0]
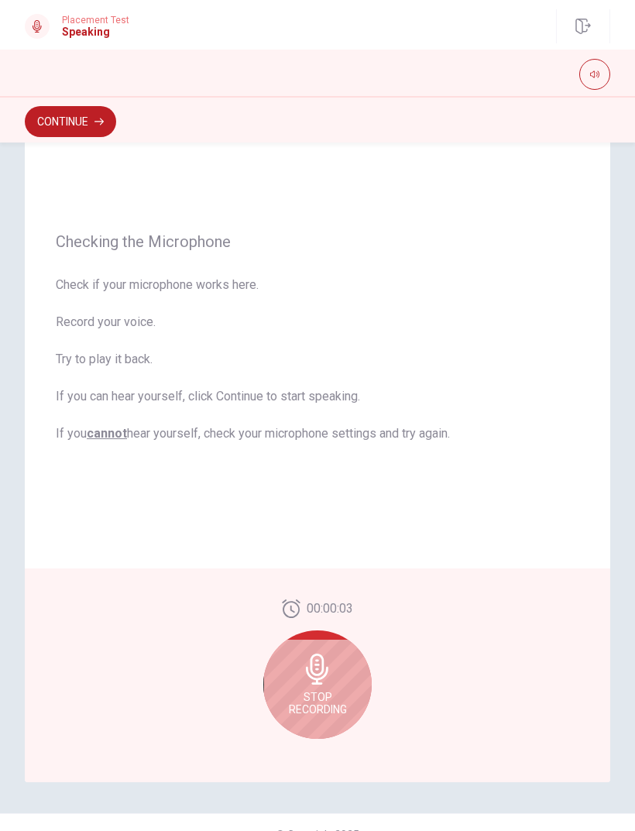
click at [348, 660] on div "Stop Recording" at bounding box center [317, 684] width 108 height 108
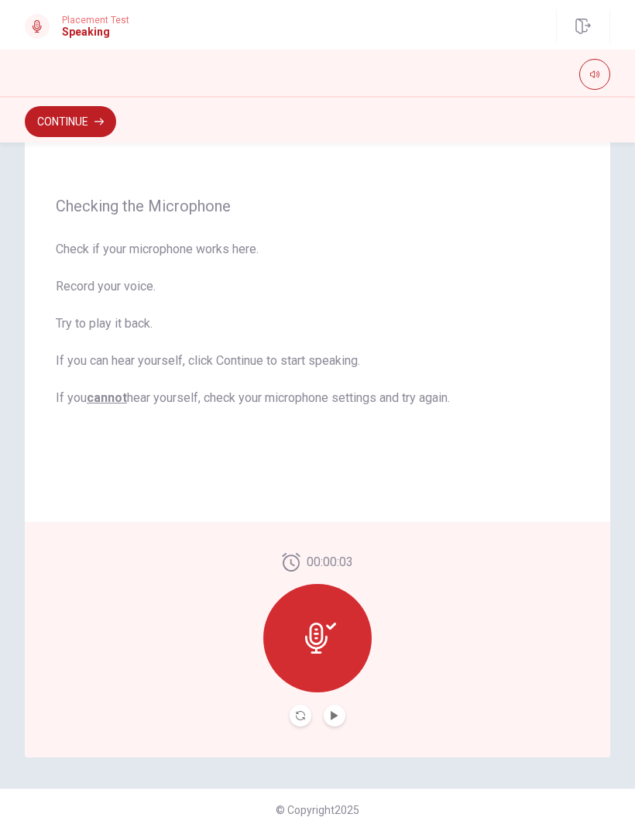
scroll to position [91, 0]
click at [303, 714] on icon "Record Again" at bounding box center [300, 715] width 9 height 9
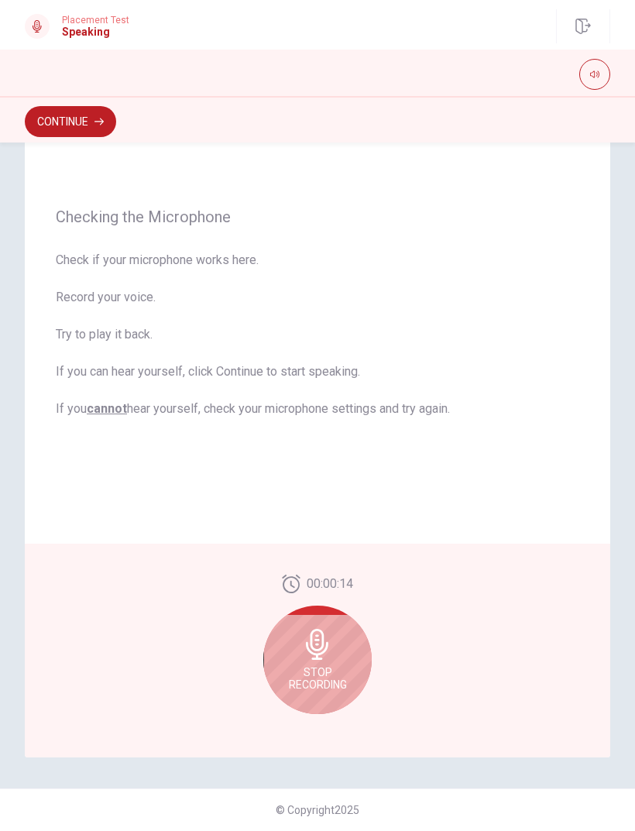
click at [339, 651] on div "Stop Recording" at bounding box center [317, 660] width 108 height 108
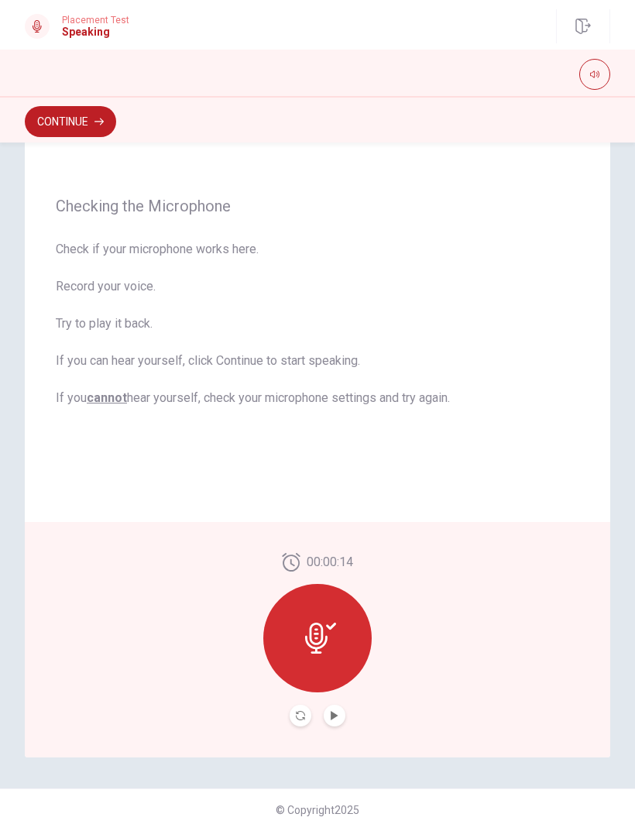
click at [304, 702] on div "00:00:14" at bounding box center [317, 639] width 108 height 173
click at [302, 709] on button "Record Again" at bounding box center [301, 716] width 22 height 22
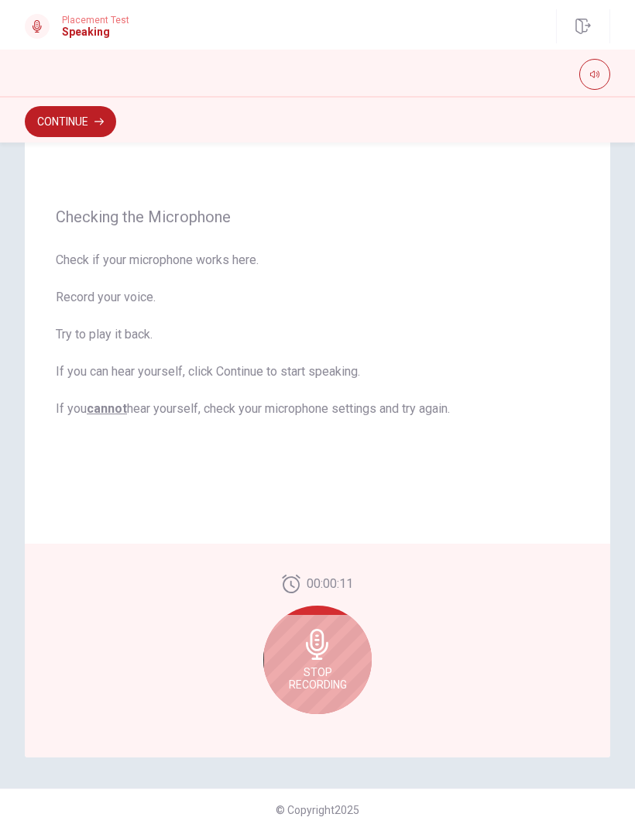
click at [335, 665] on div "Stop Recording" at bounding box center [317, 660] width 108 height 108
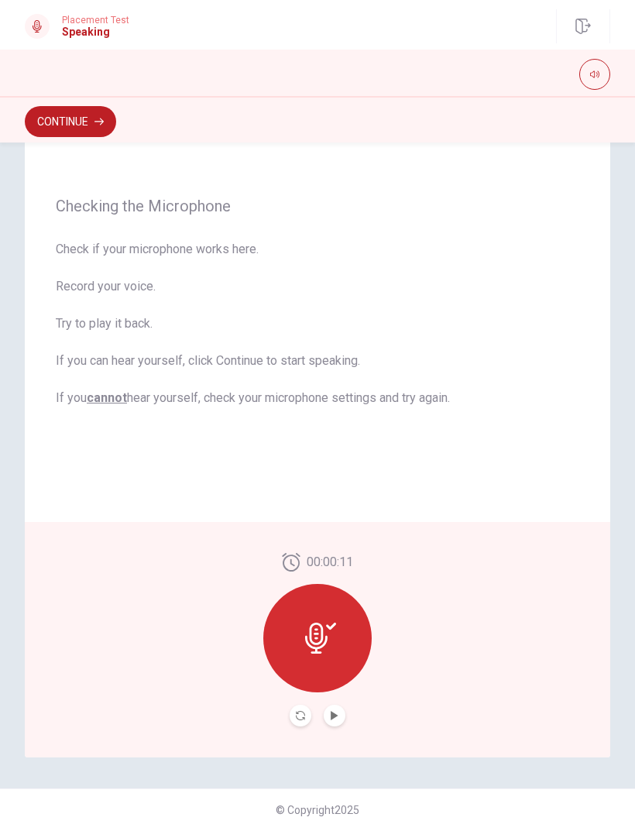
click at [336, 712] on icon "Play Audio" at bounding box center [334, 715] width 9 height 9
click at [339, 713] on button "Pause Audio" at bounding box center [335, 716] width 22 height 22
click at [84, 122] on button "Continue" at bounding box center [70, 121] width 91 height 31
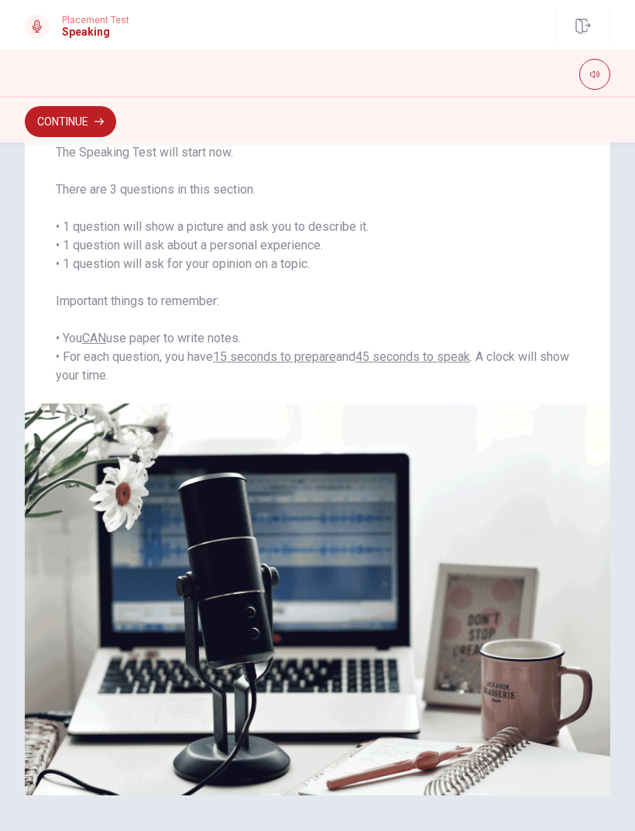
scroll to position [90, 0]
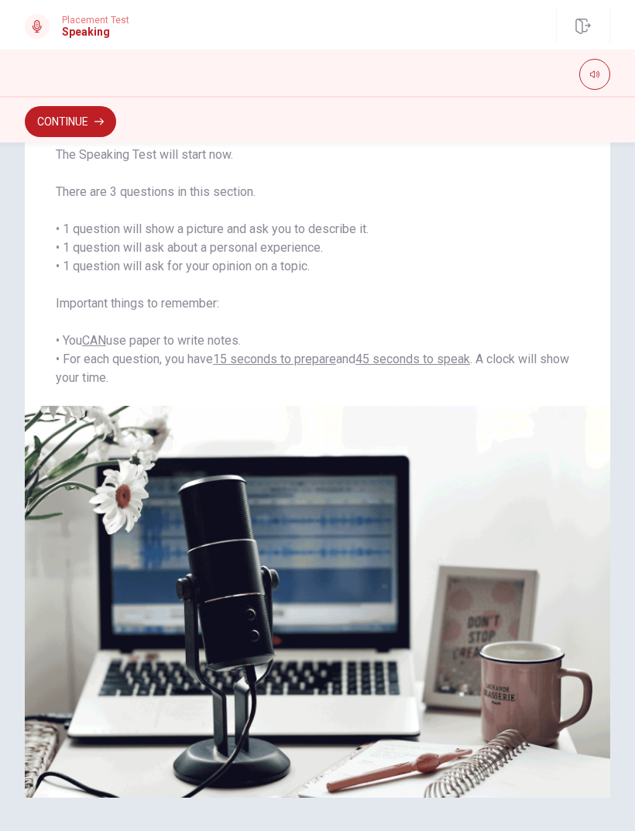
click at [97, 125] on icon "button" at bounding box center [98, 121] width 9 height 9
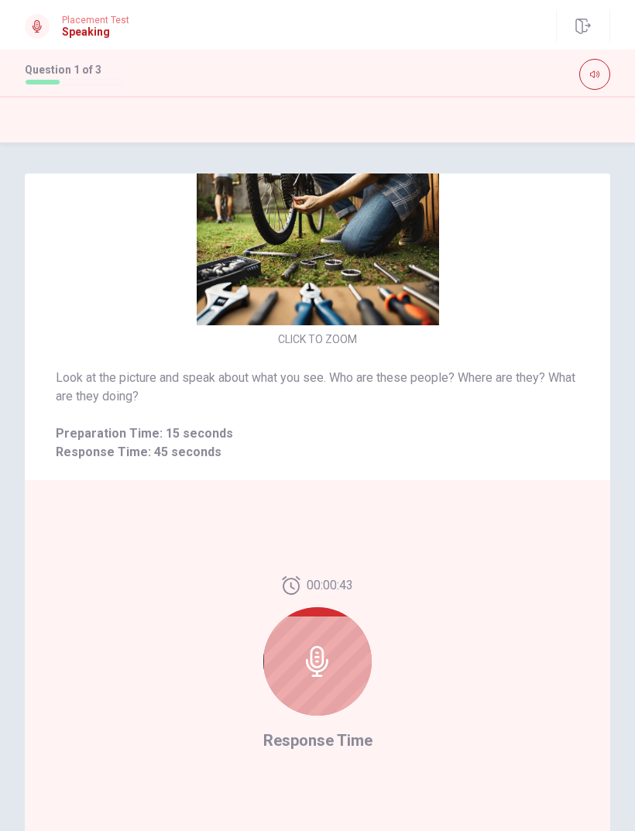
scroll to position [61, 0]
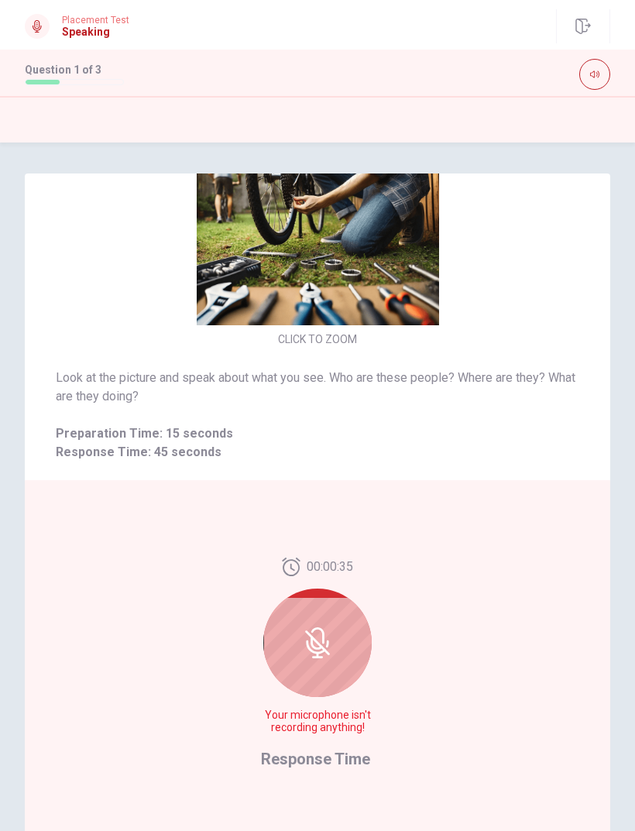
click at [326, 639] on icon at bounding box center [317, 642] width 31 height 31
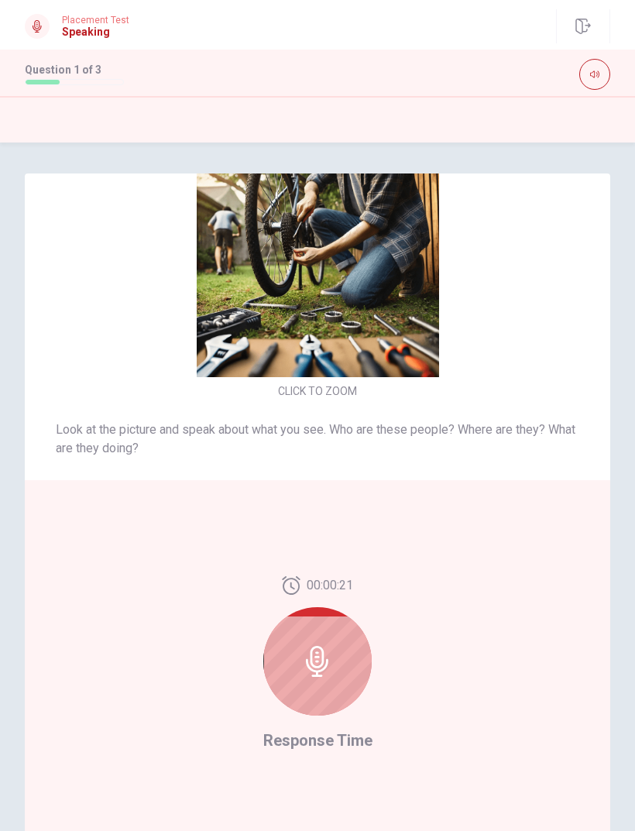
scroll to position [6, 0]
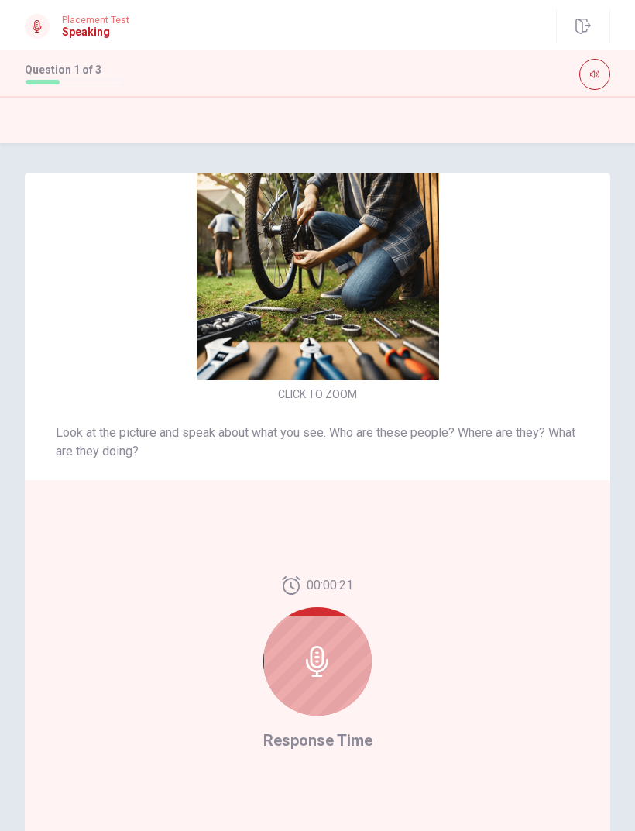
click at [323, 666] on icon at bounding box center [317, 661] width 31 height 31
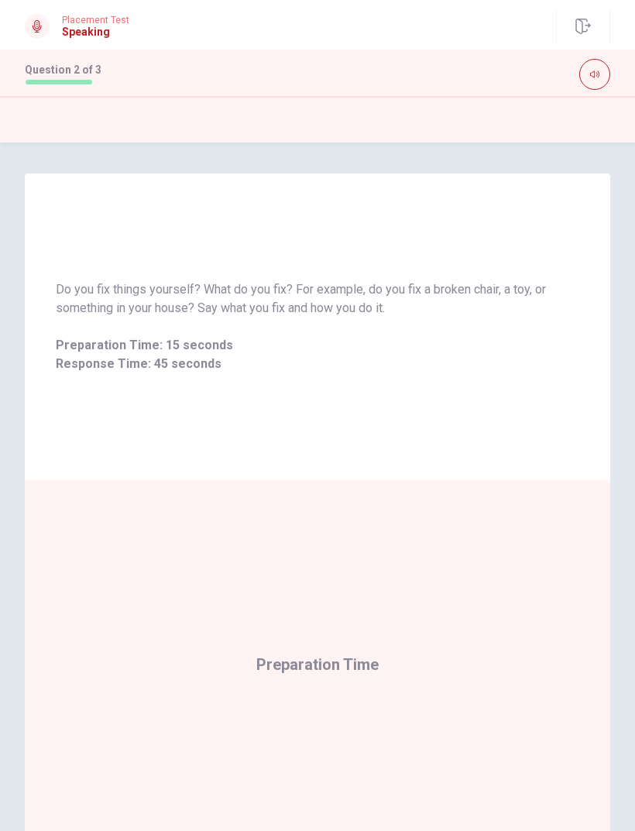
scroll to position [0, 0]
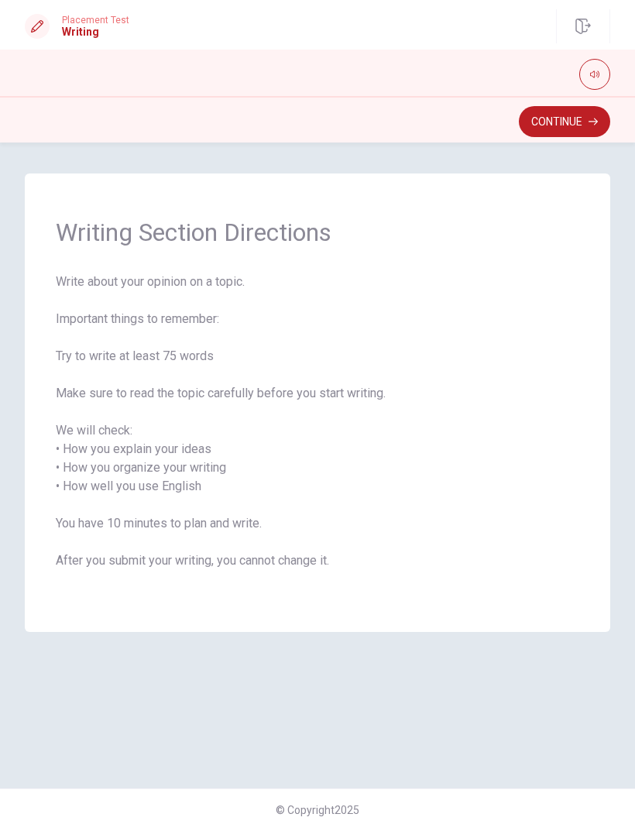
click at [569, 130] on button "Continue" at bounding box center [564, 121] width 91 height 31
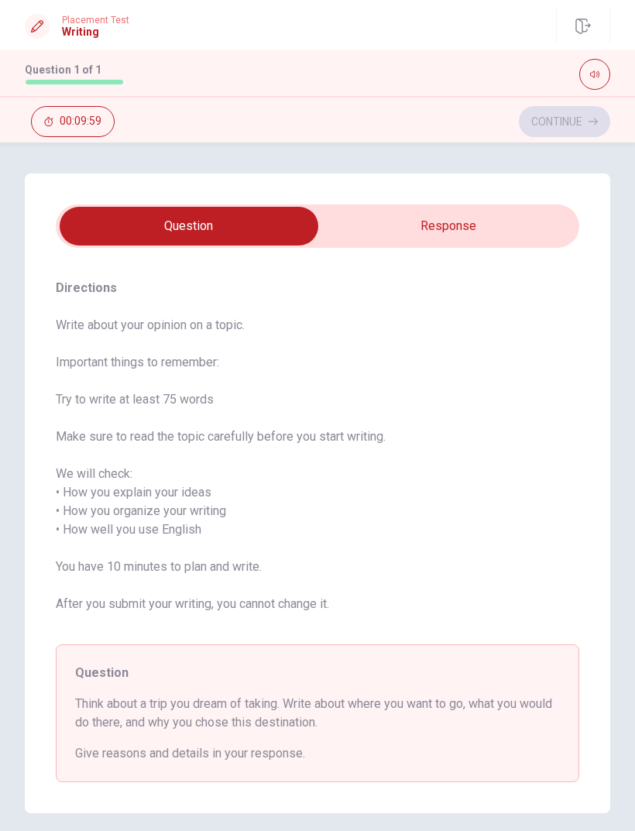
click at [532, 225] on input "checkbox" at bounding box center [188, 226] width 785 height 39
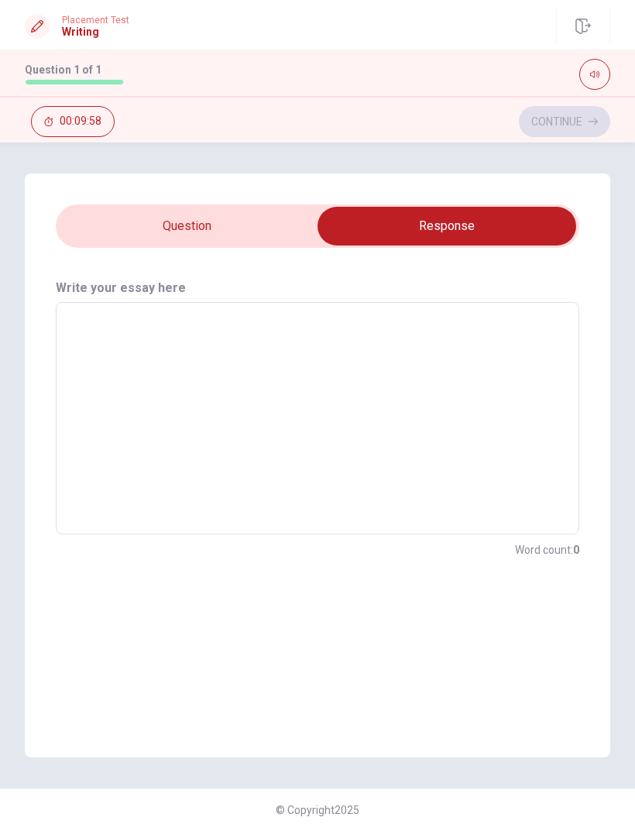
click at [100, 220] on input "checkbox" at bounding box center [446, 226] width 785 height 39
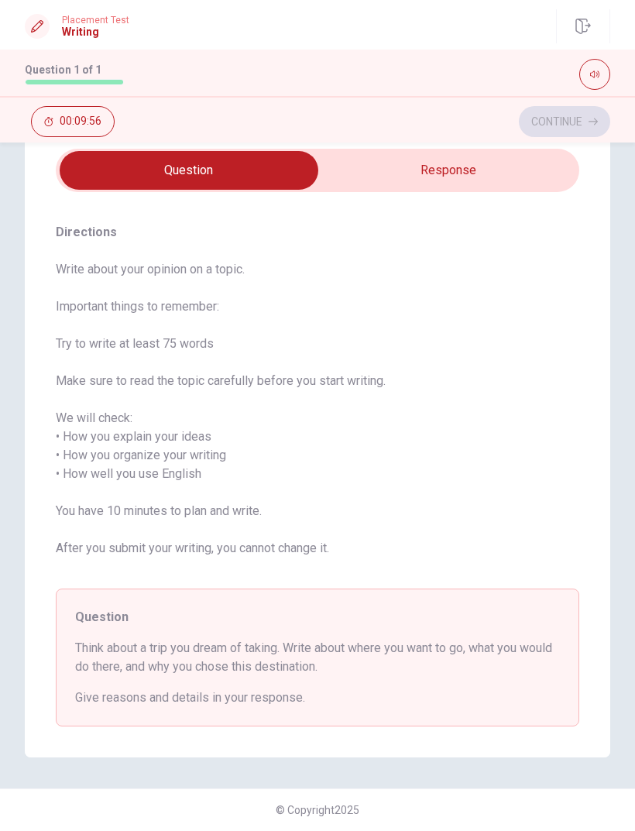
scroll to position [56, 0]
click at [515, 646] on span "Think about a trip you dream of taking. Write about where you want to go, what …" at bounding box center [317, 657] width 485 height 37
click at [527, 172] on input "checkbox" at bounding box center [188, 170] width 785 height 39
checkbox input "true"
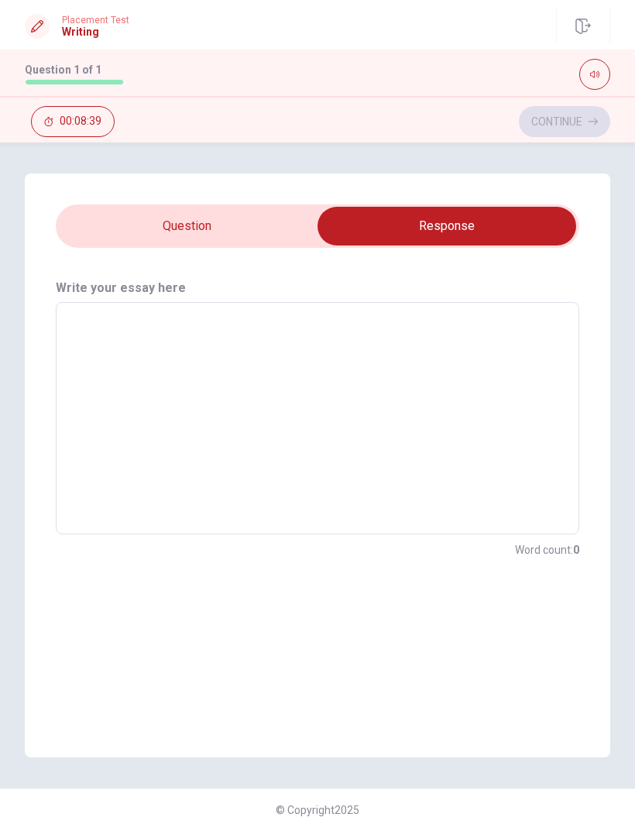
click at [434, 335] on textarea at bounding box center [318, 418] width 502 height 207
type textarea "M"
type textarea "x"
type textarea "My"
type textarea "x"
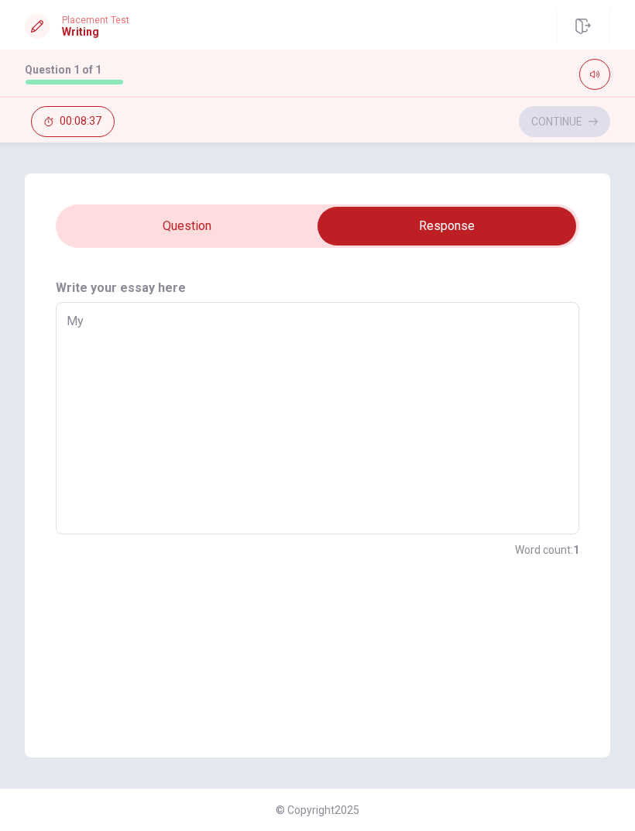
type textarea "My"
type textarea "x"
click at [204, 228] on input "checkbox" at bounding box center [446, 226] width 785 height 39
checkbox input "false"
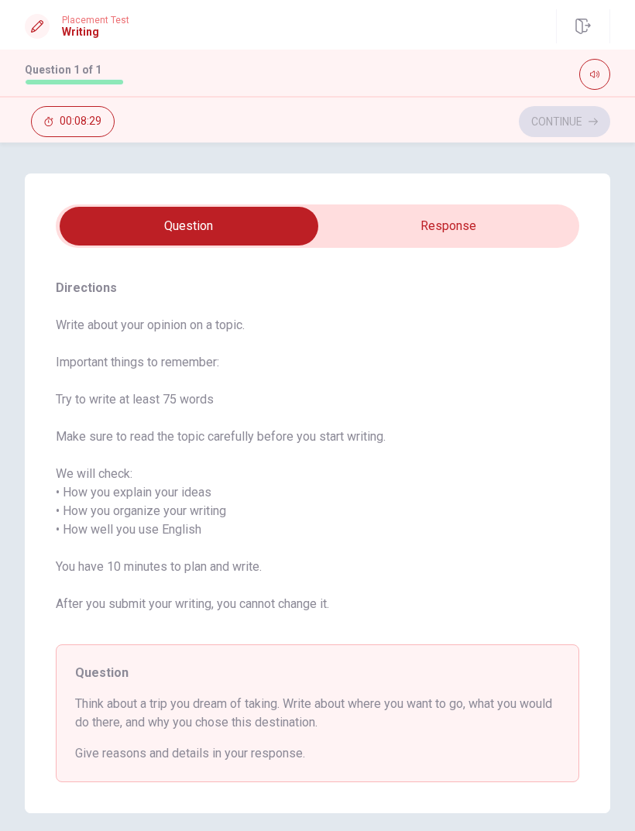
type textarea "x"
click at [500, 232] on input "checkbox" at bounding box center [188, 226] width 785 height 39
checkbox input "true"
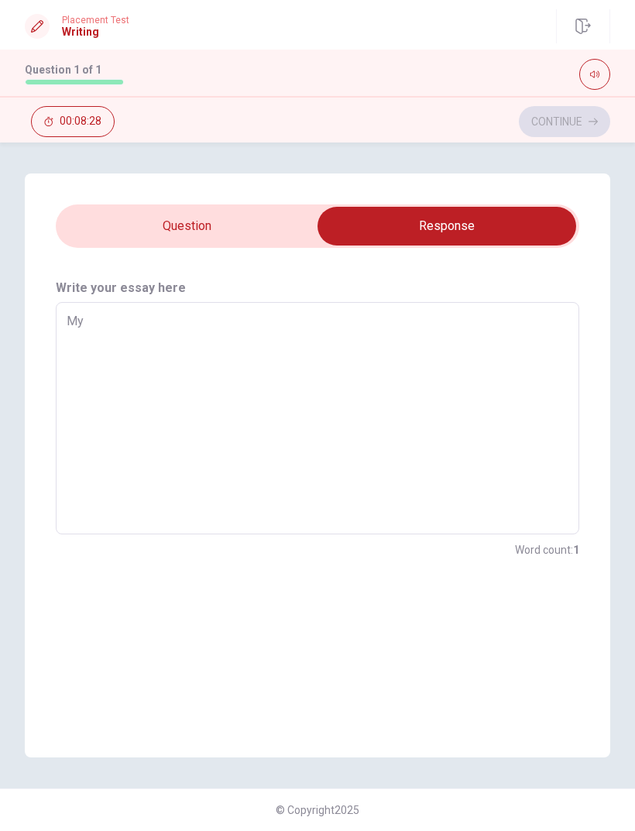
click at [373, 338] on textarea "My" at bounding box center [318, 418] width 502 height 207
type textarea "x"
type textarea "My t"
type textarea "x"
type textarea "My tr"
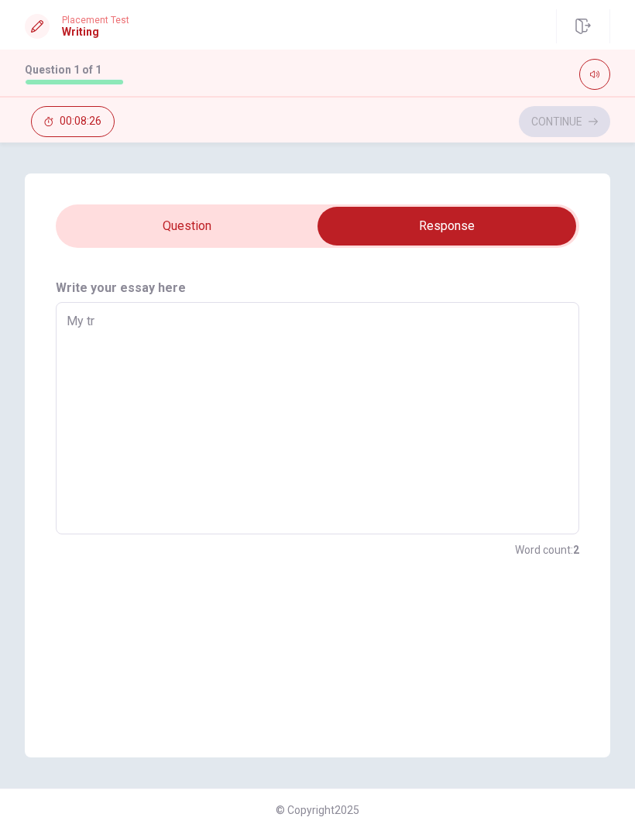
type textarea "x"
type textarea "My tri"
type textarea "x"
type textarea "My trip"
type textarea "x"
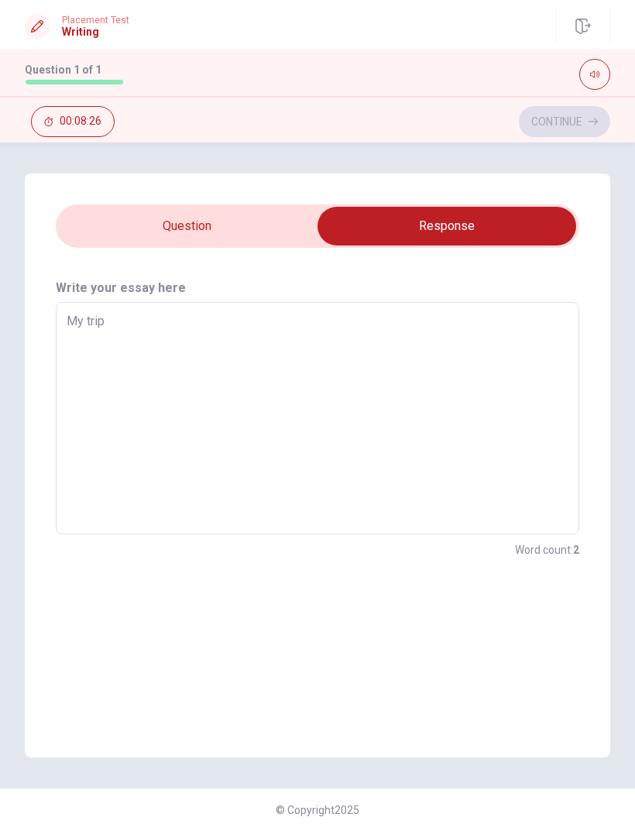
type textarea "My trip"
click at [87, 315] on textarea "My trip" at bounding box center [318, 418] width 502 height 207
type textarea "x"
type textarea "My dtrip"
type textarea "x"
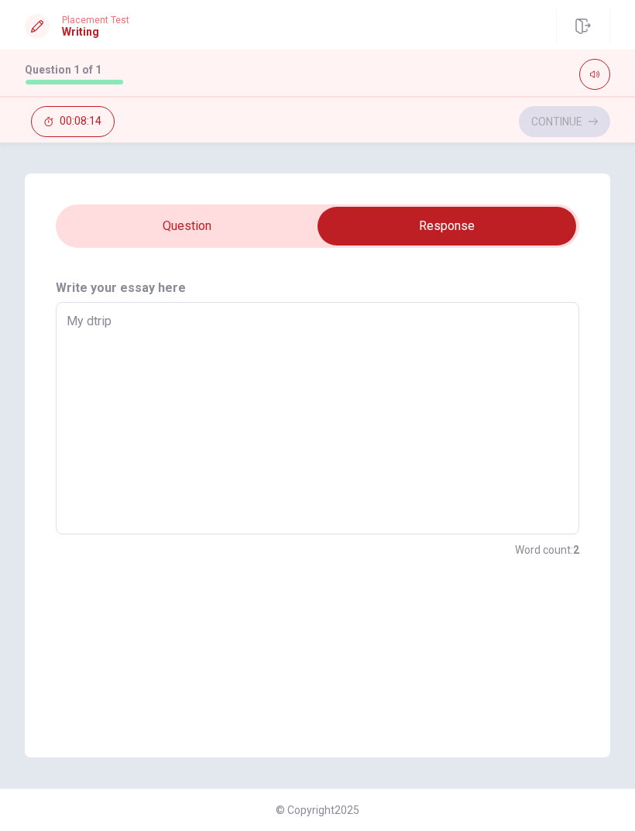
type textarea "My drtrip"
type textarea "x"
type textarea "My dretrip"
type textarea "x"
type textarea "My dreatrip"
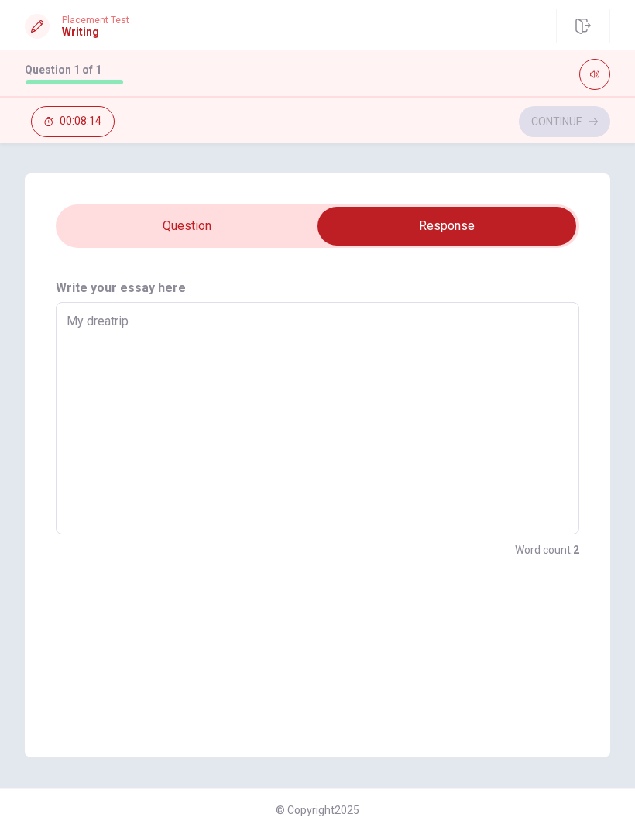
type textarea "x"
type textarea "My dreamtrip"
type textarea "x"
type textarea "My dream trip"
click at [407, 335] on textarea "My dream trip" at bounding box center [318, 418] width 502 height 207
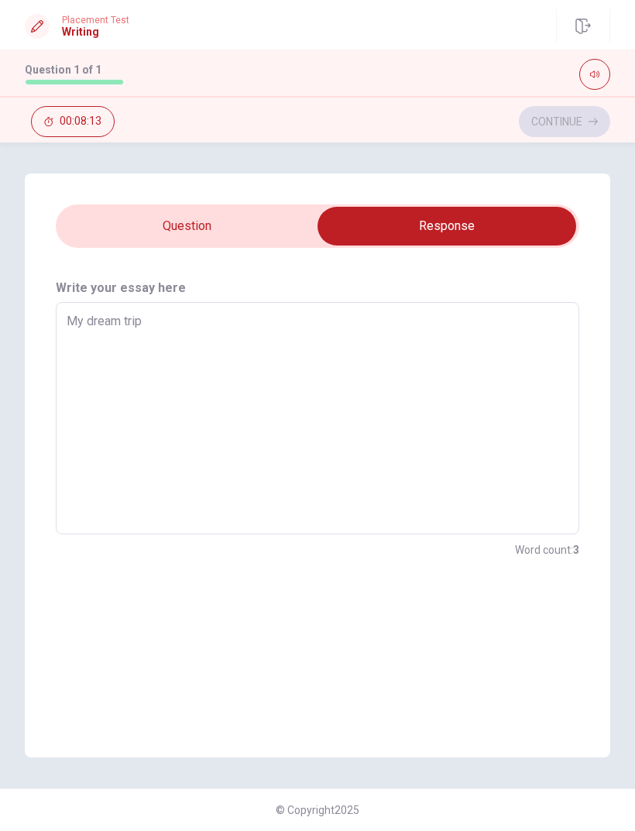
type textarea "x"
type textarea "My dream trip"
click at [193, 228] on input "checkbox" at bounding box center [446, 226] width 785 height 39
checkbox input "false"
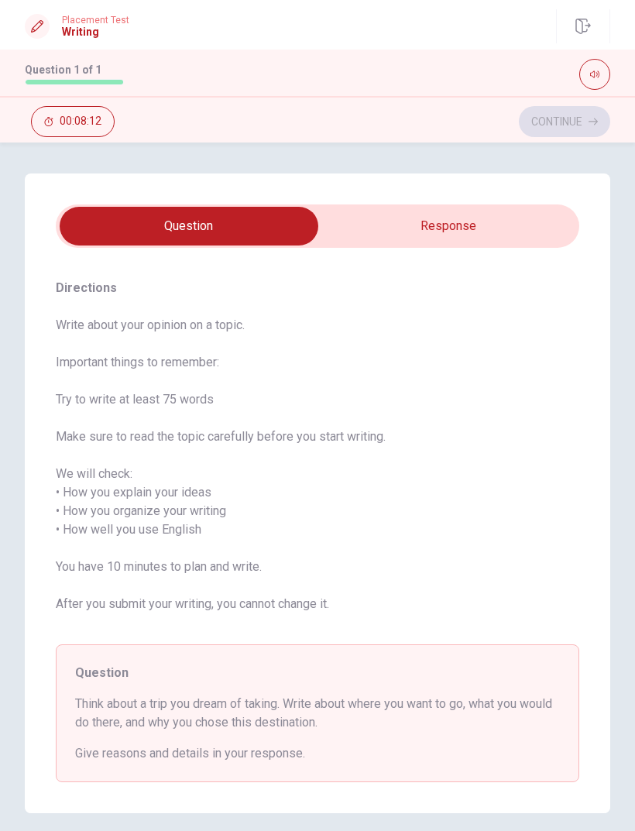
type textarea "x"
click at [446, 214] on input "checkbox" at bounding box center [188, 226] width 785 height 39
checkbox input "true"
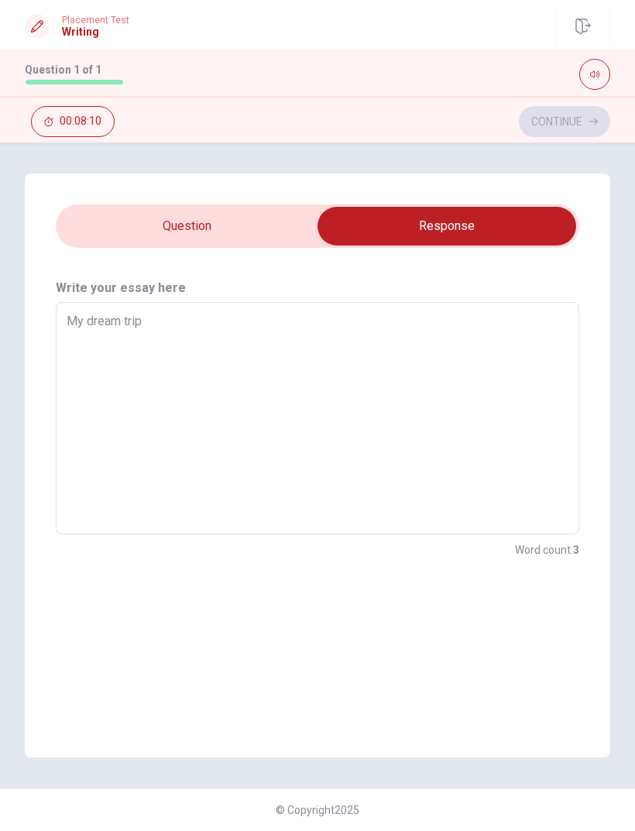
click at [349, 342] on textarea "My dream trip" at bounding box center [318, 418] width 502 height 207
type textarea "x"
type textarea "My dream trip i"
type textarea "x"
type textarea "My dream trip is"
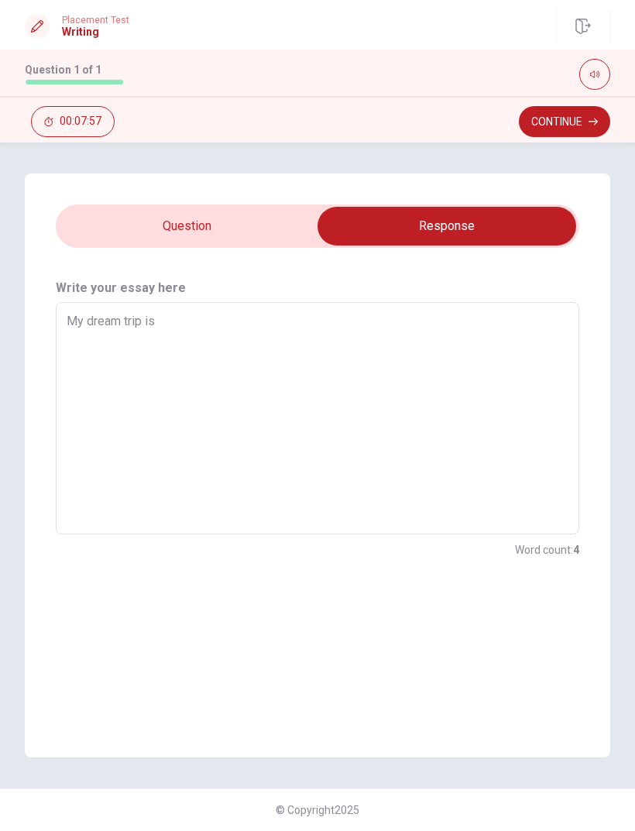
type textarea "x"
type textarea "My dream trip is"
type textarea "x"
type textarea "My dream trip is t"
type textarea "x"
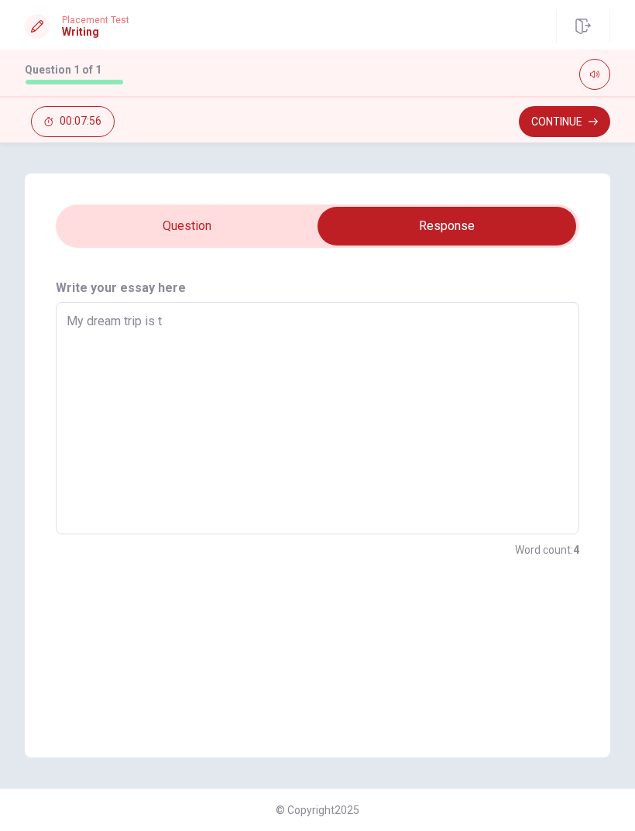
type textarea "My dream trip is th"
type textarea "x"
type textarea "My dream trip is the"
type textarea "x"
type textarea "My dream trip is the"
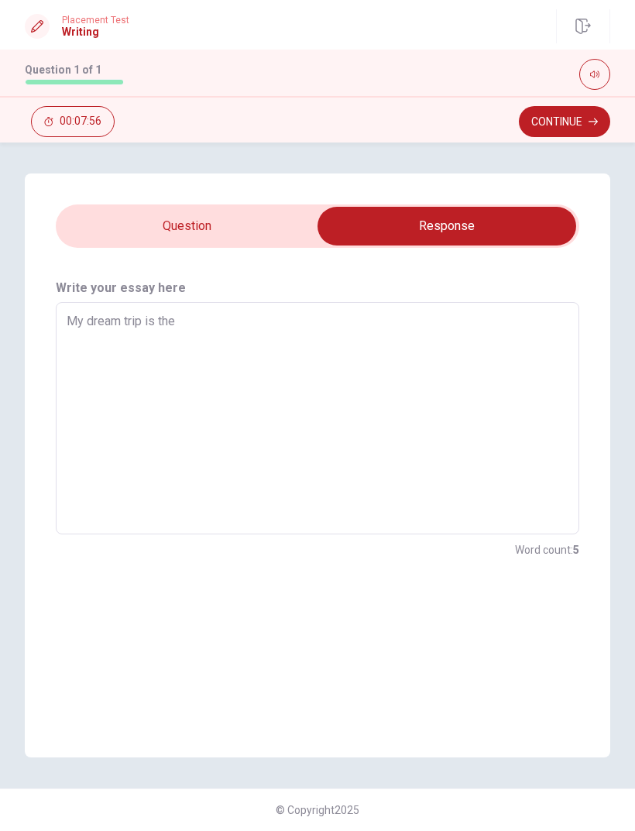
type textarea "x"
type textarea "My dream trip is the J"
type textarea "x"
type textarea "My dream trip is the Ja"
type textarea "x"
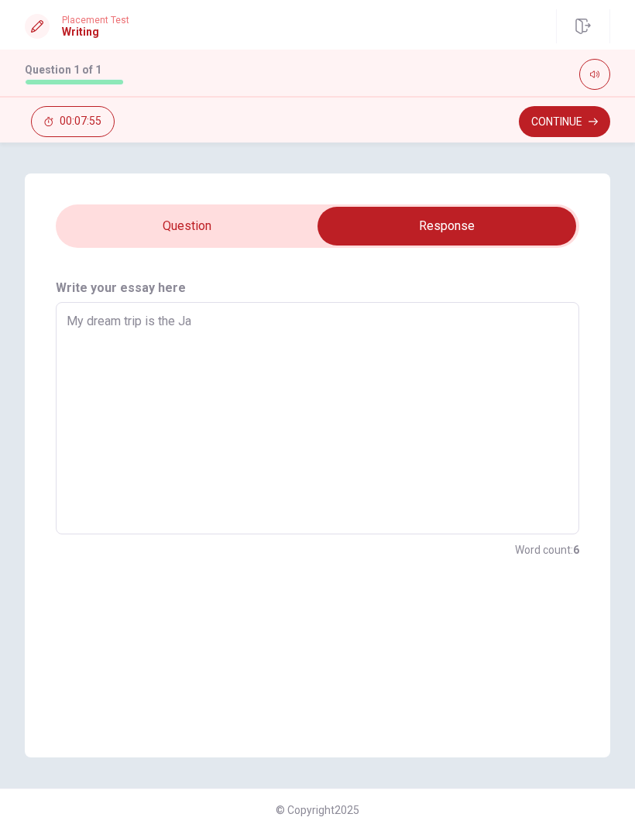
type textarea "My dream trip is the Jap"
type textarea "x"
type textarea "My dream trip is the Japa"
type textarea "x"
type textarea "My dream trip is the [GEOGRAPHIC_DATA]"
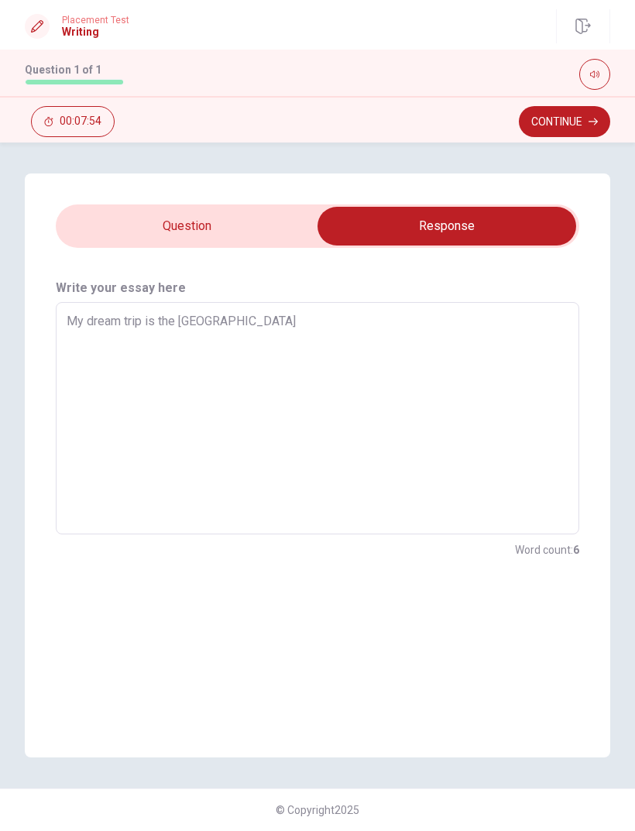
type textarea "x"
type textarea "My dream trip is the [GEOGRAPHIC_DATA]."
type textarea "x"
type textarea "My dream trip is the [GEOGRAPHIC_DATA]."
type textarea "x"
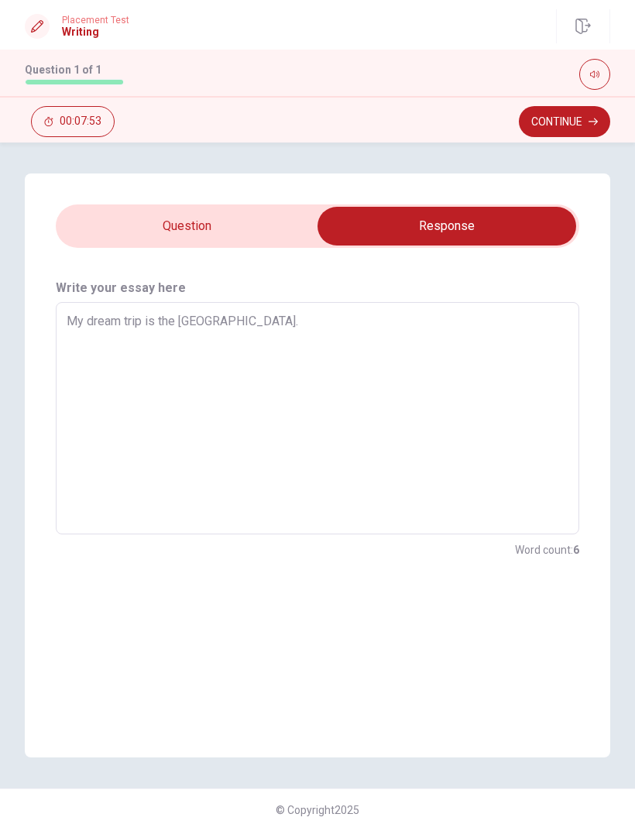
click at [234, 218] on input "checkbox" at bounding box center [446, 226] width 785 height 39
checkbox input "false"
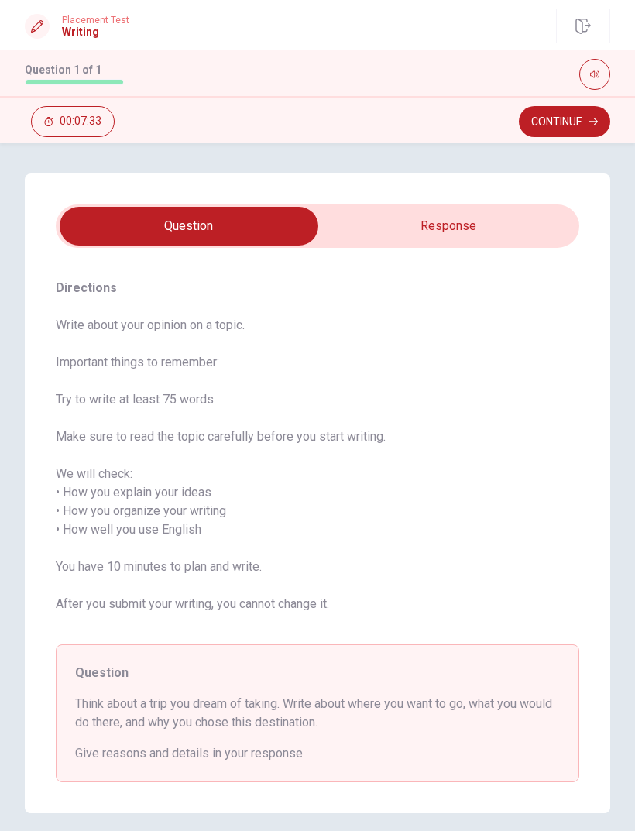
type textarea "x"
click at [474, 237] on input "checkbox" at bounding box center [188, 226] width 785 height 39
checkbox input "true"
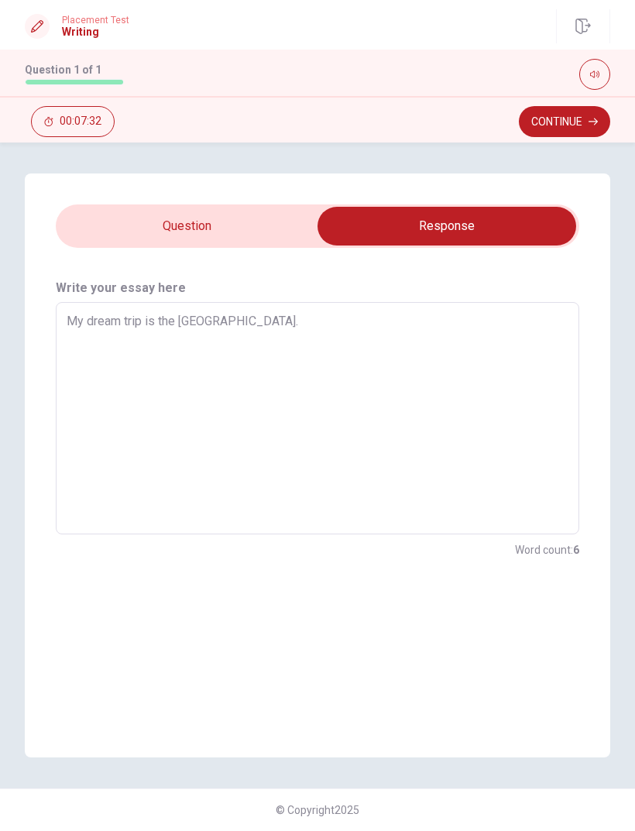
click at [422, 328] on textarea "My dream trip is the [GEOGRAPHIC_DATA]." at bounding box center [318, 418] width 502 height 207
type textarea "x"
type textarea "My dream trip is the [GEOGRAPHIC_DATA]. I"
type textarea "x"
type textarea "My dream trip is the [GEOGRAPHIC_DATA]. I"
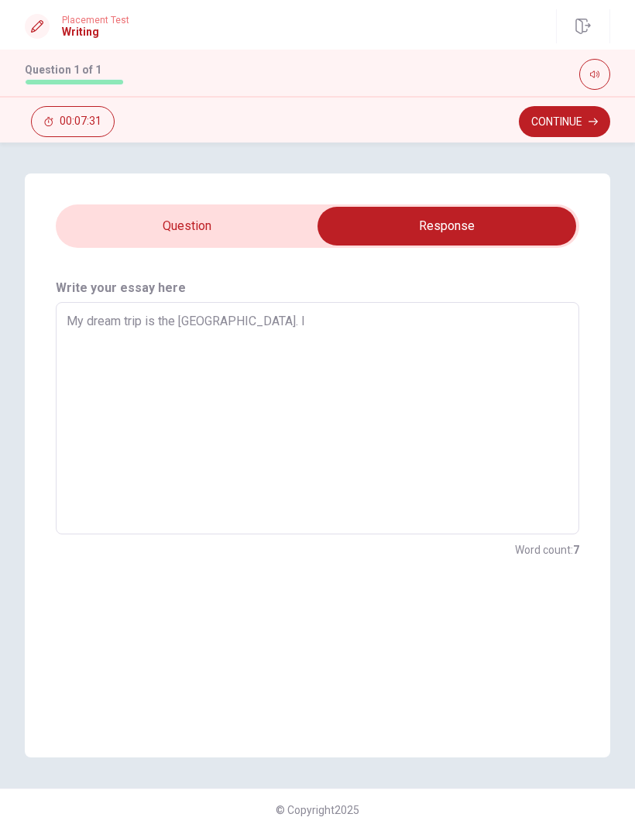
type textarea "x"
type textarea "My dream trip is the [GEOGRAPHIC_DATA]. I w"
type textarea "x"
type textarea "My dream trip is the [GEOGRAPHIC_DATA]. I wo"
type textarea "x"
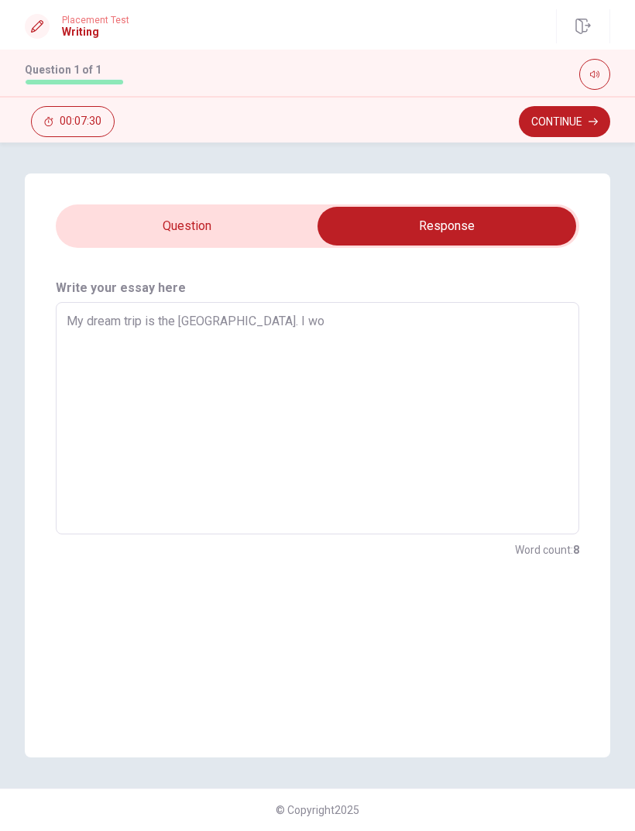
type textarea "My dream trip is the [GEOGRAPHIC_DATA]. I wol"
type textarea "x"
type textarea "My dream trip is the [GEOGRAPHIC_DATA]. I [PERSON_NAME]"
type textarea "x"
type textarea "My dream trip is the [GEOGRAPHIC_DATA]. I [PERSON_NAME]"
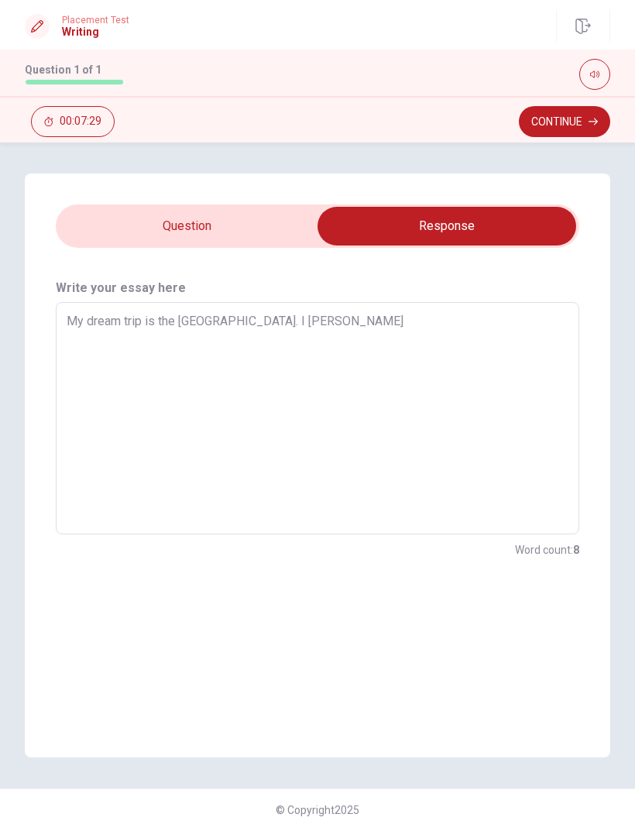
type textarea "x"
click at [146, 242] on input "checkbox" at bounding box center [446, 226] width 785 height 39
checkbox input "false"
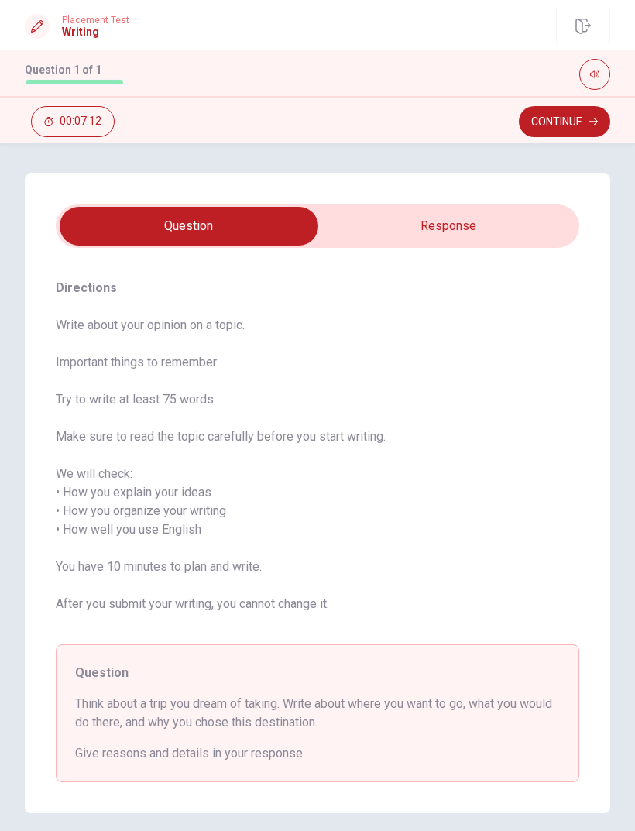
type textarea "x"
click at [472, 224] on input "checkbox" at bounding box center [188, 226] width 785 height 39
checkbox input "true"
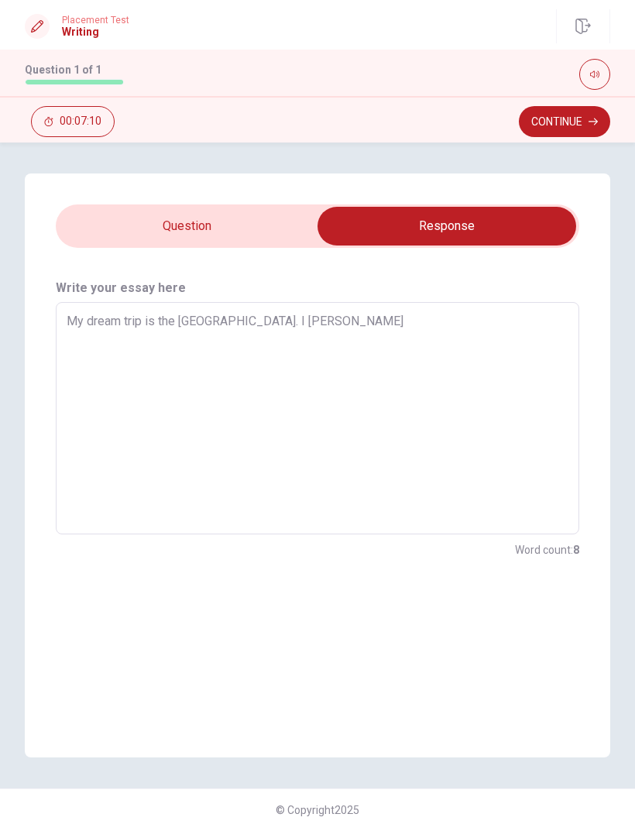
click at [437, 353] on textarea "My dream trip is the [GEOGRAPHIC_DATA]. I [PERSON_NAME]" at bounding box center [318, 418] width 502 height 207
type textarea "x"
click at [240, 245] on input "checkbox" at bounding box center [446, 226] width 785 height 39
checkbox input "false"
type textarea "x"
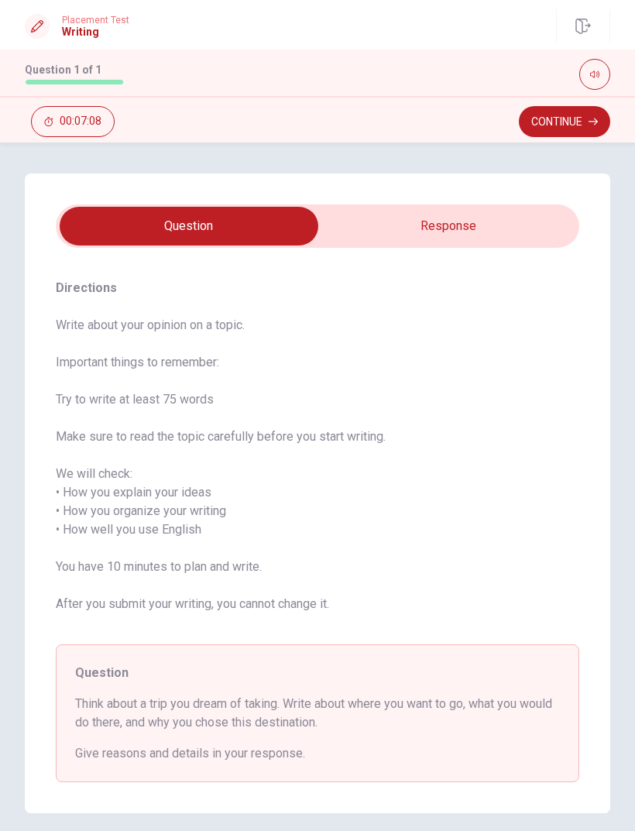
click at [486, 245] on input "checkbox" at bounding box center [188, 226] width 785 height 39
checkbox input "true"
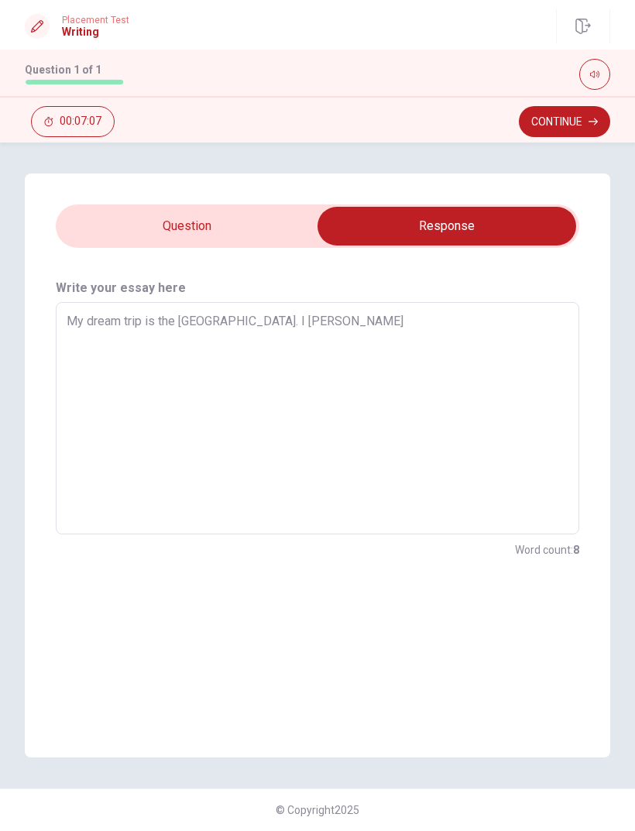
click at [370, 335] on textarea "My dream trip is the [GEOGRAPHIC_DATA]. I [PERSON_NAME]" at bounding box center [318, 418] width 502 height 207
type textarea "x"
type textarea "My dream trip is the [GEOGRAPHIC_DATA]. I [PERSON_NAME]"
type textarea "x"
type textarea "My dream trip is the [GEOGRAPHIC_DATA]. I wol"
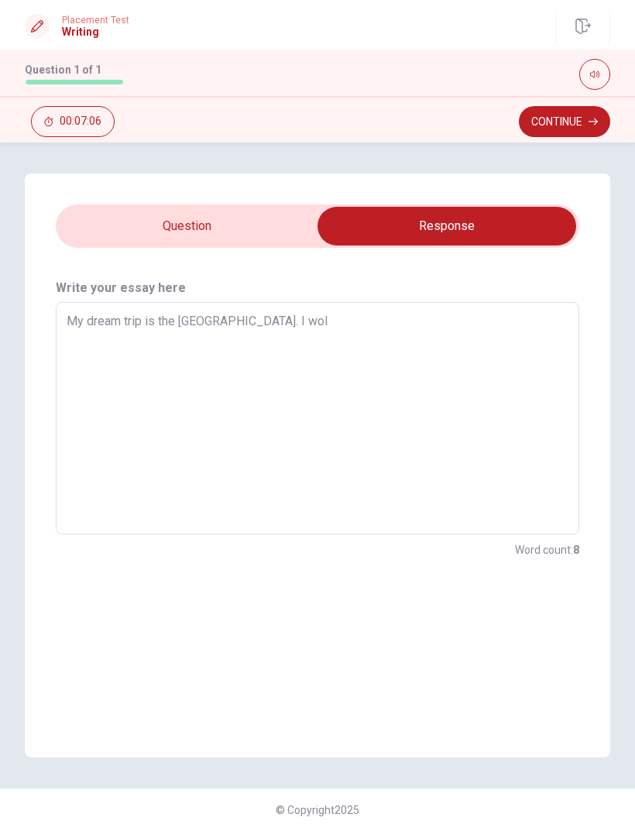
type textarea "x"
type textarea "My dream trip is the [GEOGRAPHIC_DATA]. I wo"
type textarea "x"
type textarea "My dream trip is the [GEOGRAPHIC_DATA]. I wou"
type textarea "x"
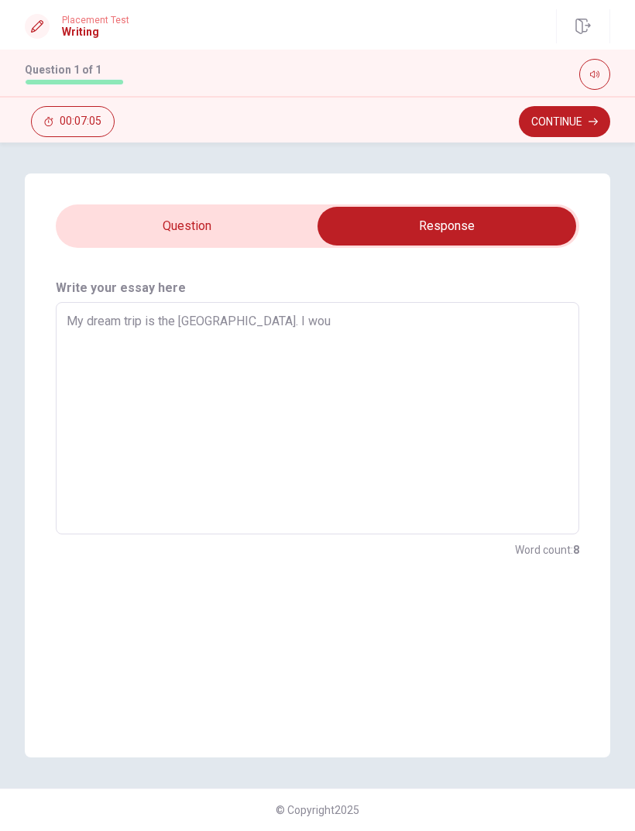
type textarea "My dream trip is the [GEOGRAPHIC_DATA]. I woul"
type textarea "x"
type textarea "My dream trip is the [GEOGRAPHIC_DATA]. I would"
type textarea "x"
type textarea "My dream trip is the [GEOGRAPHIC_DATA]. I would"
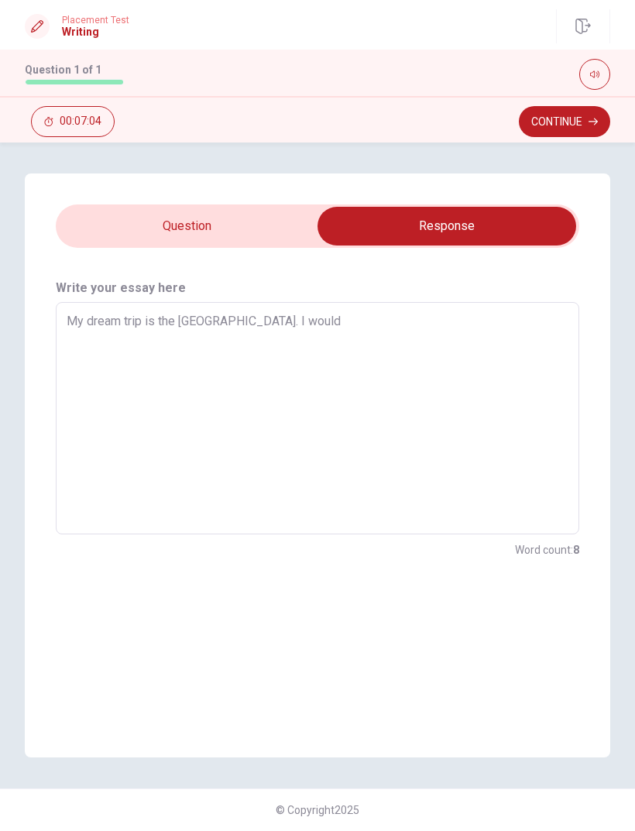
type textarea "x"
type textarea "My dream trip is the [GEOGRAPHIC_DATA]. I would l"
type textarea "x"
type textarea "My dream trip is the [GEOGRAPHIC_DATA]. I would li"
type textarea "x"
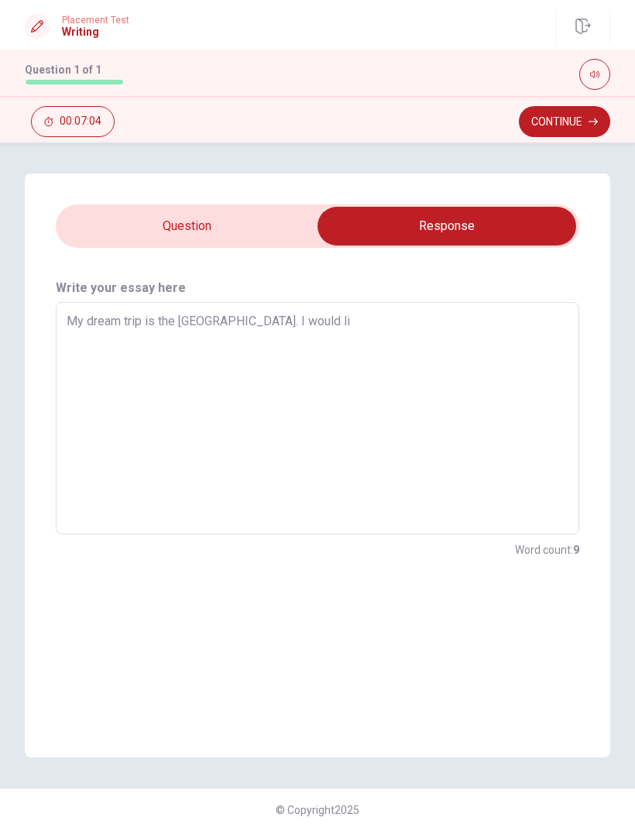
type textarea "My dream trip is the [GEOGRAPHIC_DATA]. I would lik"
type textarea "x"
type textarea "My dream trip is the [GEOGRAPHIC_DATA]. I would like"
type textarea "x"
type textarea "My dream trip is the [GEOGRAPHIC_DATA]. I would like"
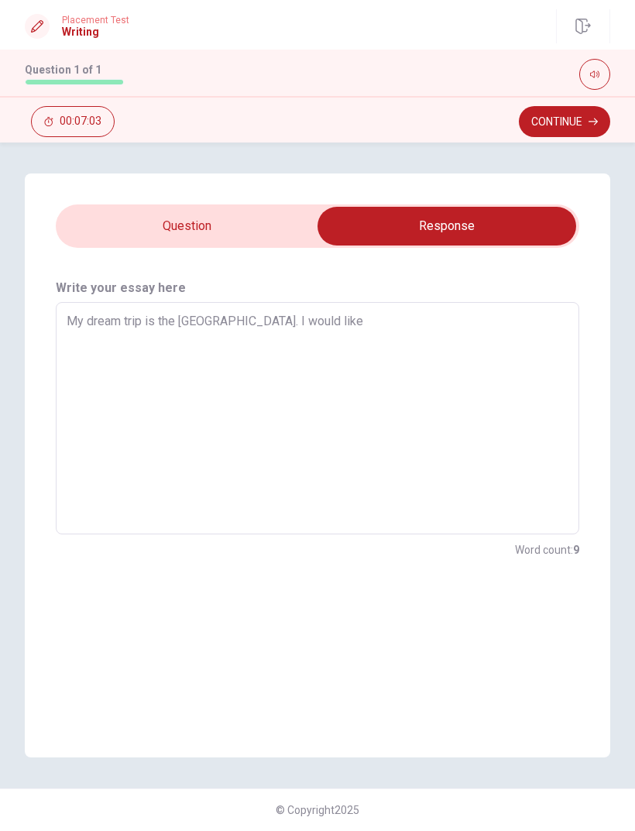
type textarea "x"
type textarea "My dream trip is the [GEOGRAPHIC_DATA]. I would like t"
type textarea "x"
type textarea "My dream trip is the [GEOGRAPHIC_DATA]. I would like to"
type textarea "x"
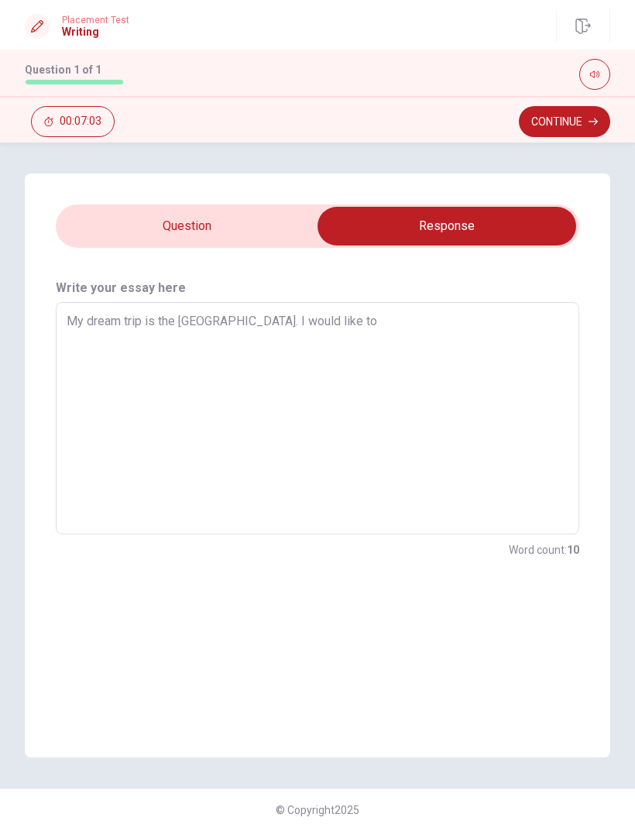
type textarea "My dream trip is the [GEOGRAPHIC_DATA]. I would like to"
type textarea "x"
type textarea "My dream trip is the [GEOGRAPHIC_DATA]. I would like to j"
type textarea "x"
type textarea "My dream trip is the [GEOGRAPHIC_DATA]. I would like to"
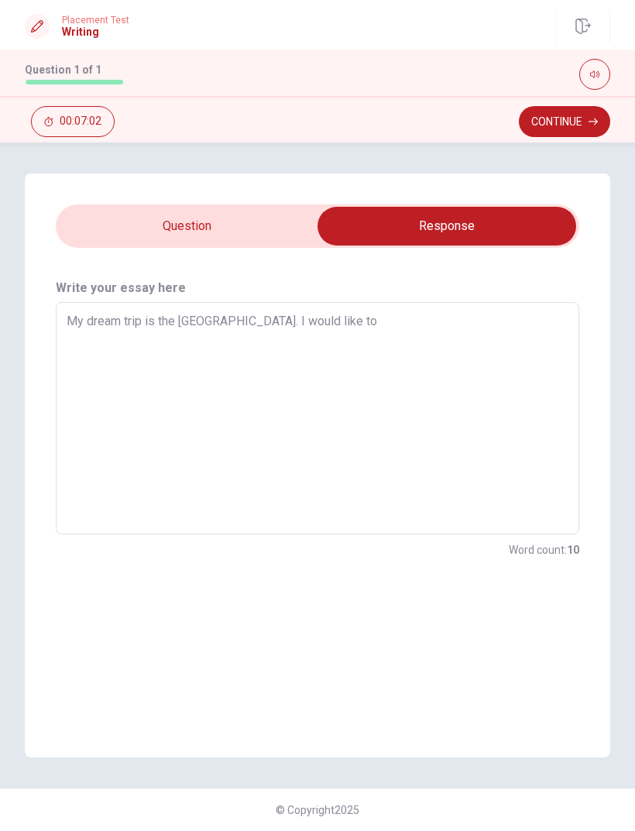
type textarea "x"
type textarea "My dream trip is the [GEOGRAPHIC_DATA]. I would like to J"
type textarea "x"
type textarea "My dream trip is the [GEOGRAPHIC_DATA]. I would like to Ja"
type textarea "x"
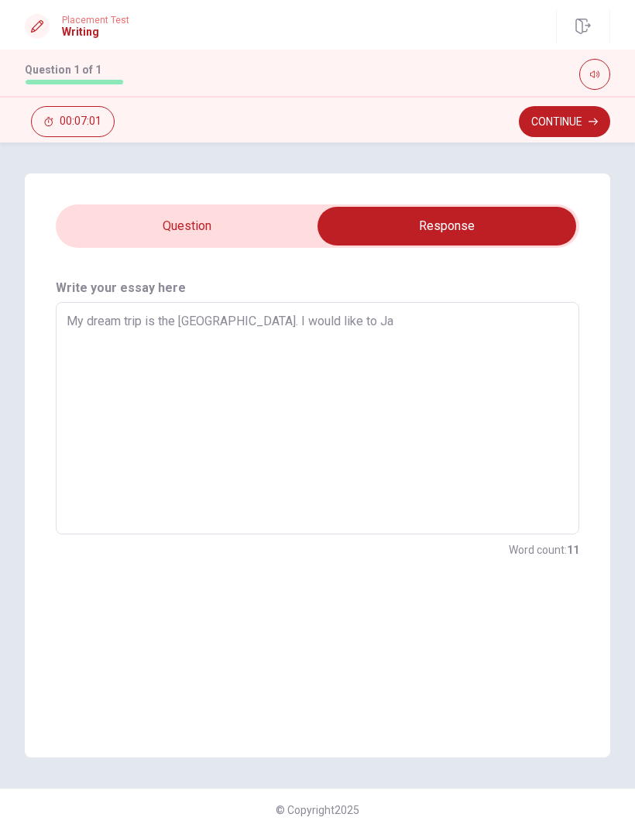
type textarea "My dream trip is the [GEOGRAPHIC_DATA]. I would like to Jap"
type textarea "x"
type textarea "My dream trip is the [GEOGRAPHIC_DATA]. I would like to [GEOGRAPHIC_DATA]"
type textarea "x"
type textarea "My dream trip is the [GEOGRAPHIC_DATA]. I would like to [GEOGRAPHIC_DATA]"
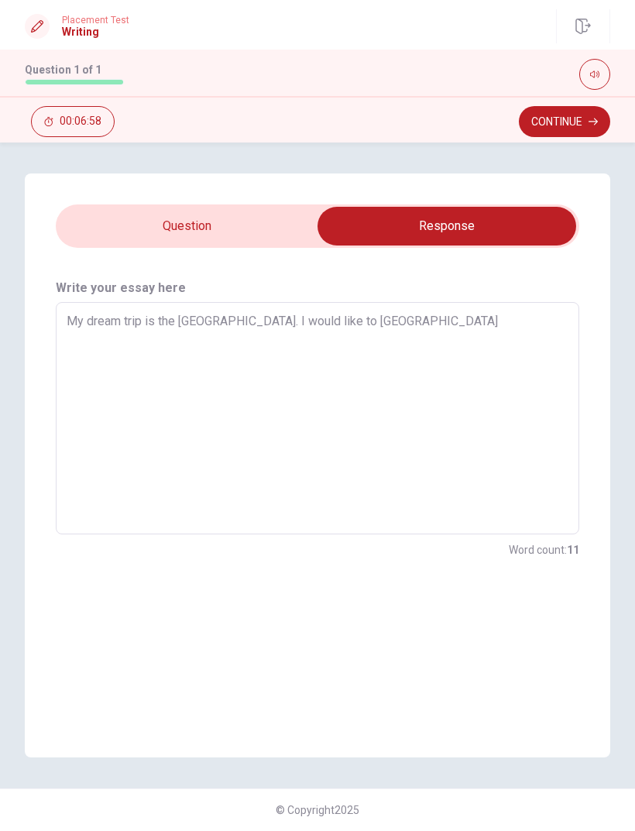
type textarea "x"
type textarea "My dream trip is the [GEOGRAPHIC_DATA]. I would like to [GEOGRAPHIC_DATA]"
type textarea "x"
type textarea "My dream trip is the [GEOGRAPHIC_DATA]. I would like to [GEOGRAPHIC_DATA] f"
type textarea "x"
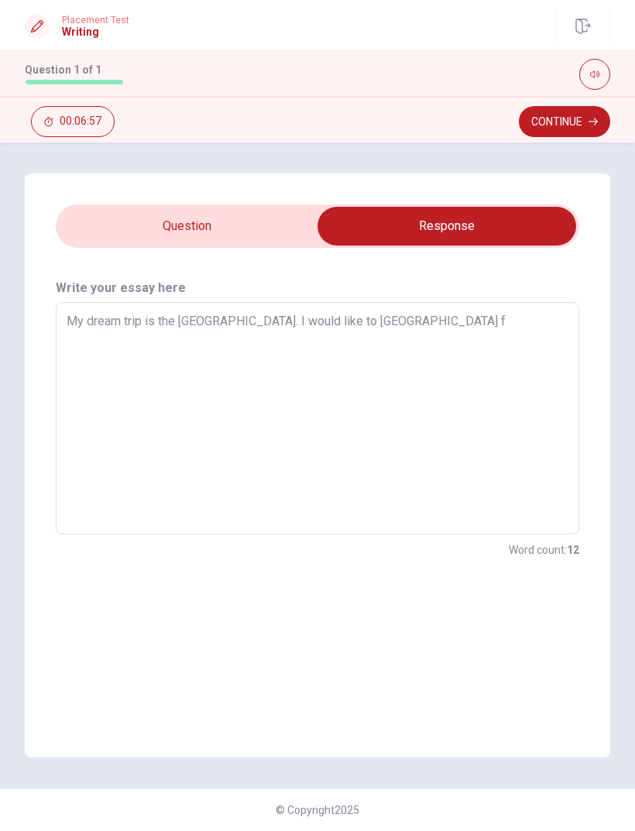
type textarea "My dream trip is the [GEOGRAPHIC_DATA]. I would like to [GEOGRAPHIC_DATA] fo"
type textarea "x"
type textarea "My dream trip is the [GEOGRAPHIC_DATA]. I would like to [GEOGRAPHIC_DATA] for"
type textarea "x"
type textarea "My dream trip is the [GEOGRAPHIC_DATA]. I would like to [GEOGRAPHIC_DATA] for"
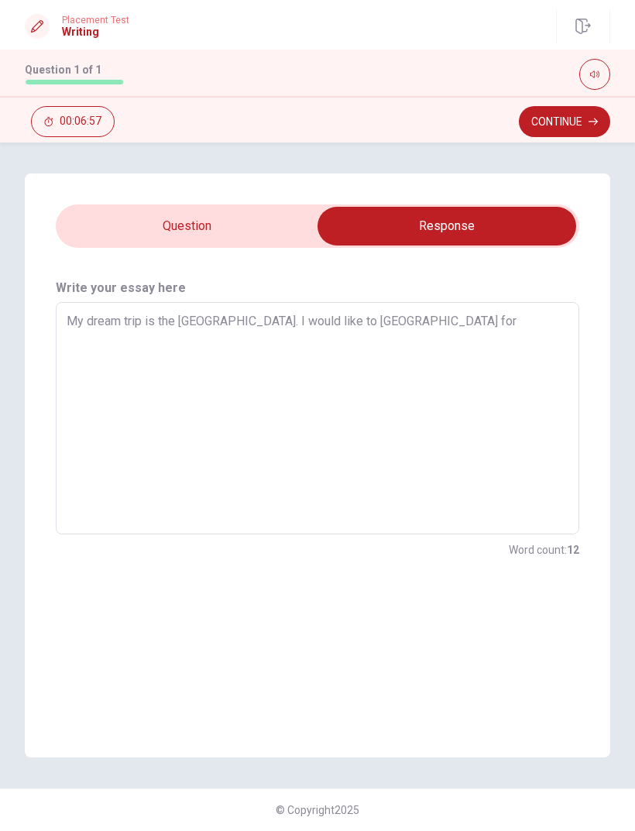
type textarea "x"
type textarea "My dream trip is the [GEOGRAPHIC_DATA]. I would like to [GEOGRAPHIC_DATA] for t"
type textarea "x"
type textarea "My dream trip is the [GEOGRAPHIC_DATA]. I would like to [GEOGRAPHIC_DATA] for th"
type textarea "x"
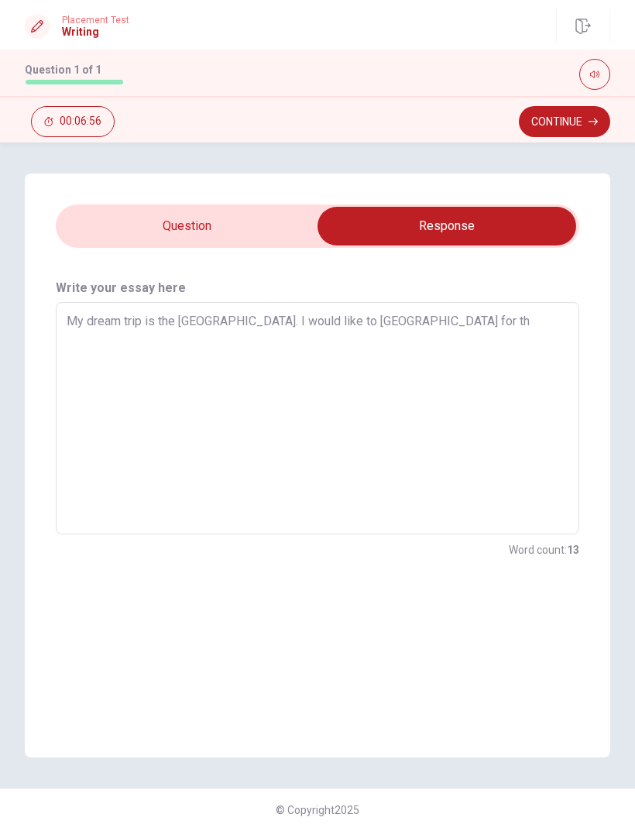
type textarea "My dream trip is the [GEOGRAPHIC_DATA]. I would like to [GEOGRAPHIC_DATA] for t…"
type textarea "x"
type textarea "My dream trip is the [GEOGRAPHIC_DATA]. I would like to [GEOGRAPHIC_DATA] for t…"
type textarea "x"
type textarea "My dream trip is the [GEOGRAPHIC_DATA]. I would like to [GEOGRAPHIC_DATA] for t…"
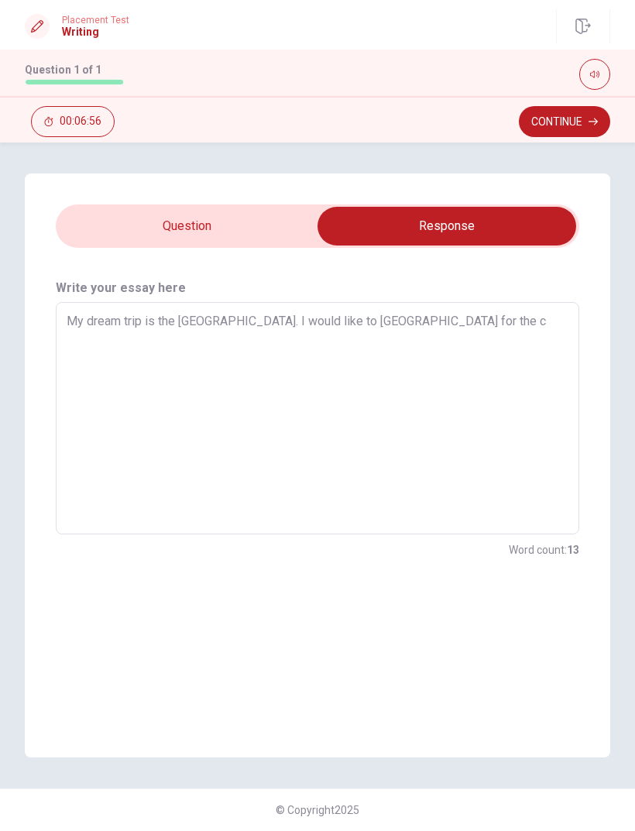
type textarea "x"
type textarea "My dream trip is the [GEOGRAPHIC_DATA]. I would like to [GEOGRAPHIC_DATA] for t…"
type textarea "x"
type textarea "My dream trip is the [GEOGRAPHIC_DATA]. I would like to [GEOGRAPHIC_DATA] for t…"
type textarea "x"
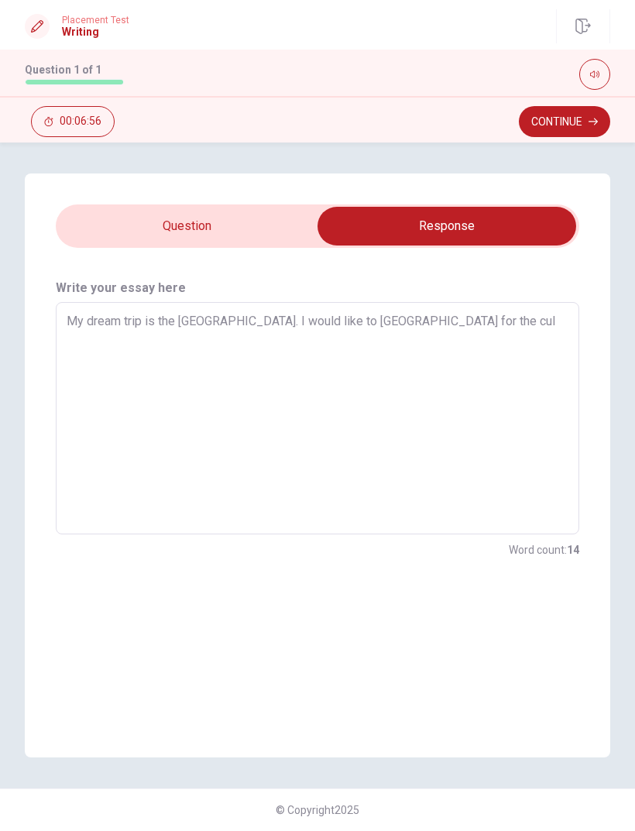
type textarea "My dream trip is the [GEOGRAPHIC_DATA]. I would like to [GEOGRAPHIC_DATA] for t…"
type textarea "x"
type textarea "My dream trip is the [GEOGRAPHIC_DATA]. I would like to [GEOGRAPHIC_DATA] for t…"
type textarea "x"
type textarea "My dream trip is the [GEOGRAPHIC_DATA]. I would like to [GEOGRAPHIC_DATA] for t…"
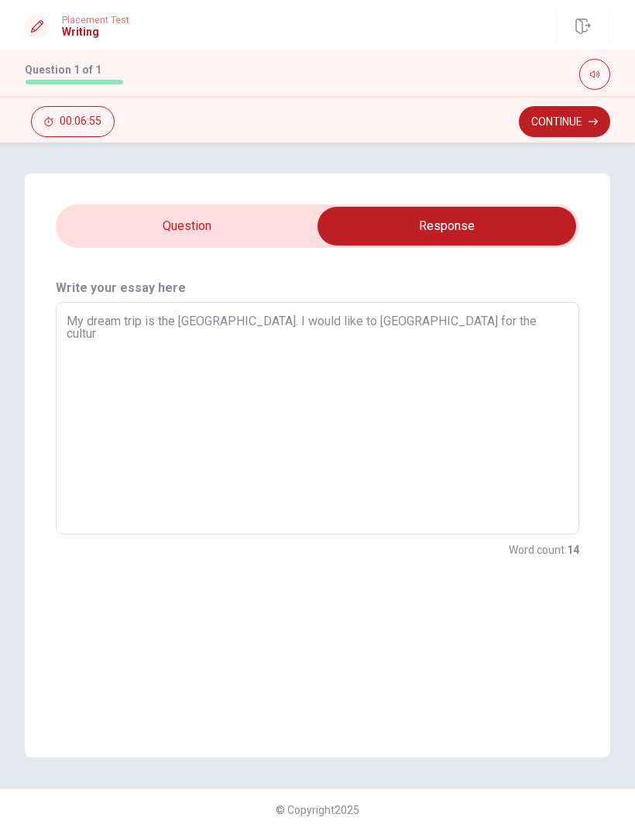
type textarea "x"
type textarea "My dream trip is the [GEOGRAPHIC_DATA]. I would like to [GEOGRAPHIC_DATA] for t…"
type textarea "x"
type textarea "My dream trip is the [GEOGRAPHIC_DATA]. I would like to [GEOGRAPHIC_DATA] for t…"
type textarea "x"
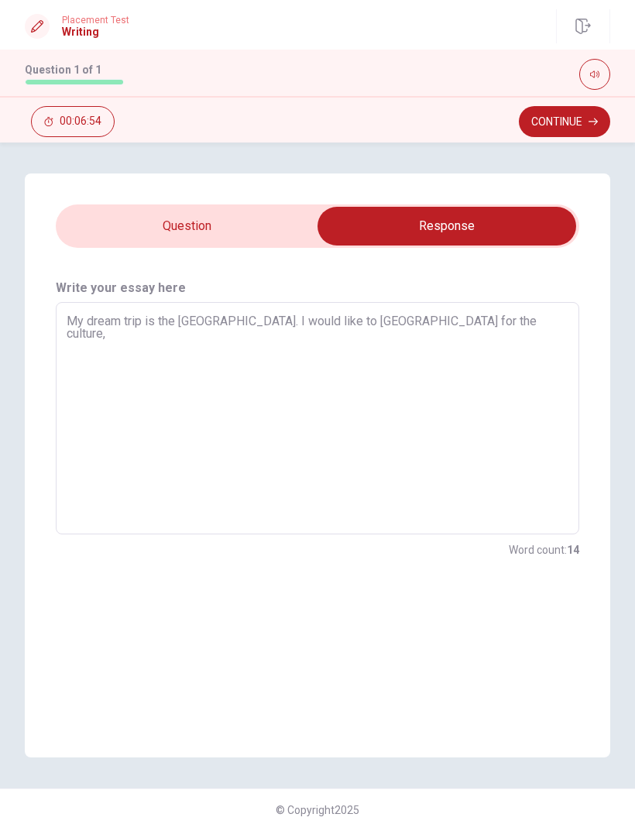
type textarea "My dream trip is the [GEOGRAPHIC_DATA]. I would like to [GEOGRAPHIC_DATA] for t…"
type textarea "x"
type textarea "My dream trip is the [GEOGRAPHIC_DATA]. I would like to [GEOGRAPHIC_DATA] for t…"
type textarea "x"
type textarea "My dream trip is the [GEOGRAPHIC_DATA]. I would like to [GEOGRAPHIC_DATA] for t…"
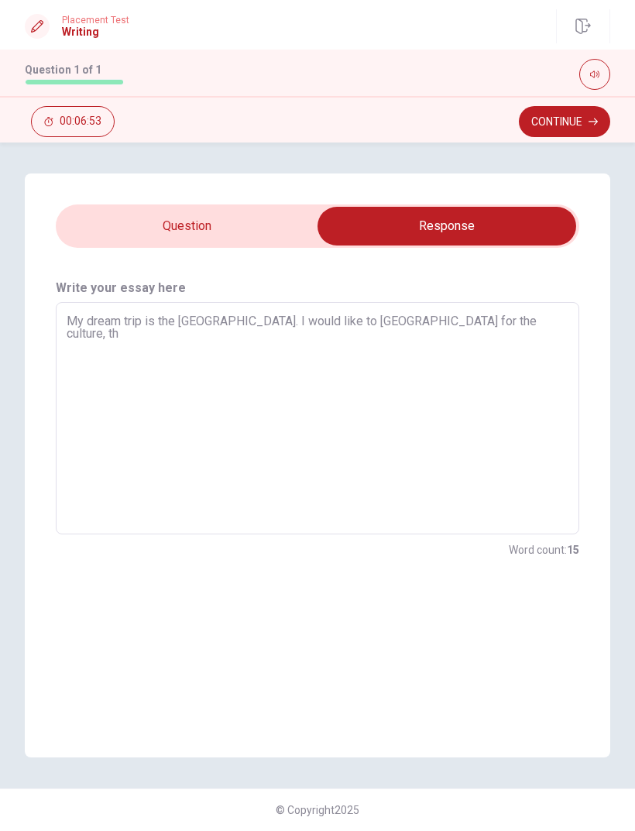
type textarea "x"
click at [169, 219] on input "checkbox" at bounding box center [446, 226] width 785 height 39
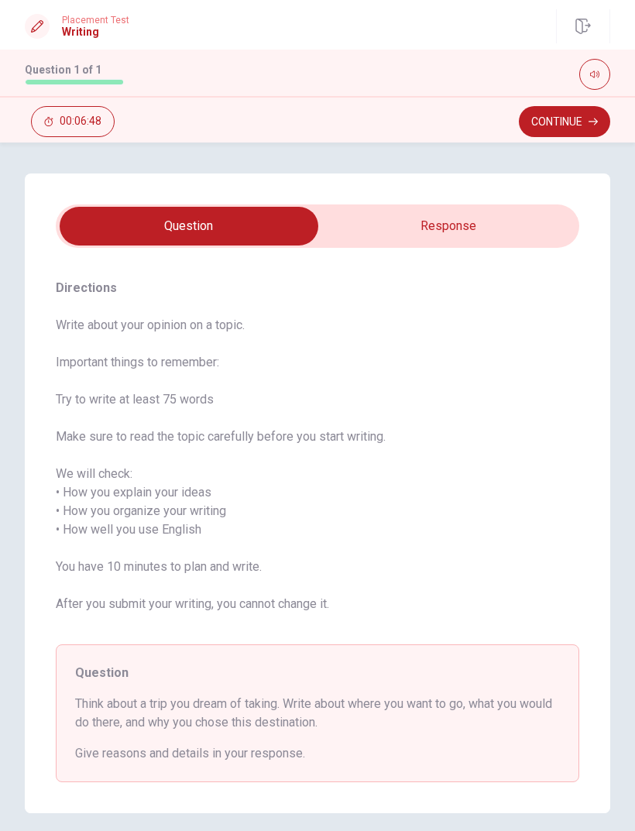
click at [484, 241] on input "checkbox" at bounding box center [188, 226] width 785 height 39
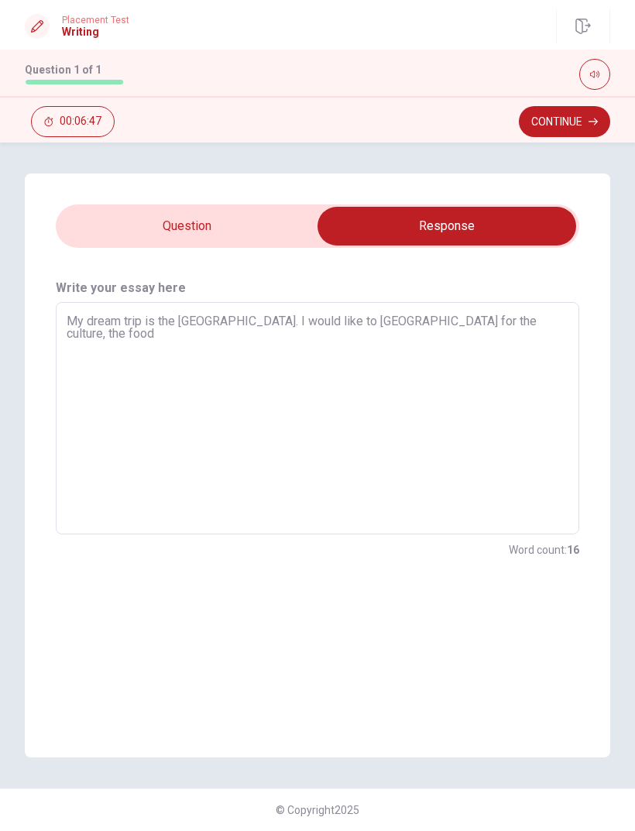
click at [532, 331] on textarea "My dream trip is the [GEOGRAPHIC_DATA]. I would like to [GEOGRAPHIC_DATA] for t…" at bounding box center [318, 418] width 502 height 207
